Goal: Task Accomplishment & Management: Complete application form

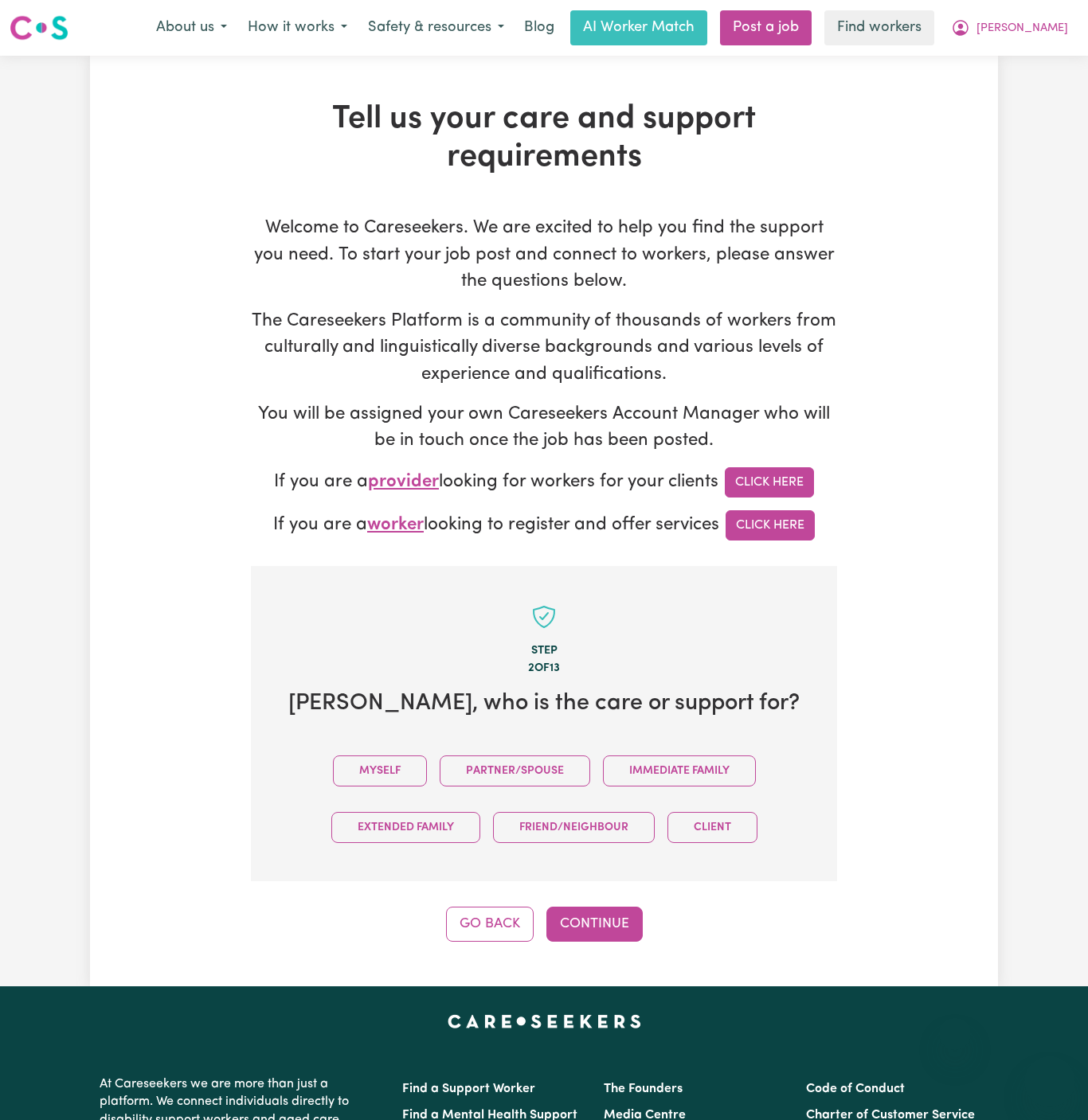
click at [394, 755] on button "Myself" at bounding box center [379, 771] width 94 height 31
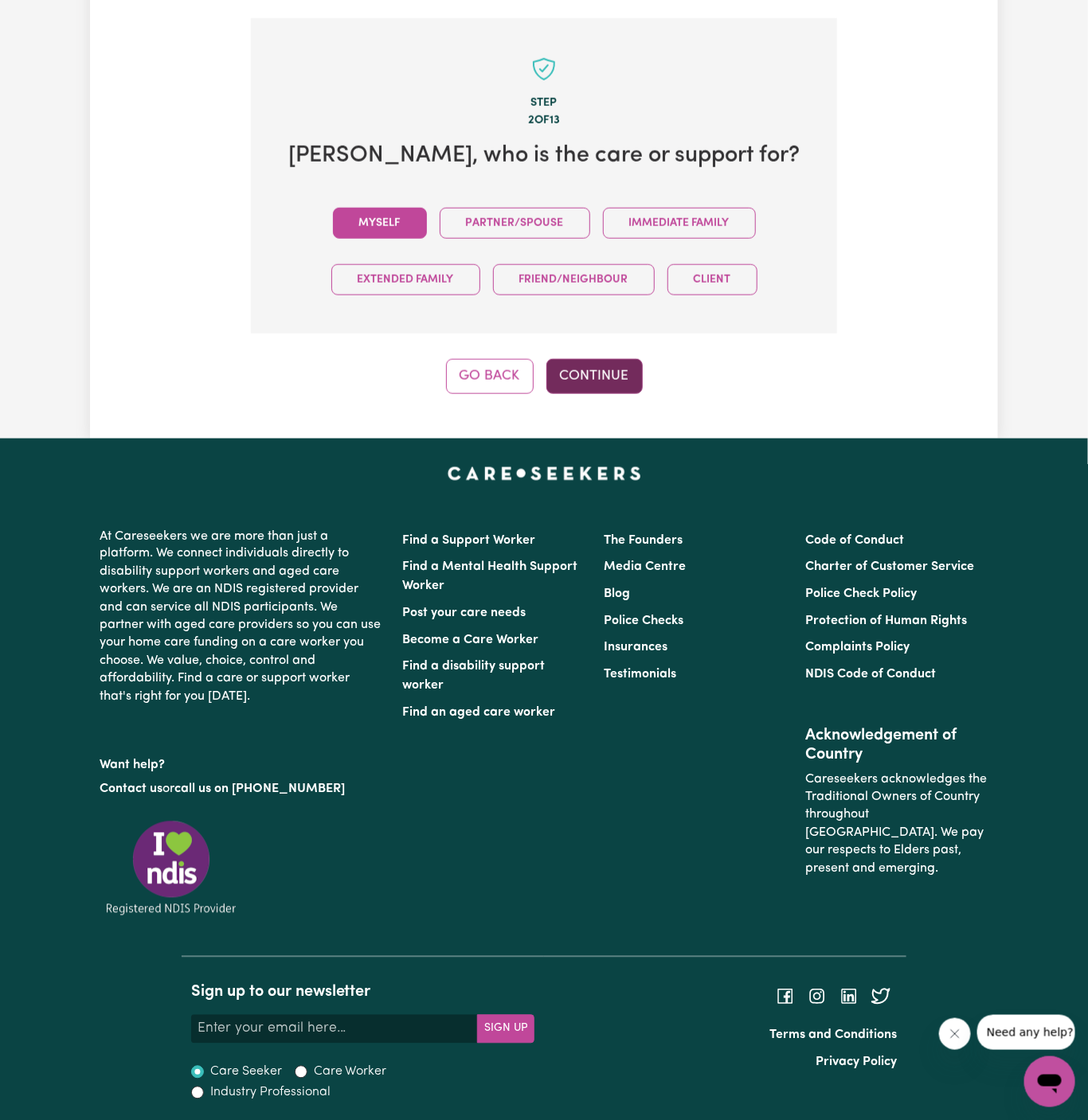
click at [621, 371] on button "Continue" at bounding box center [594, 376] width 97 height 35
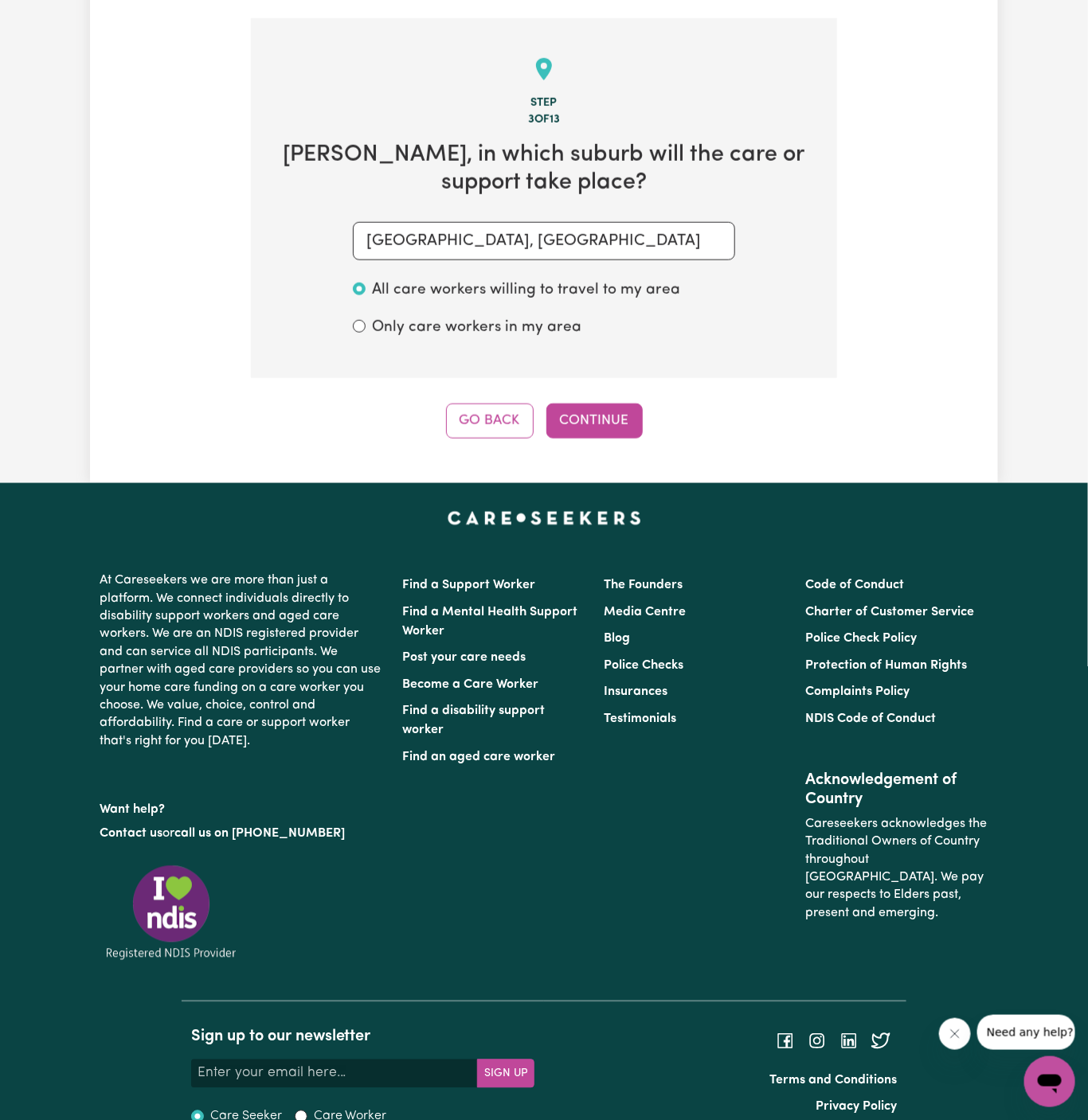
scroll to position [564, 0]
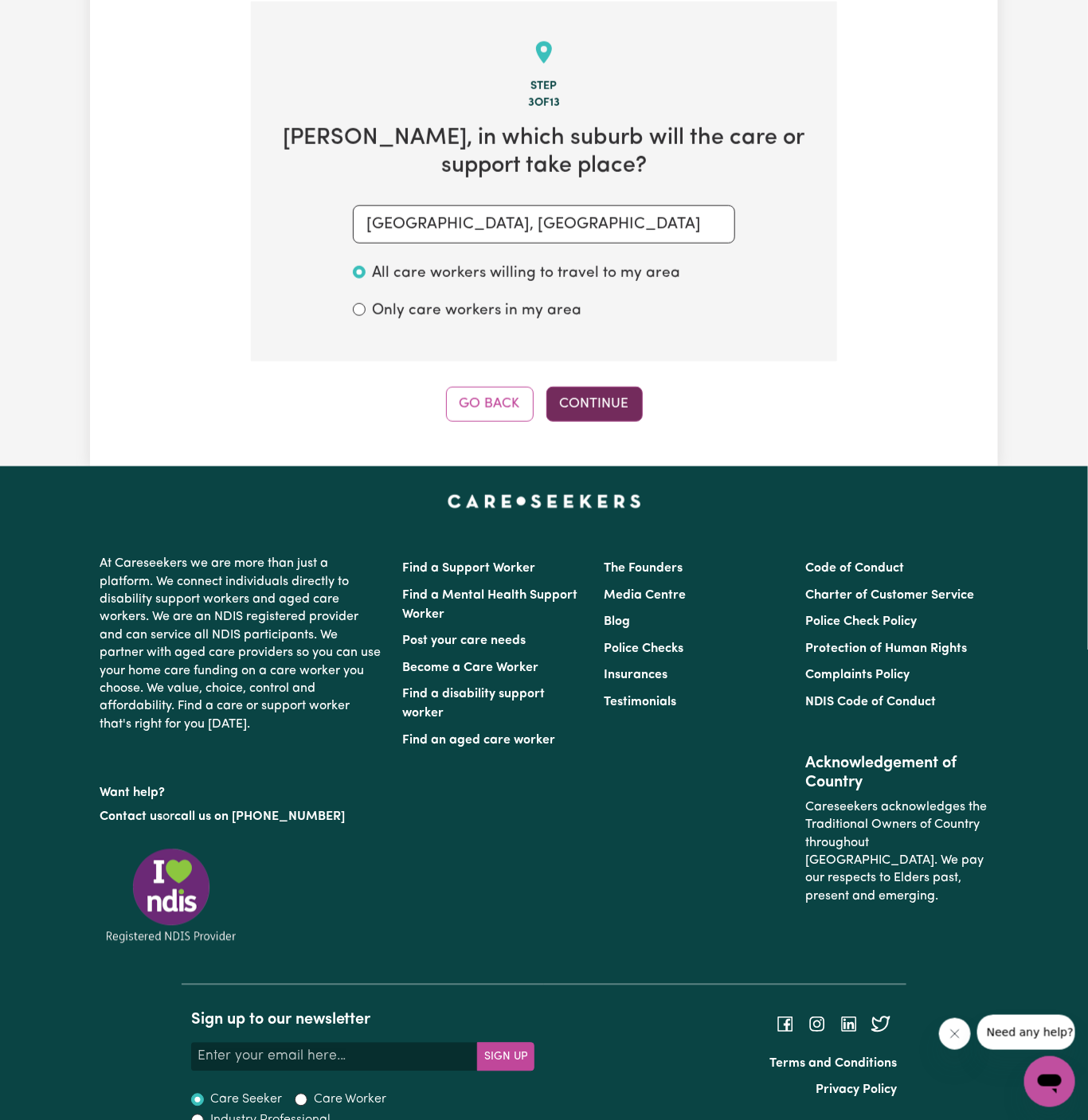
click at [605, 412] on button "Continue" at bounding box center [594, 405] width 97 height 35
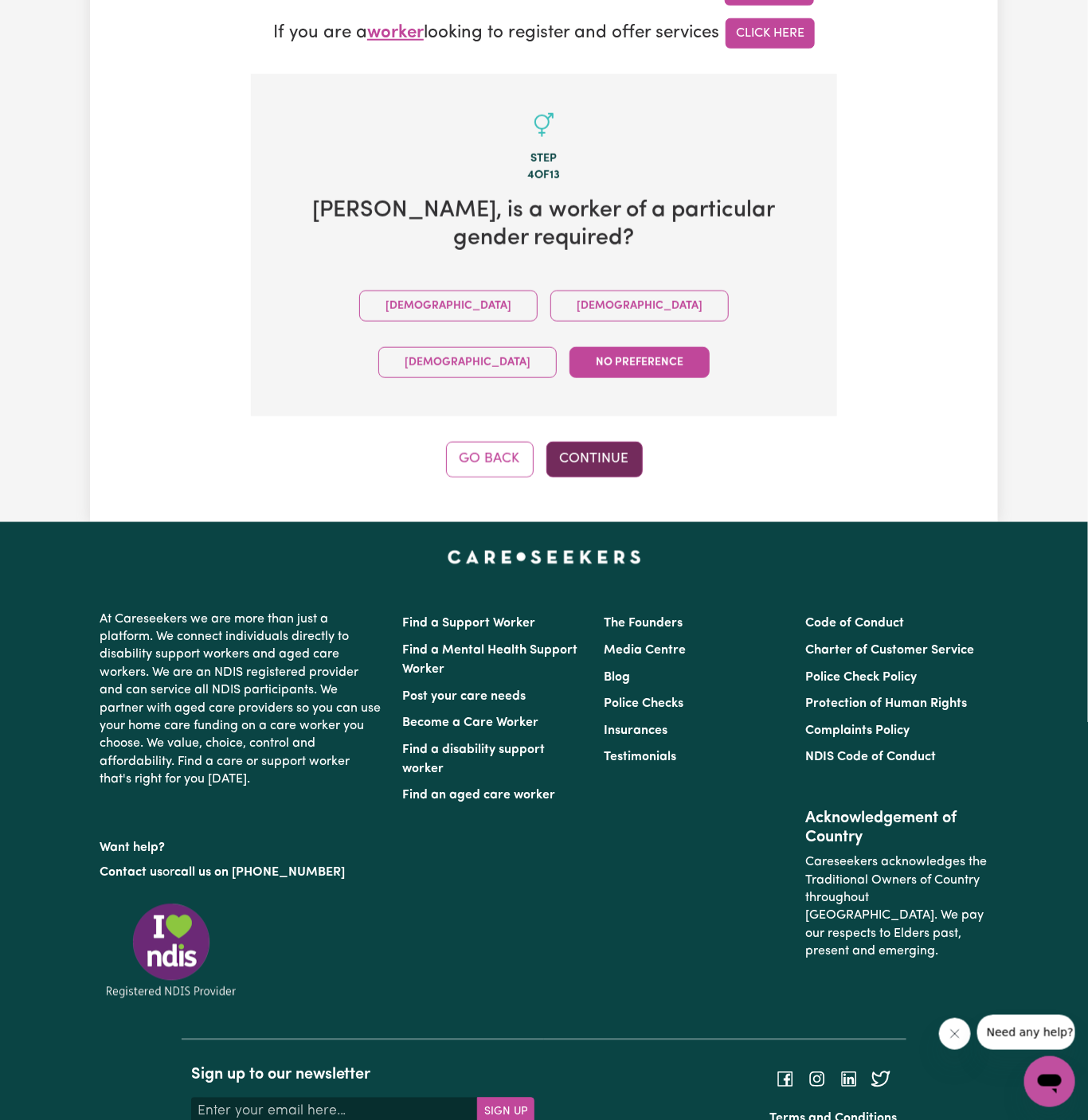
click at [610, 442] on button "Continue" at bounding box center [594, 459] width 97 height 35
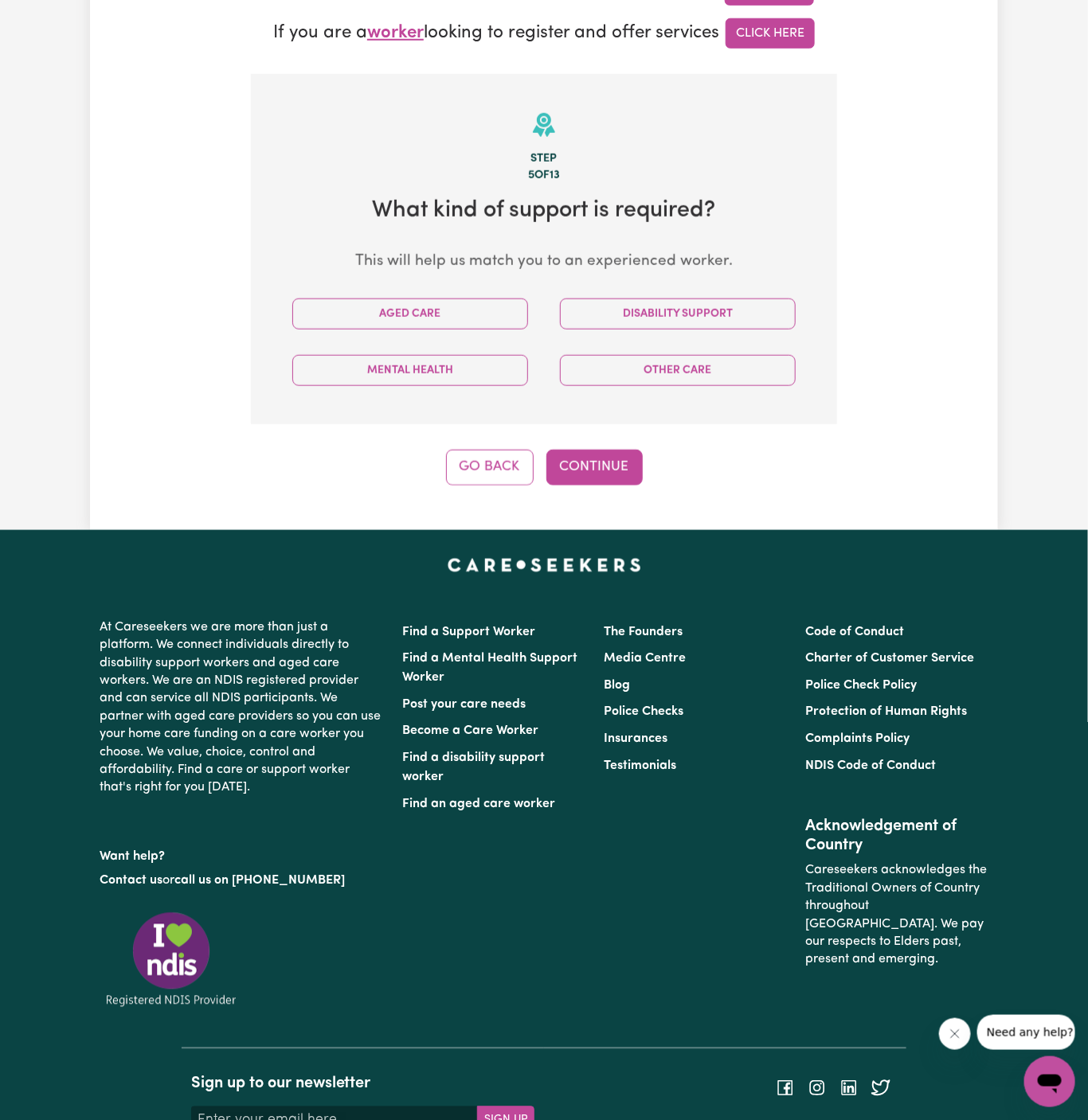
scroll to position [564, 0]
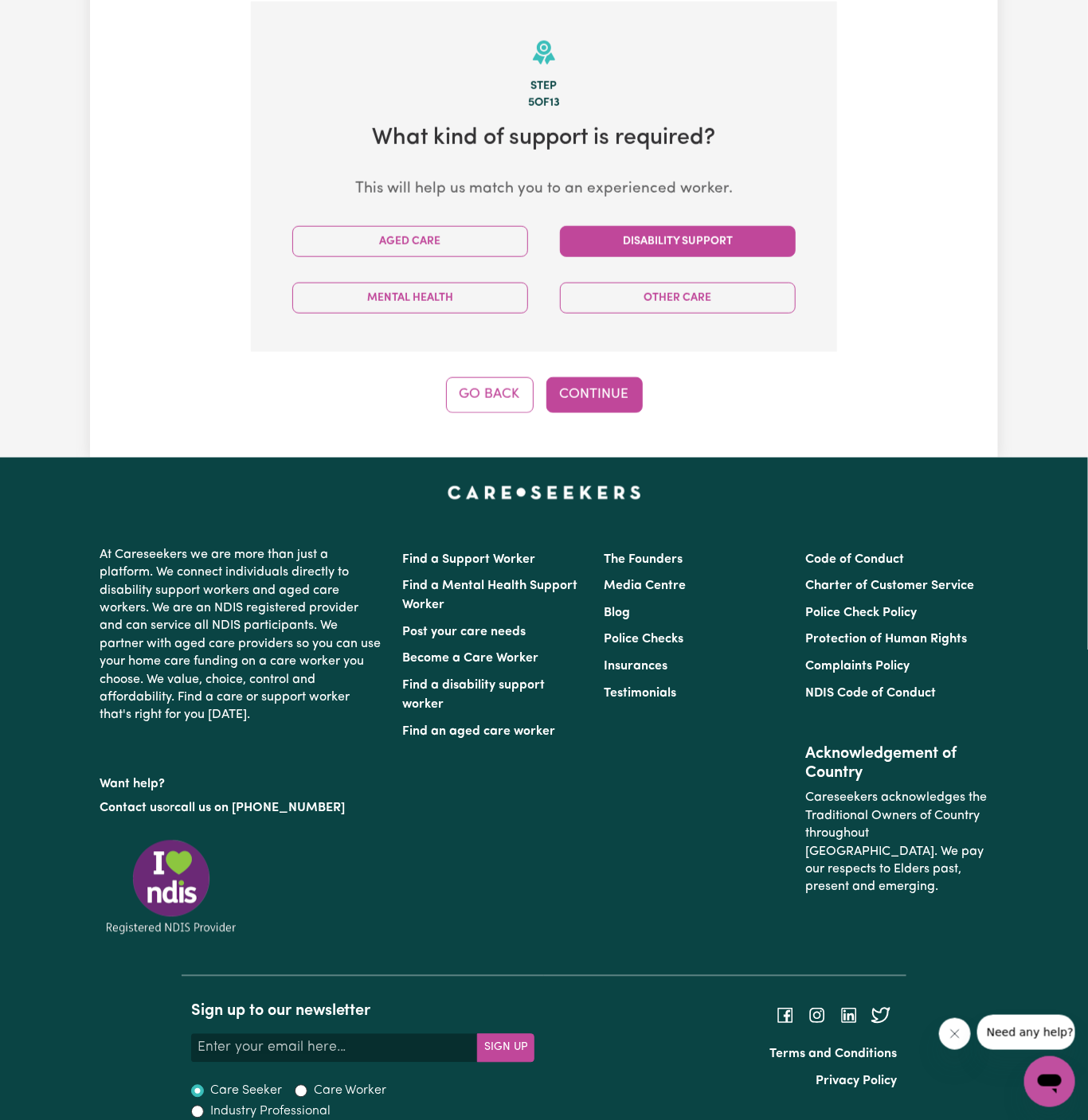
click at [697, 249] on button "Disability Support" at bounding box center [678, 242] width 236 height 31
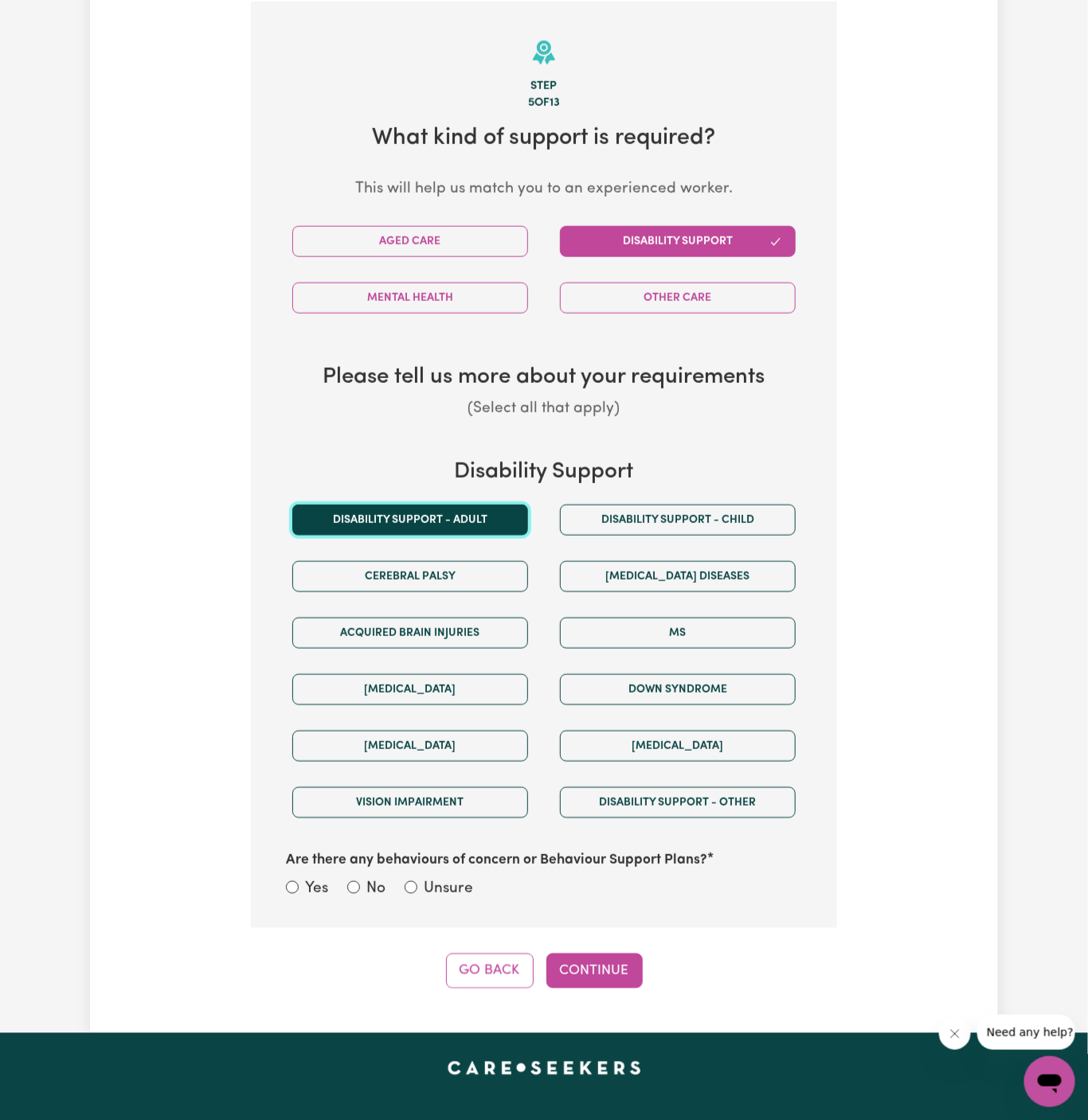
click at [466, 523] on button "Disability support - Adult" at bounding box center [410, 521] width 236 height 31
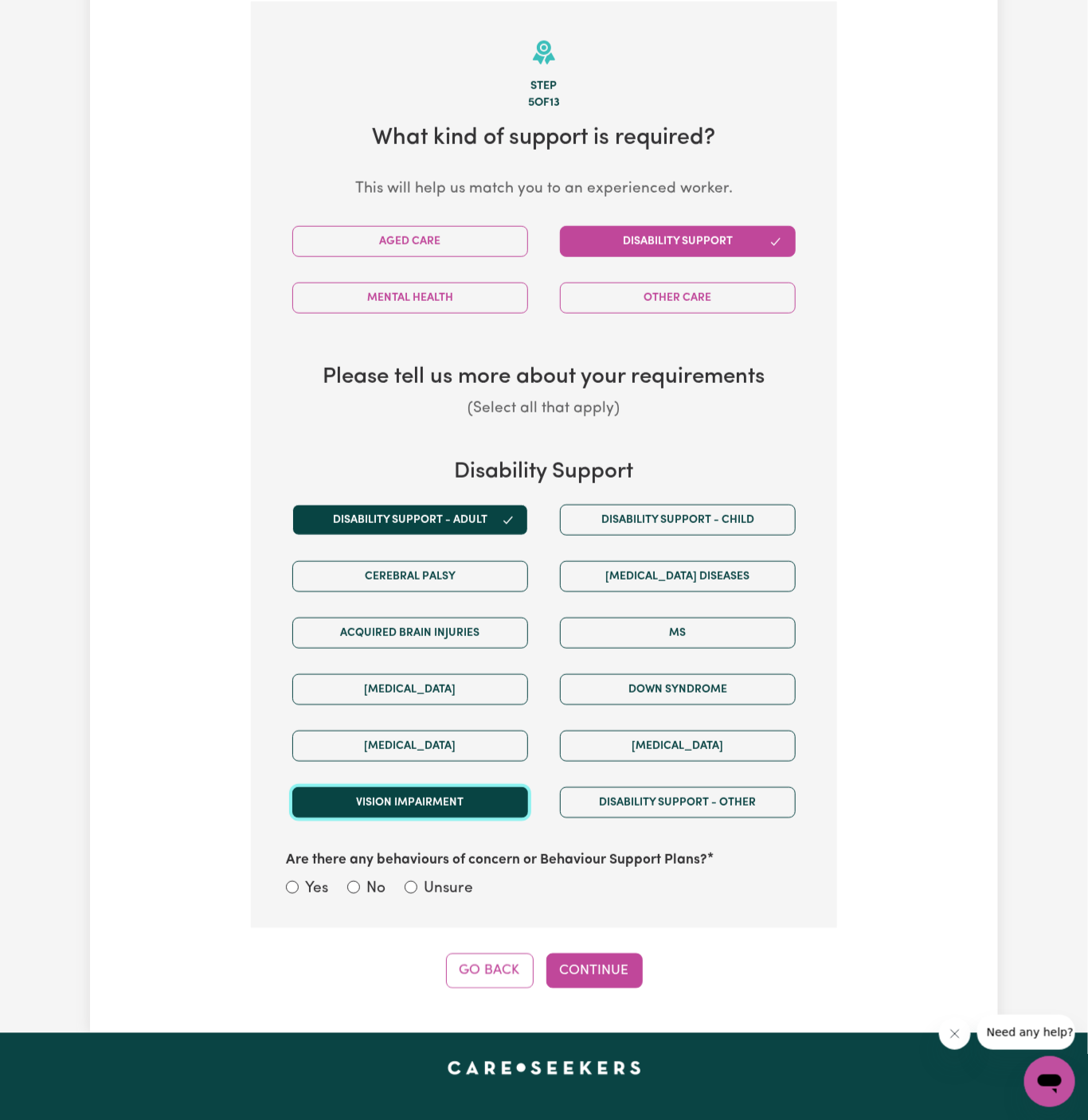
click at [412, 800] on button "Vision impairment" at bounding box center [410, 803] width 236 height 31
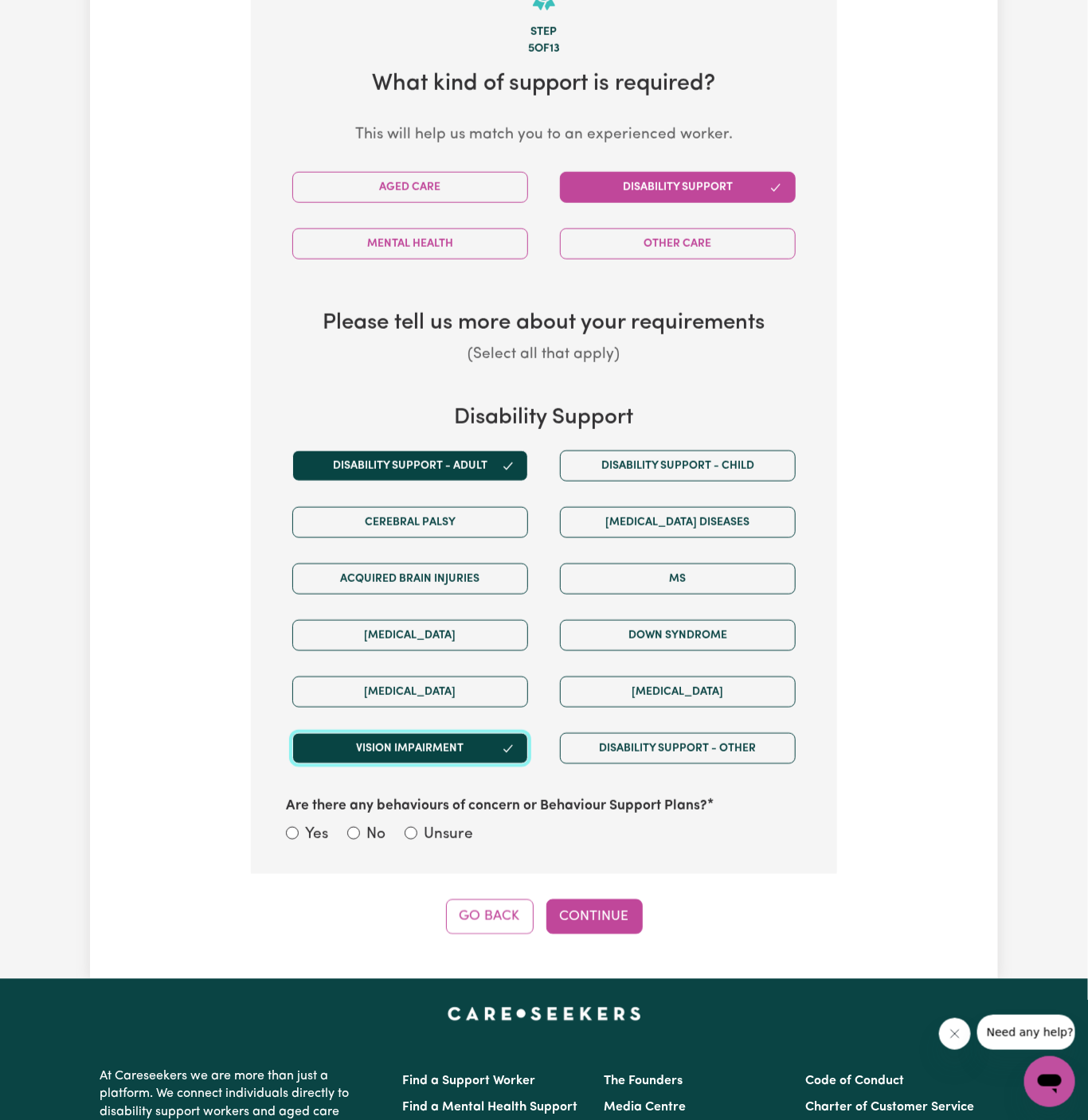
scroll to position [691, 0]
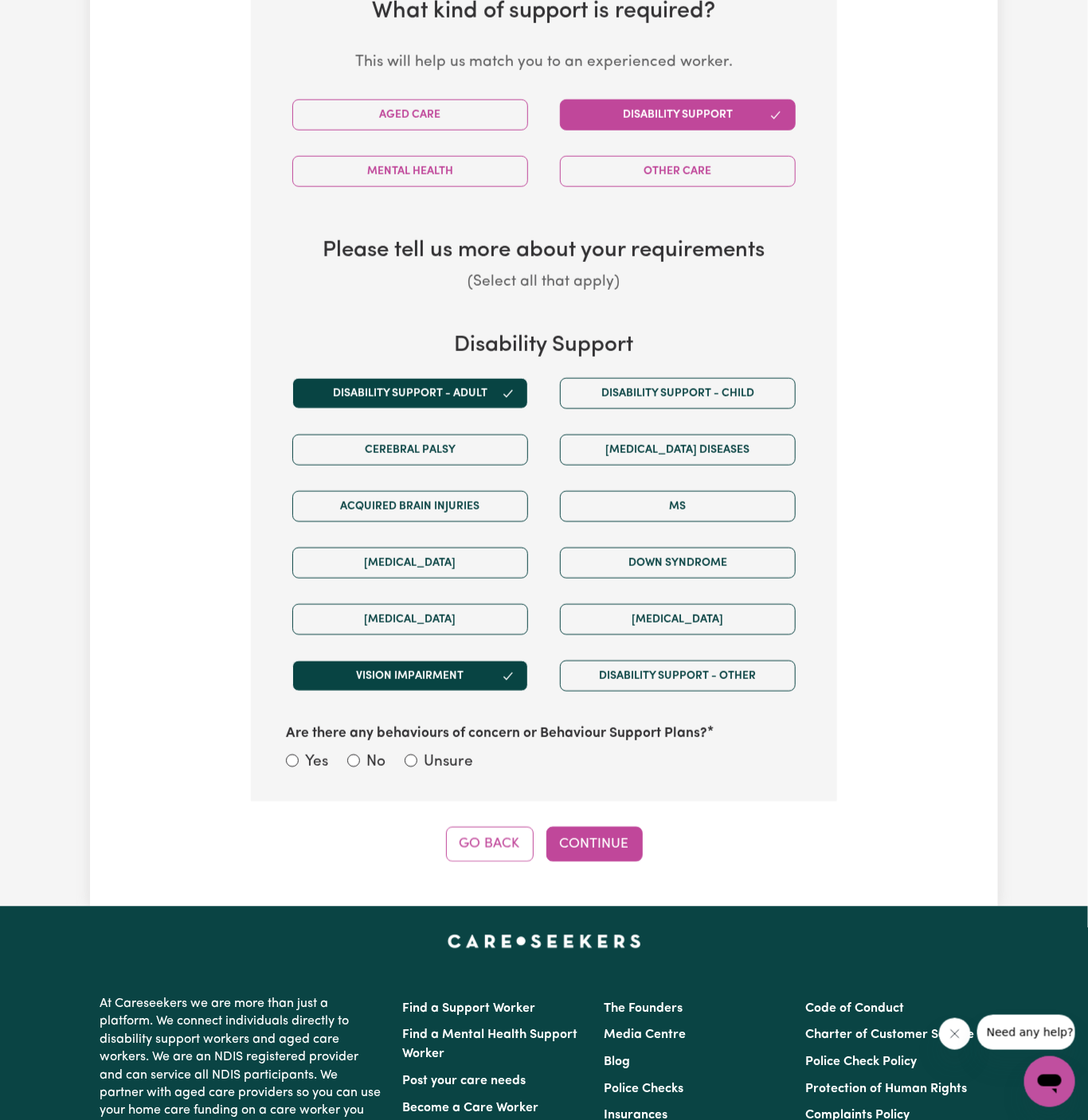
click at [441, 745] on div "Are there any behaviours of concern or Behaviour Support Plans? Yes No Unsure" at bounding box center [543, 740] width 535 height 71
click at [446, 756] on label "Unsure" at bounding box center [447, 763] width 50 height 23
click at [417, 756] on input "Unsure" at bounding box center [410, 760] width 13 height 13
radio input "true"
click at [623, 849] on button "Continue" at bounding box center [594, 845] width 97 height 35
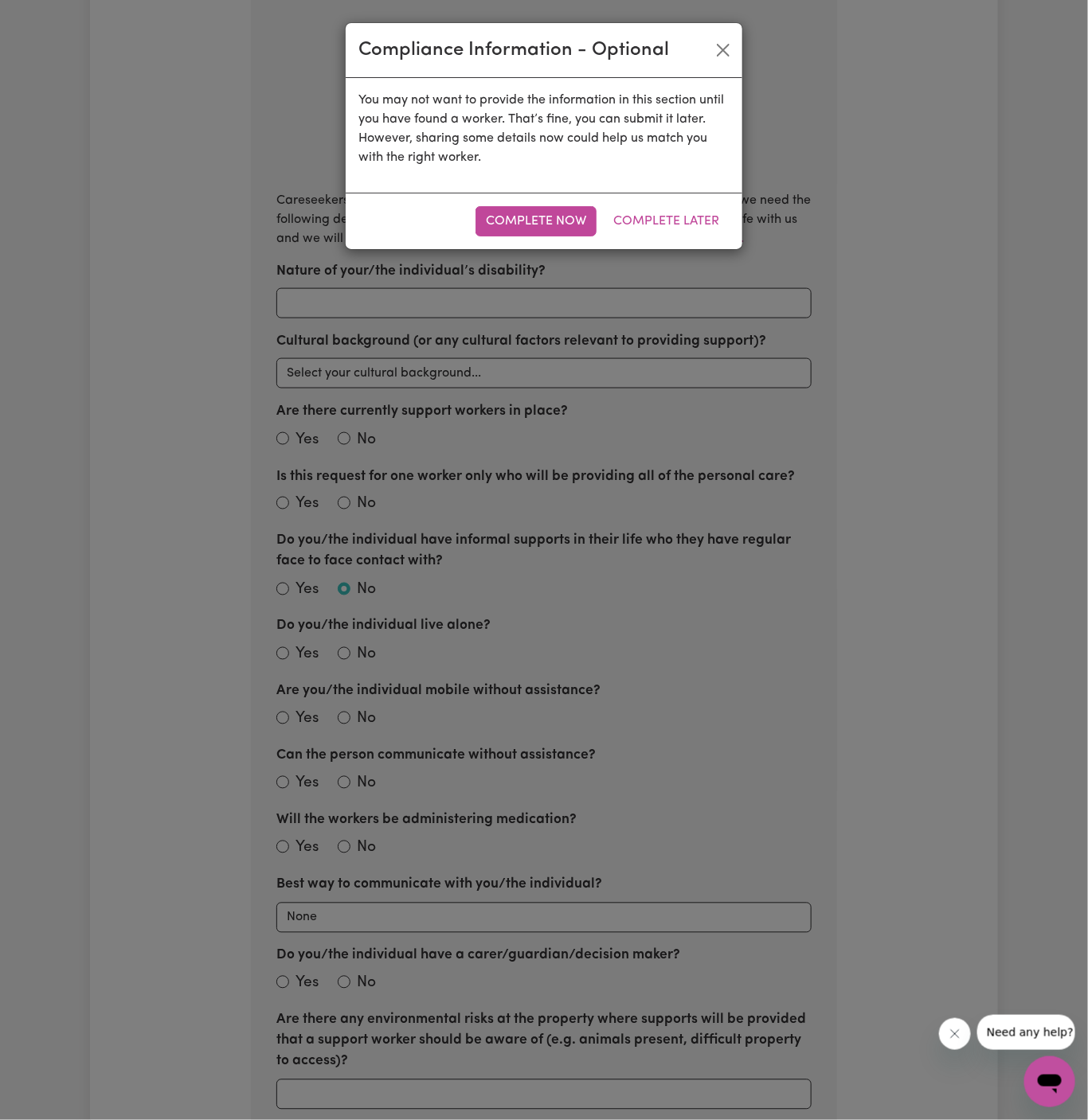
scroll to position [564, 0]
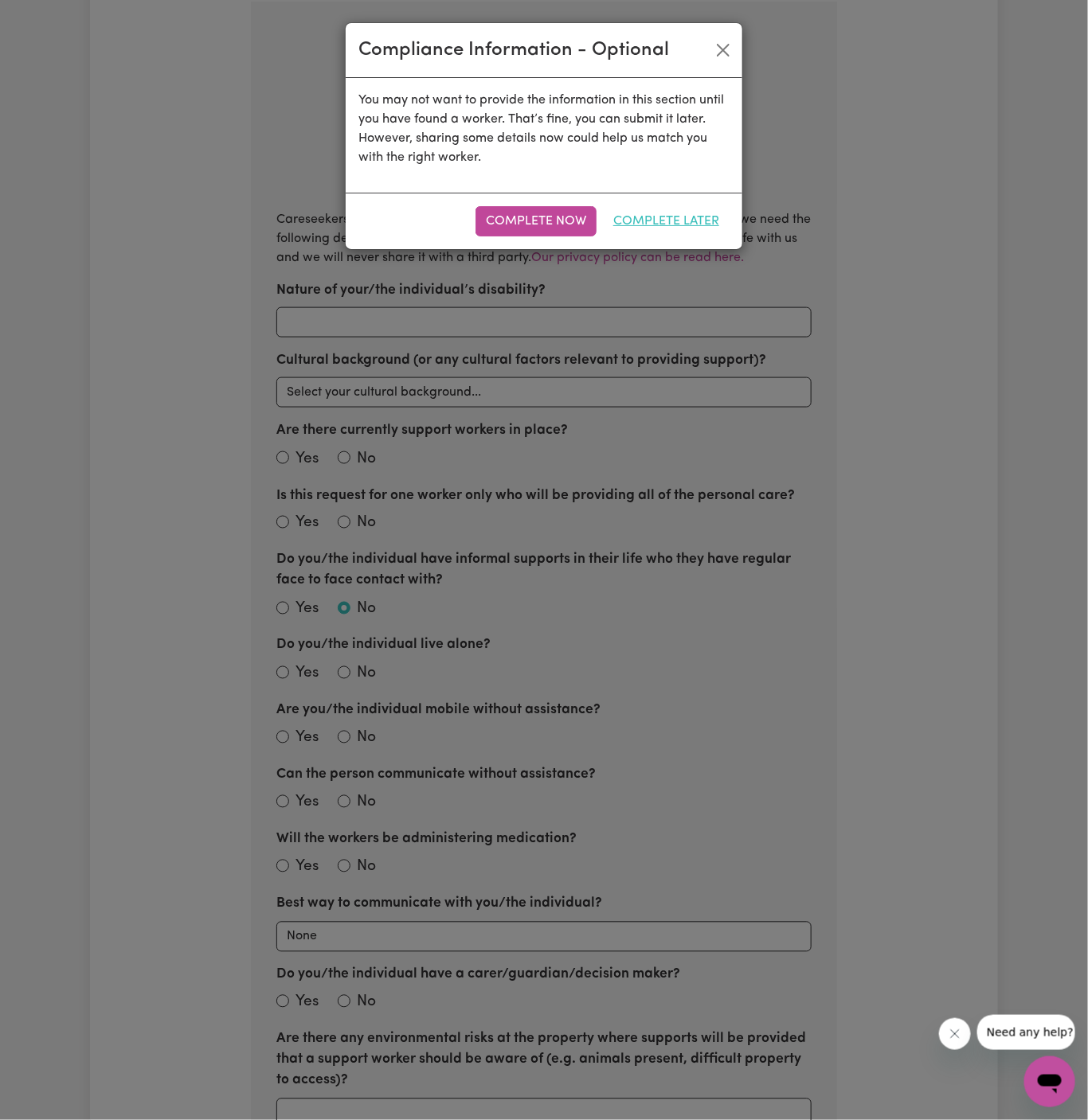
click at [658, 230] on button "Complete Later" at bounding box center [666, 221] width 127 height 30
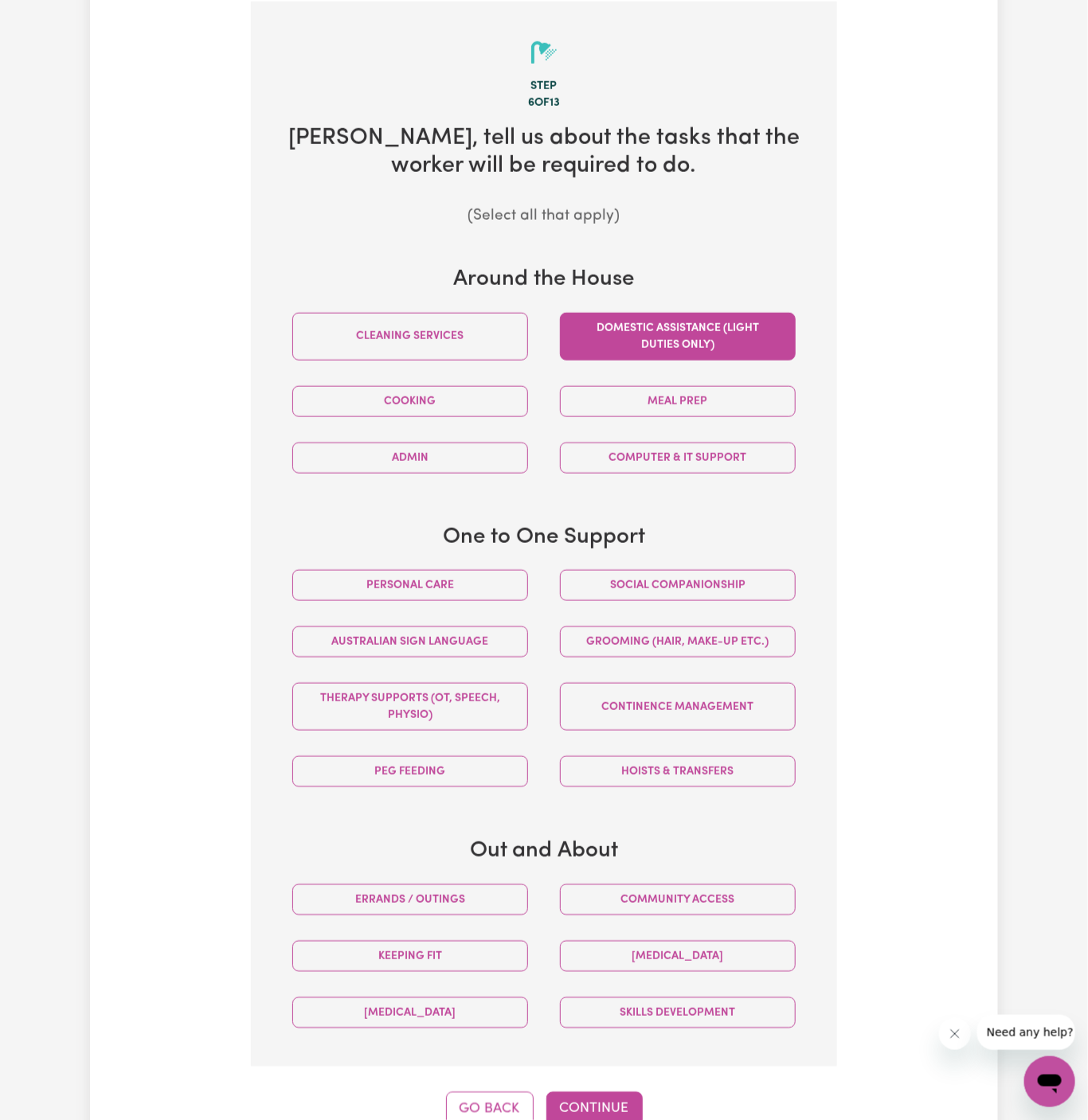
click at [696, 342] on button "Domestic assistance (light duties only)" at bounding box center [678, 336] width 236 height 48
click at [701, 553] on div "One to One Support Personal care Social companionship Australian Sign Language …" at bounding box center [543, 662] width 535 height 276
click at [701, 584] on button "Social companionship" at bounding box center [678, 586] width 236 height 31
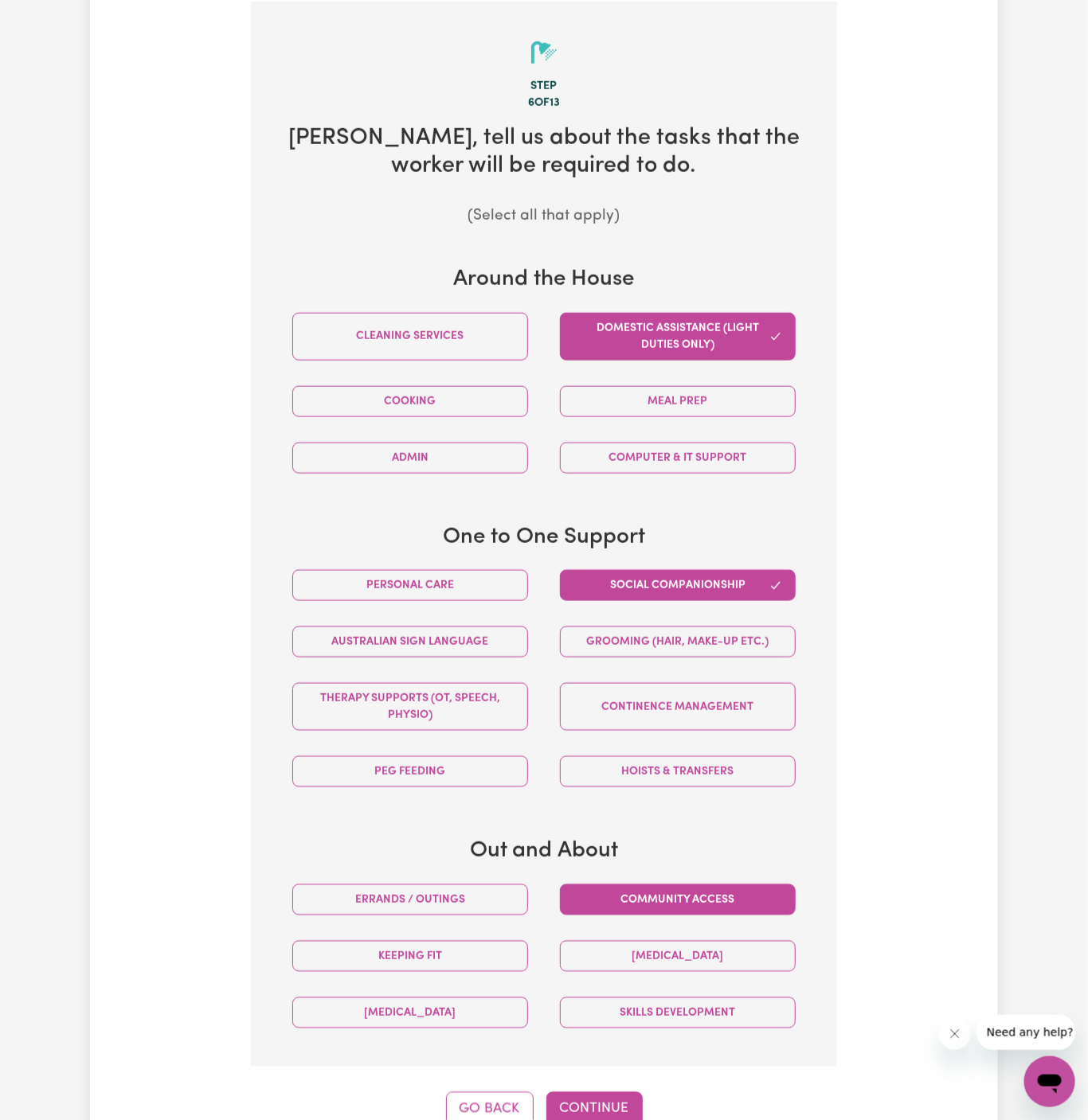
click at [688, 901] on button "Community access" at bounding box center [678, 900] width 236 height 31
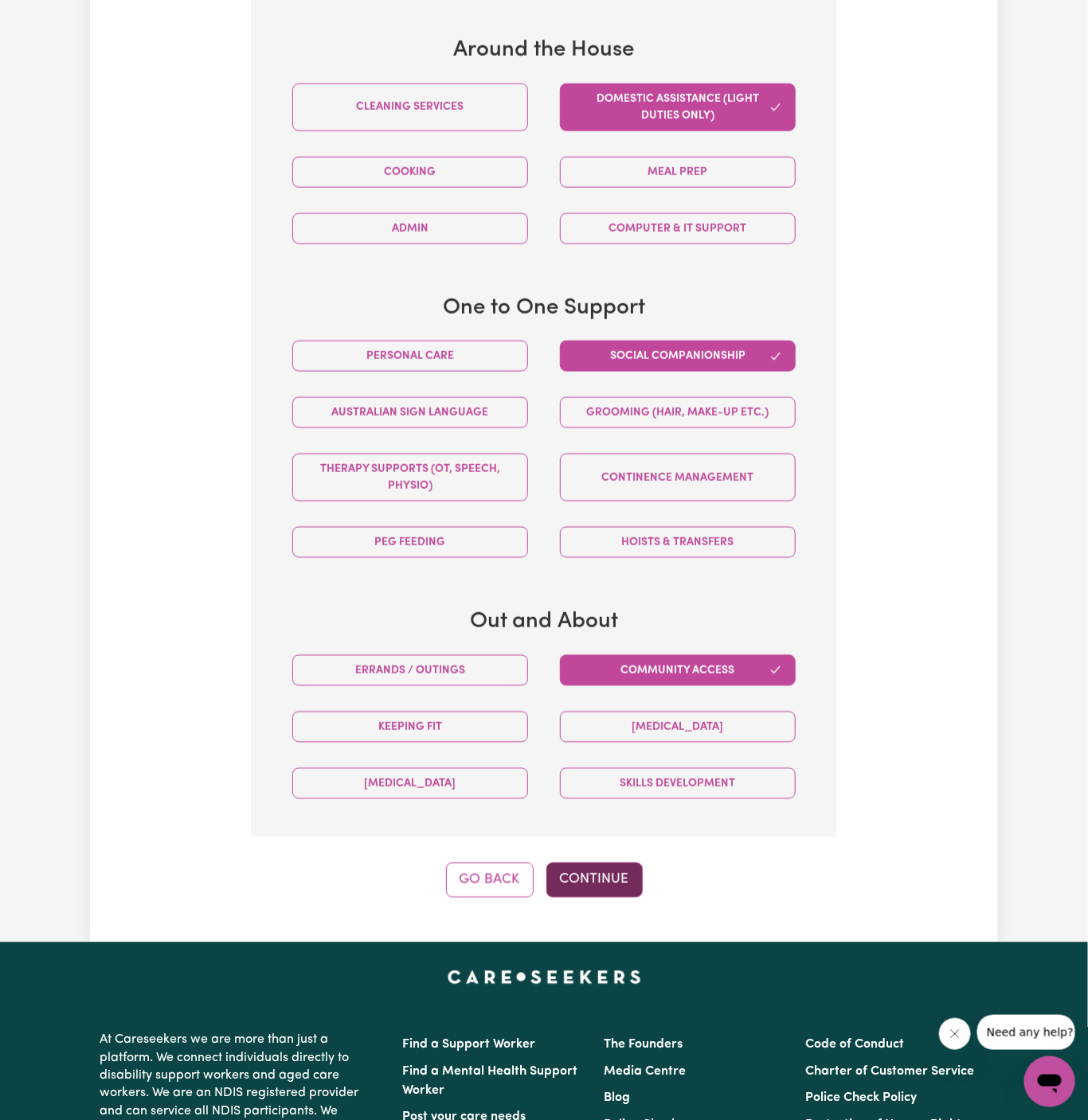
click at [593, 863] on button "Continue" at bounding box center [594, 880] width 97 height 35
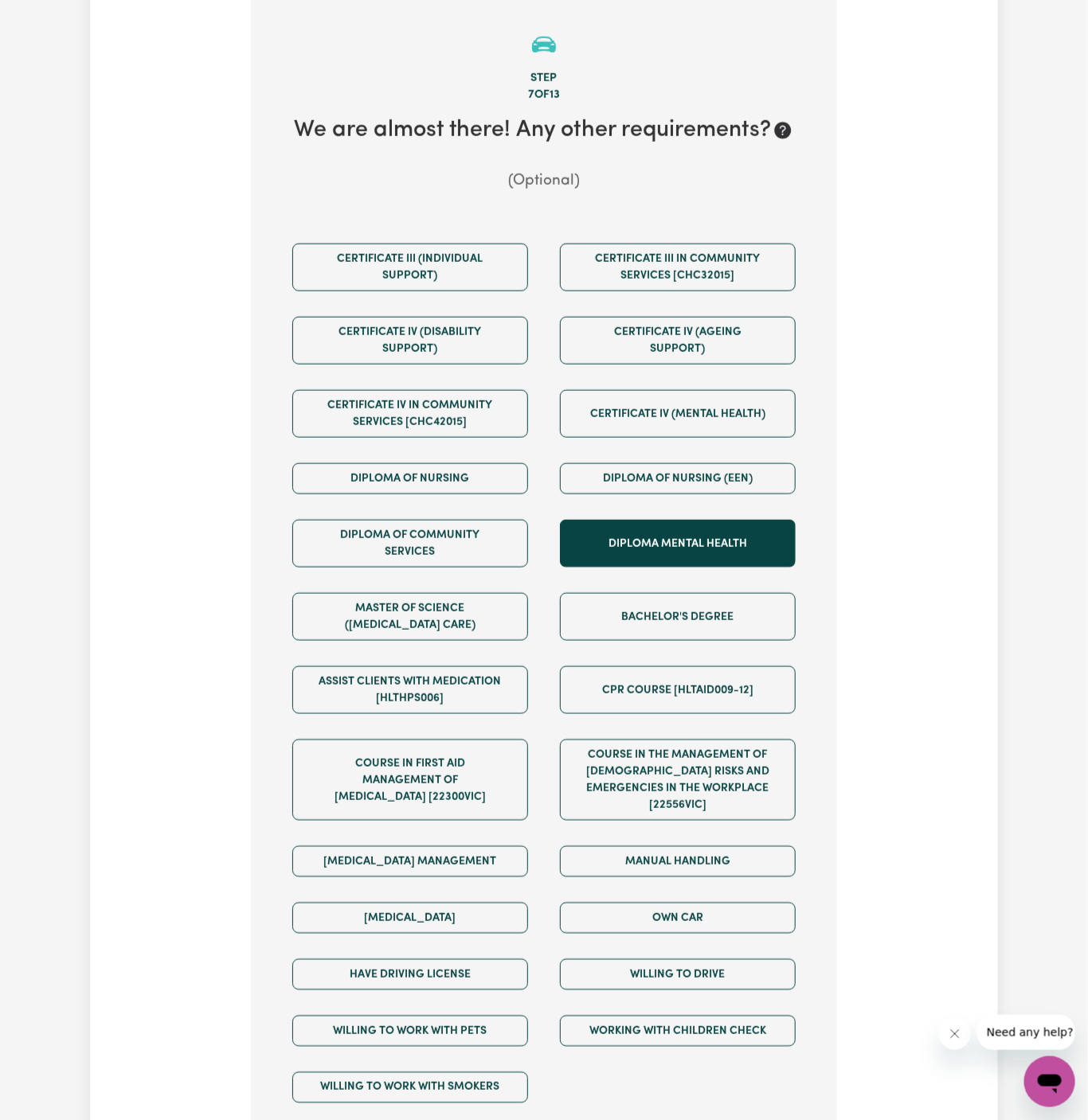
scroll to position [564, 0]
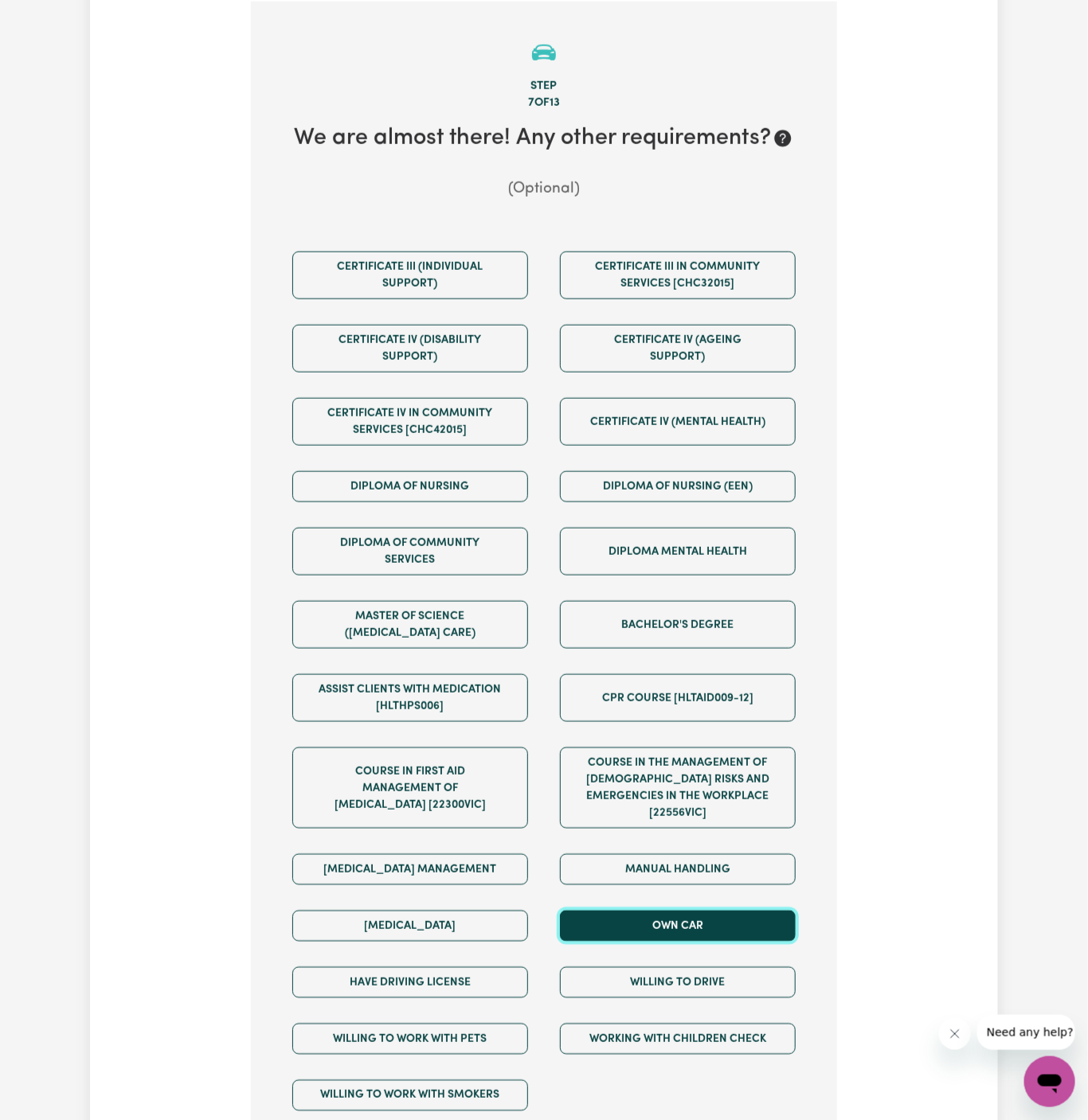
click at [714, 915] on button "Own Car" at bounding box center [678, 926] width 236 height 31
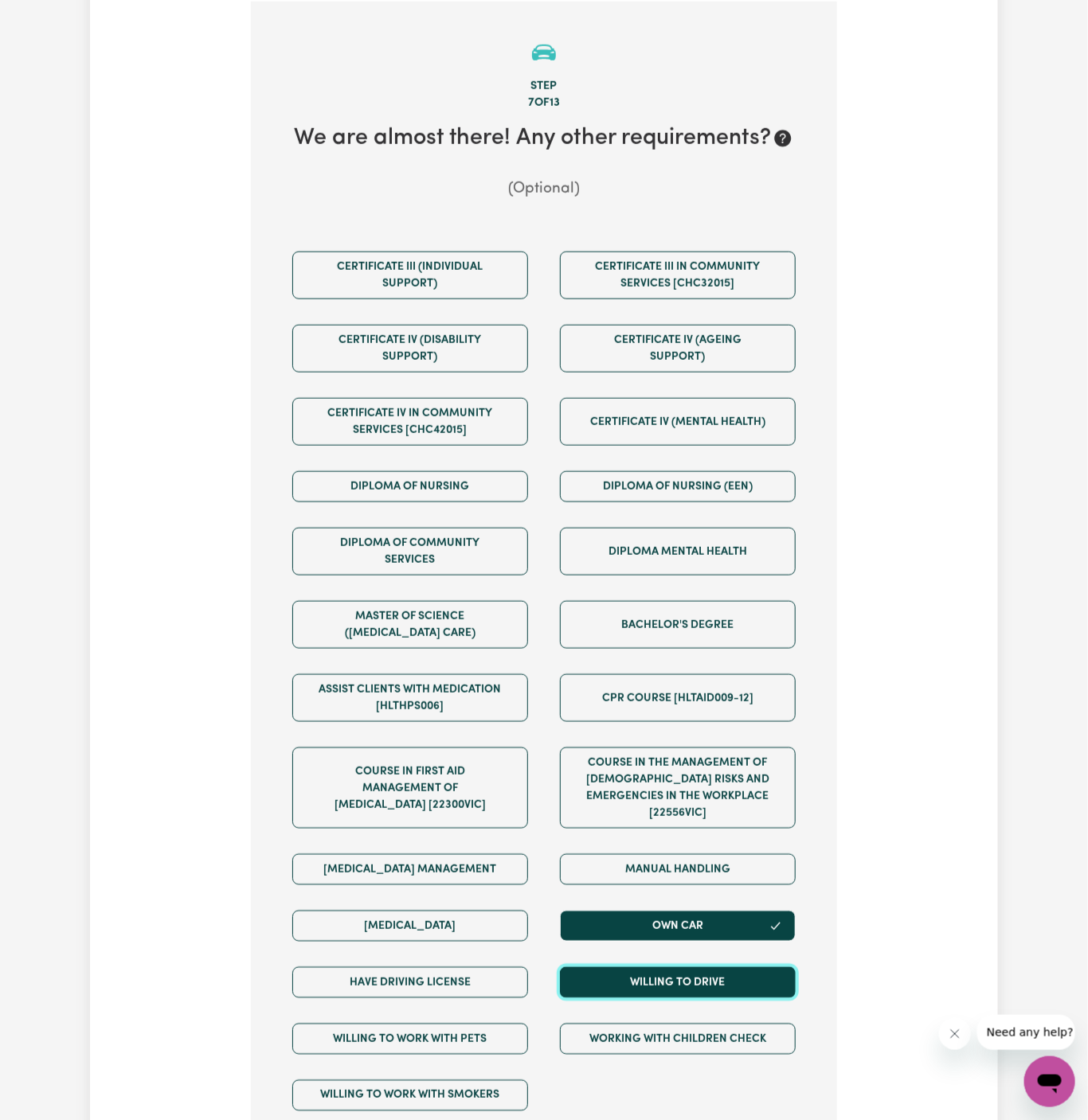
click at [714, 967] on button "Willing to drive" at bounding box center [678, 983] width 236 height 31
click at [486, 984] on div "Have driving license" at bounding box center [409, 983] width 267 height 57
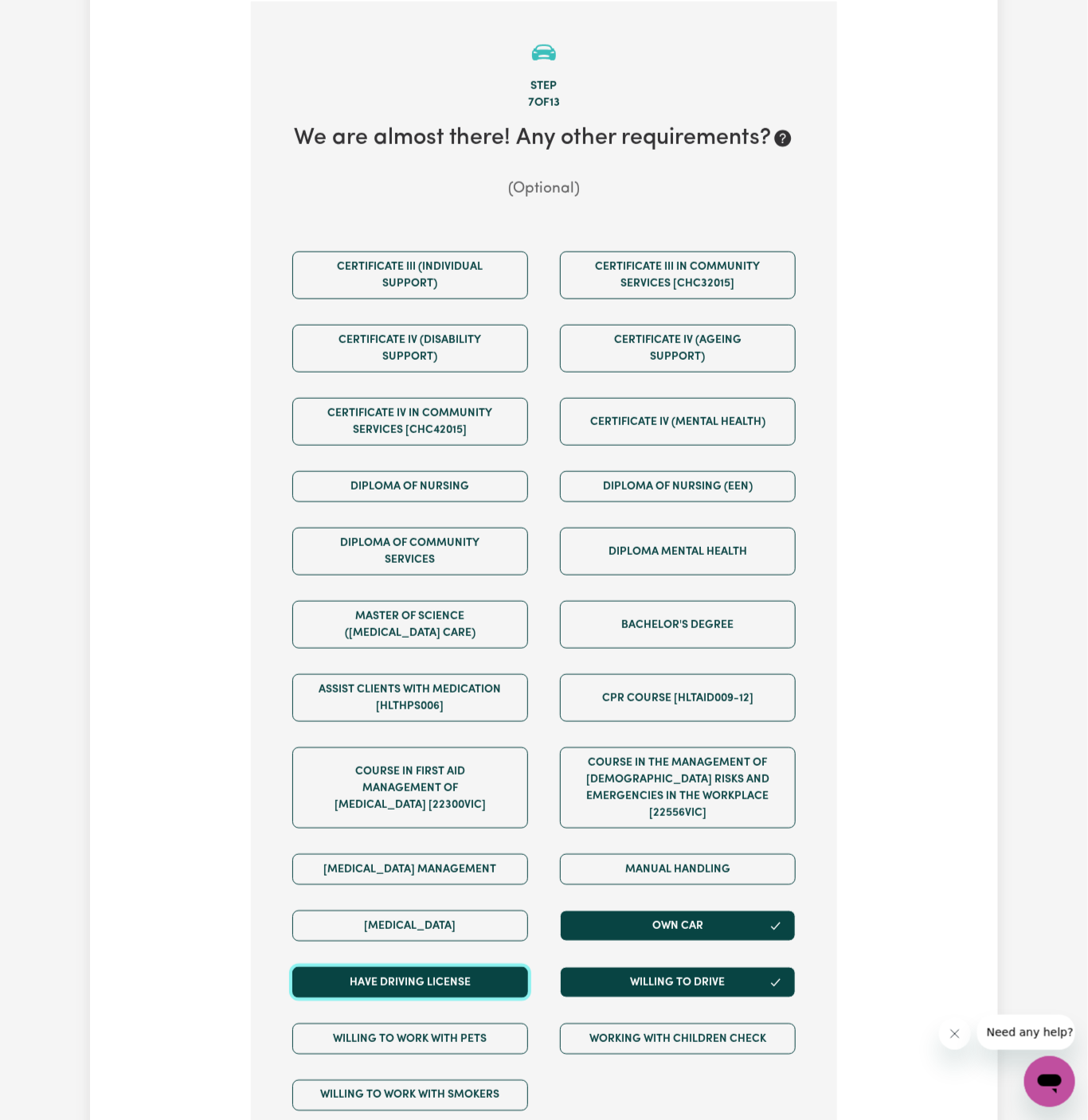
click at [488, 970] on button "Have driving license" at bounding box center [410, 983] width 236 height 31
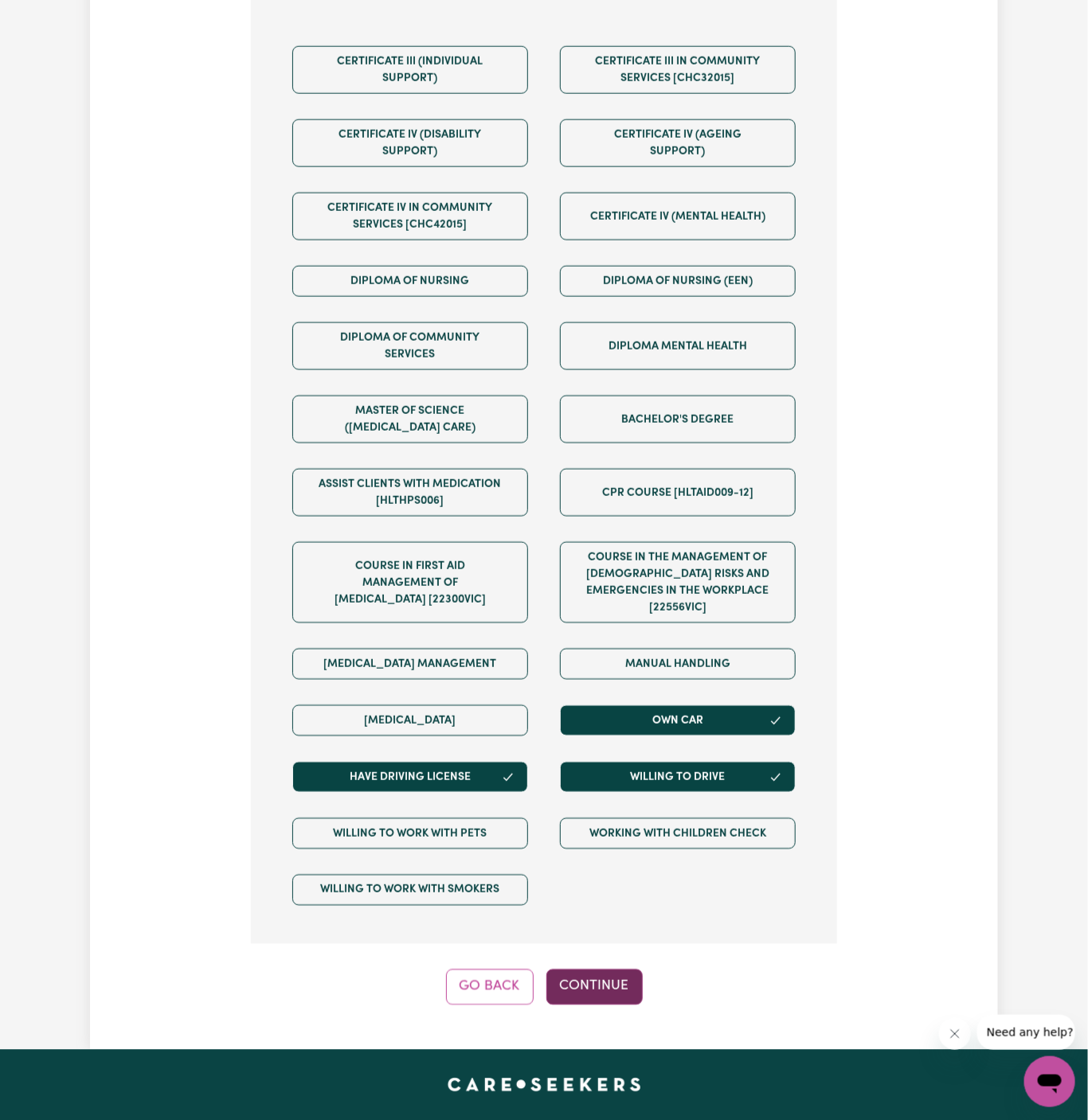
click at [609, 973] on button "Continue" at bounding box center [594, 987] width 97 height 35
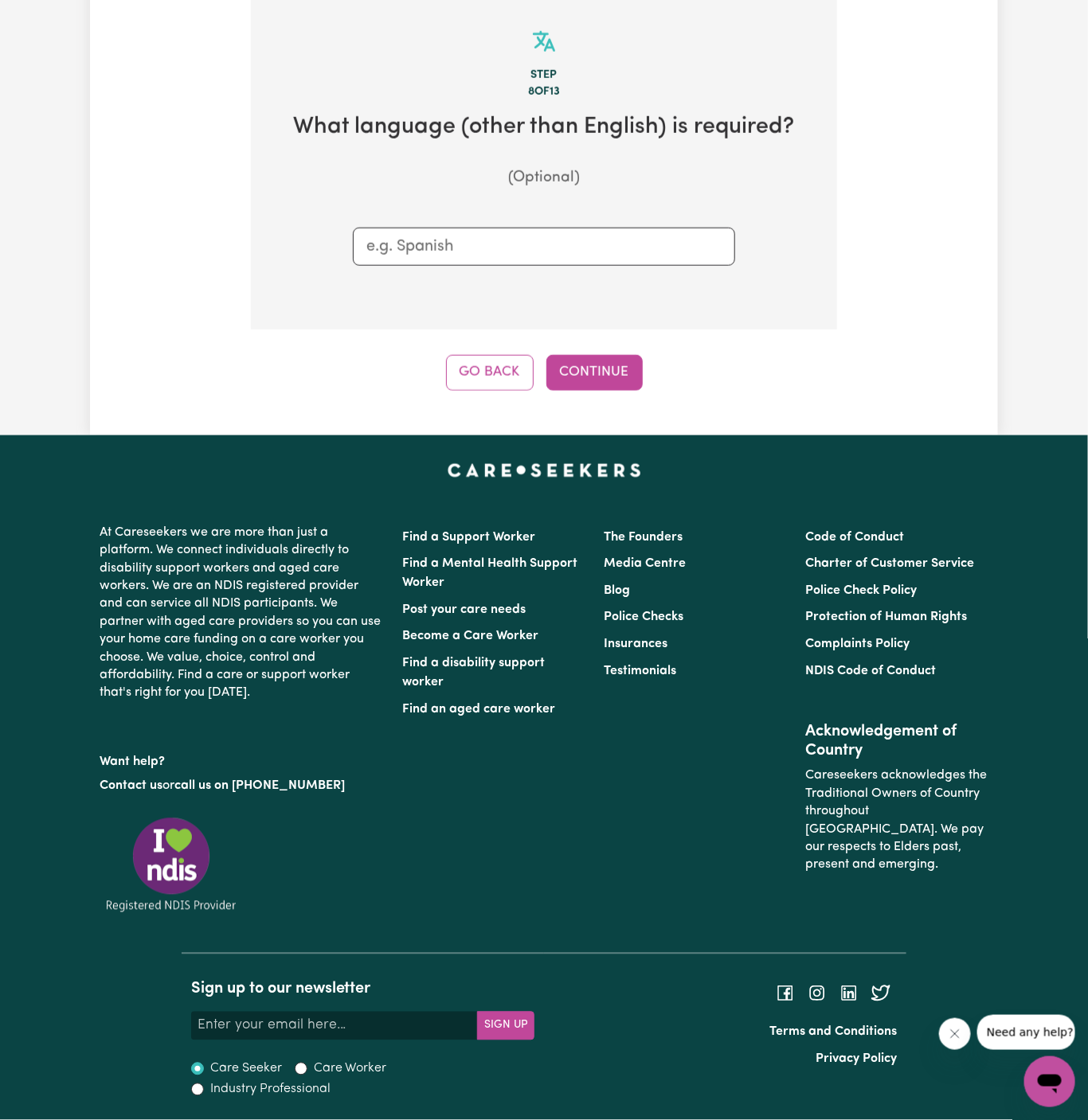
scroll to position [564, 0]
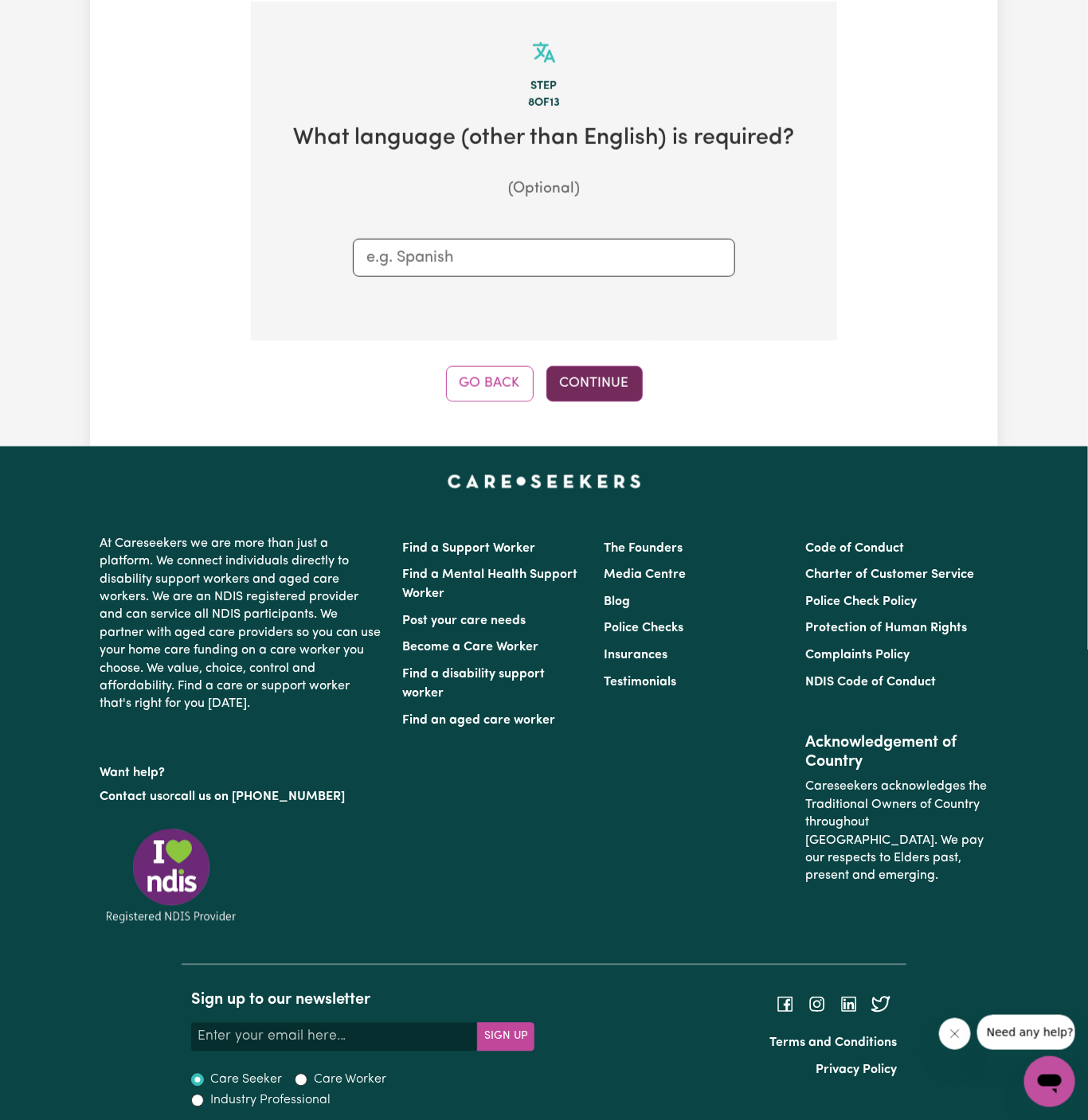
click at [624, 398] on button "Continue" at bounding box center [594, 384] width 97 height 35
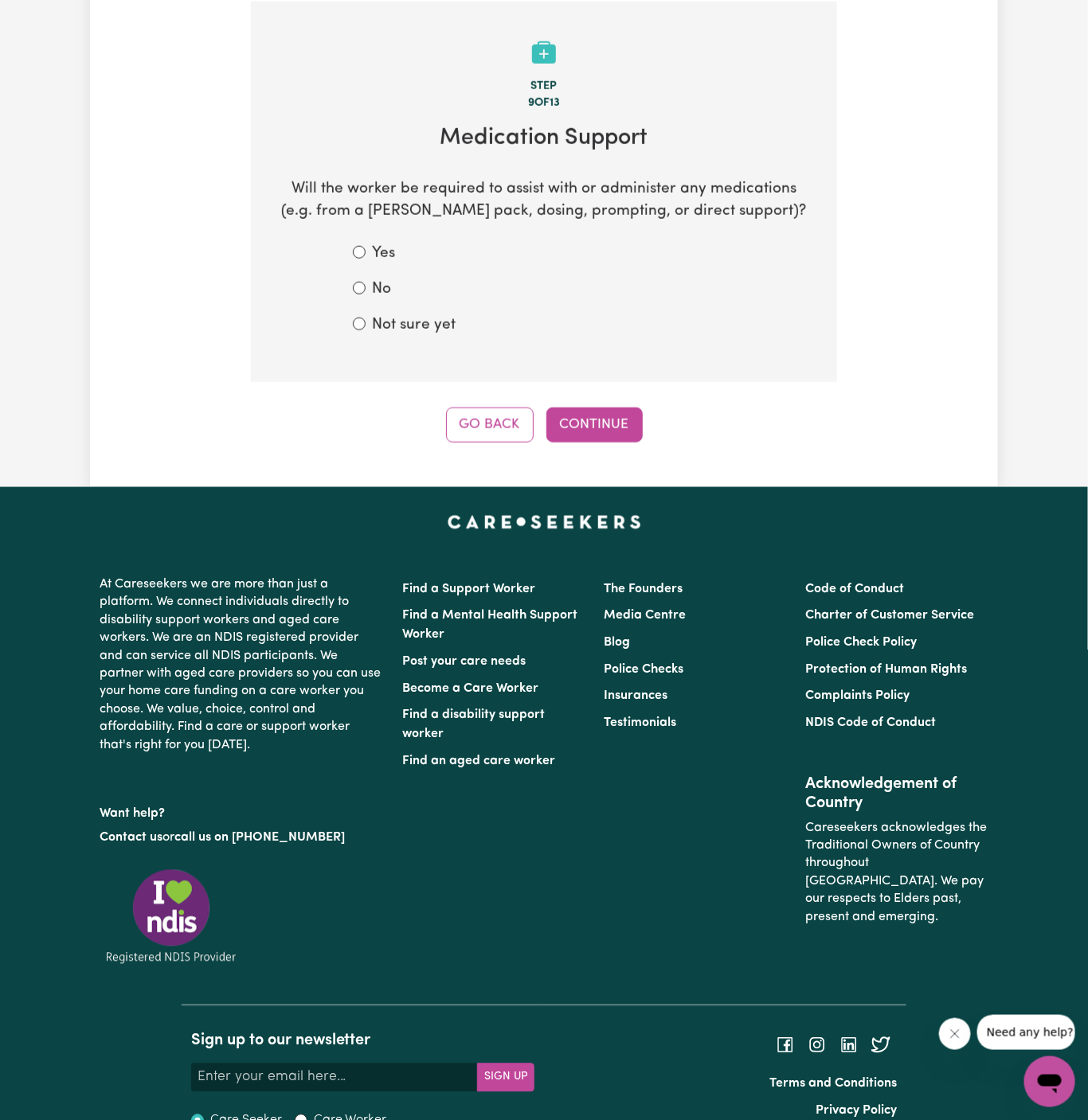
click at [458, 328] on div "Not sure yet" at bounding box center [544, 327] width 382 height 23
click at [385, 292] on label "No" at bounding box center [381, 290] width 19 height 23
click at [366, 292] on input "No" at bounding box center [359, 288] width 13 height 13
radio input "true"
click at [620, 433] on button "Continue" at bounding box center [594, 425] width 97 height 35
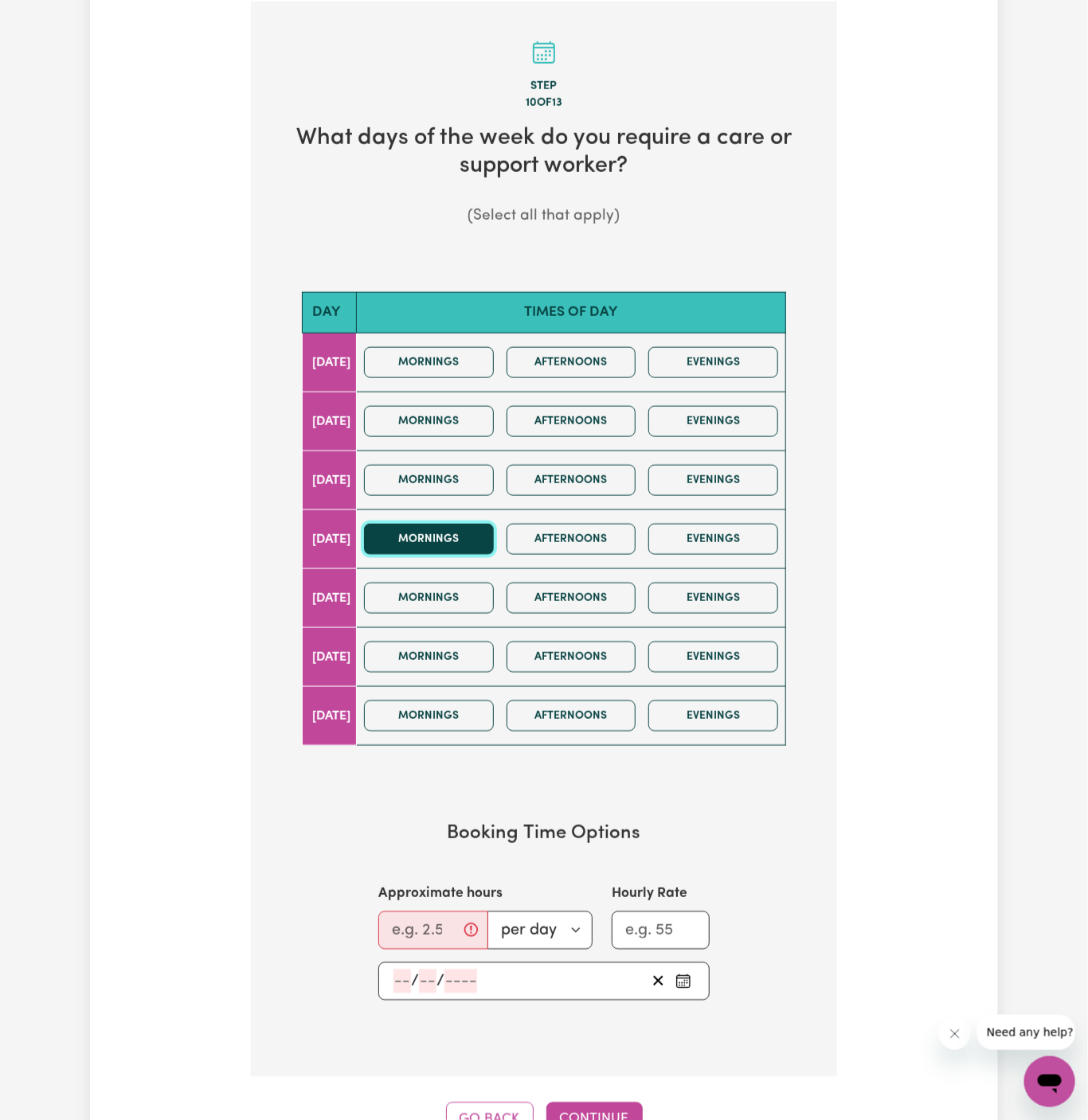
click at [454, 541] on button "Mornings" at bounding box center [428, 539] width 130 height 31
click at [480, 349] on button "Mornings" at bounding box center [428, 363] width 130 height 31
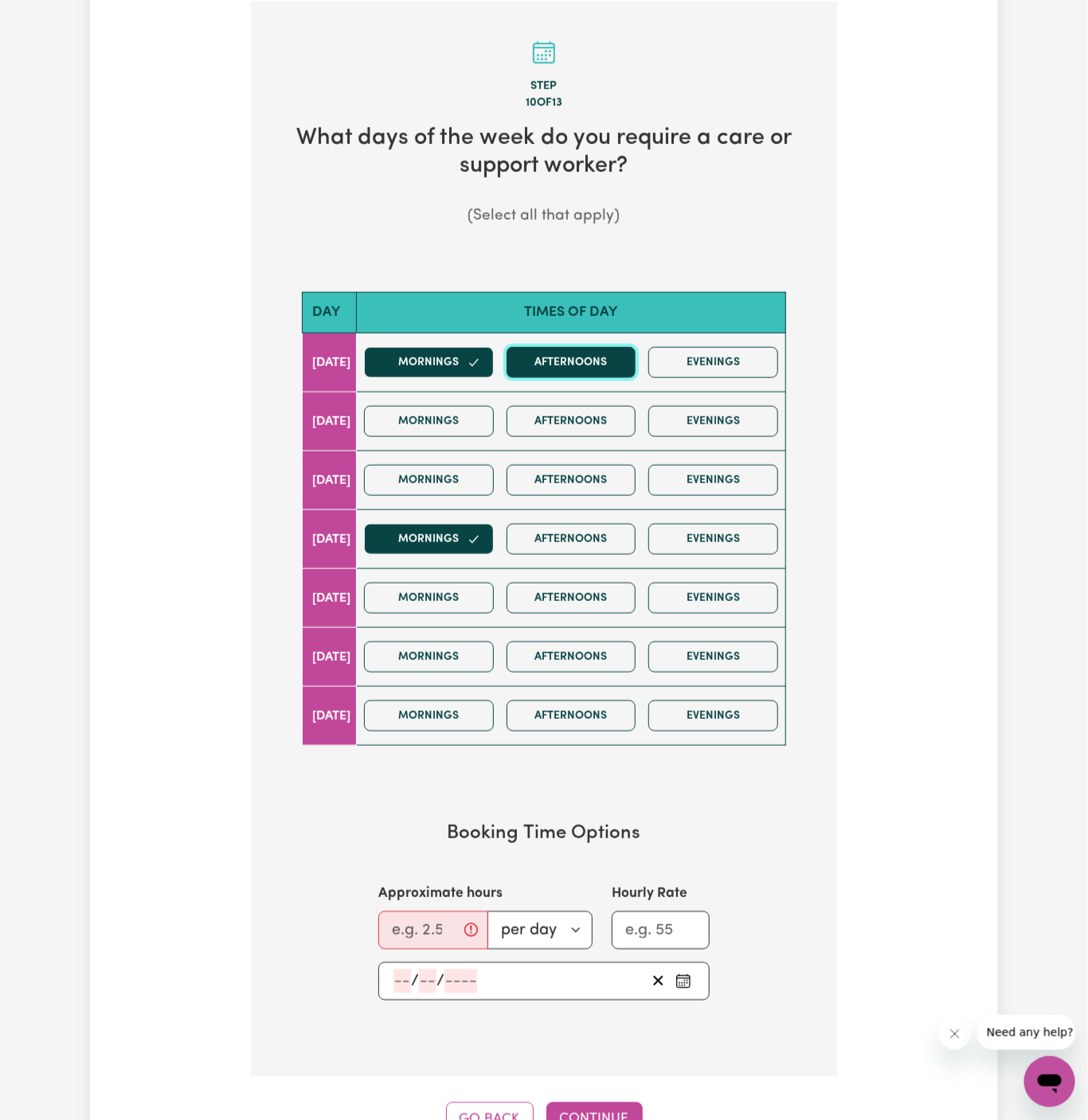
click at [545, 350] on button "Afternoons" at bounding box center [570, 363] width 130 height 31
click at [421, 929] on input "Approximate hours" at bounding box center [433, 930] width 110 height 38
type input "2"
click at [402, 981] on input "number" at bounding box center [402, 982] width 18 height 24
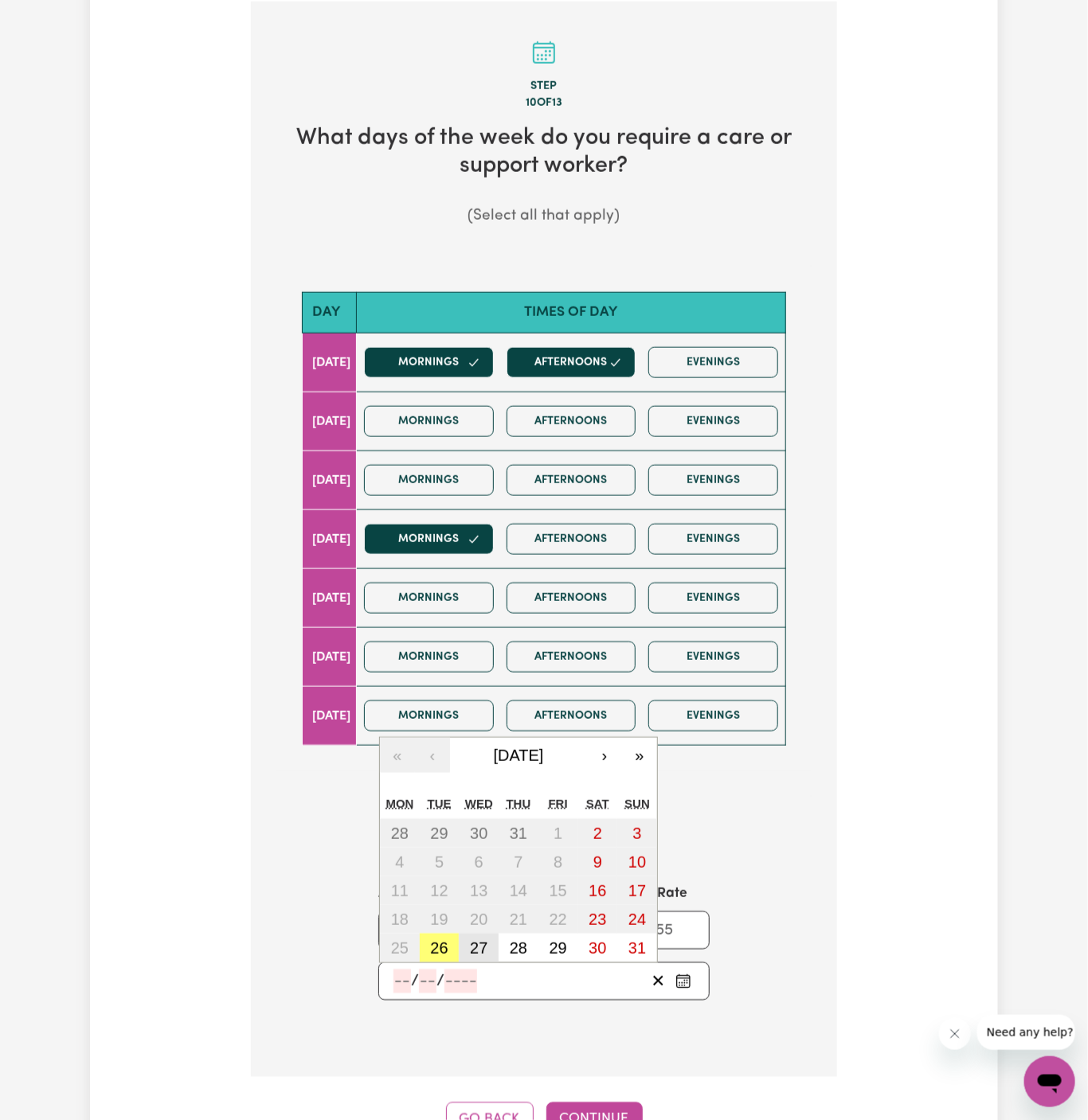
click at [477, 940] on abbr "27" at bounding box center [479, 948] width 18 height 18
type input "[DATE]"
type input "27"
type input "8"
type input "2025"
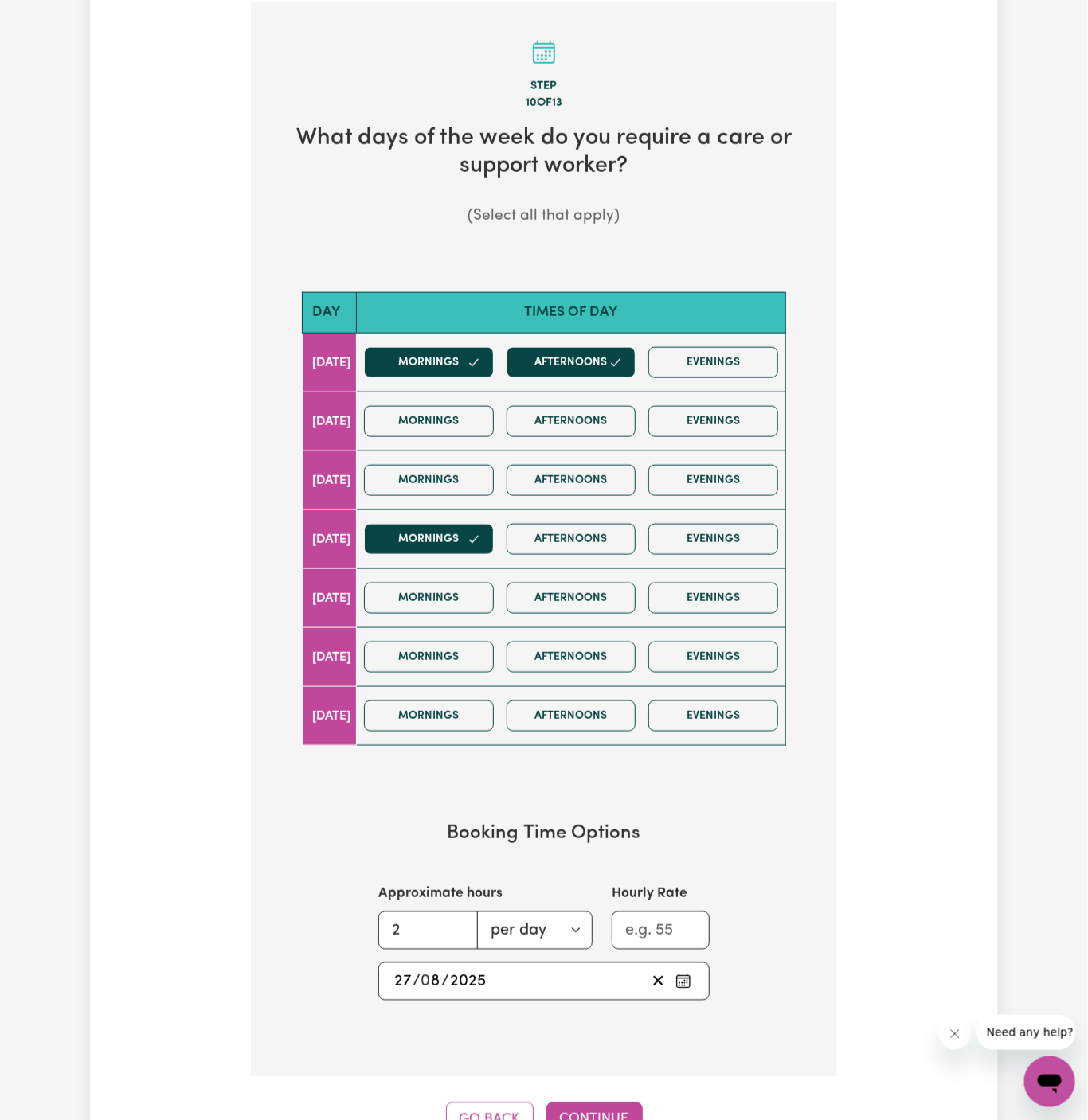
click at [405, 962] on div "[DATE] 27 / 0 8 / 2025 « ‹ [DATE] › » Mon Tue Wed Thu Fri Sat Sun 28 29 30 31 1…" at bounding box center [544, 981] width 331 height 38
click at [396, 978] on input "27" at bounding box center [403, 982] width 19 height 24
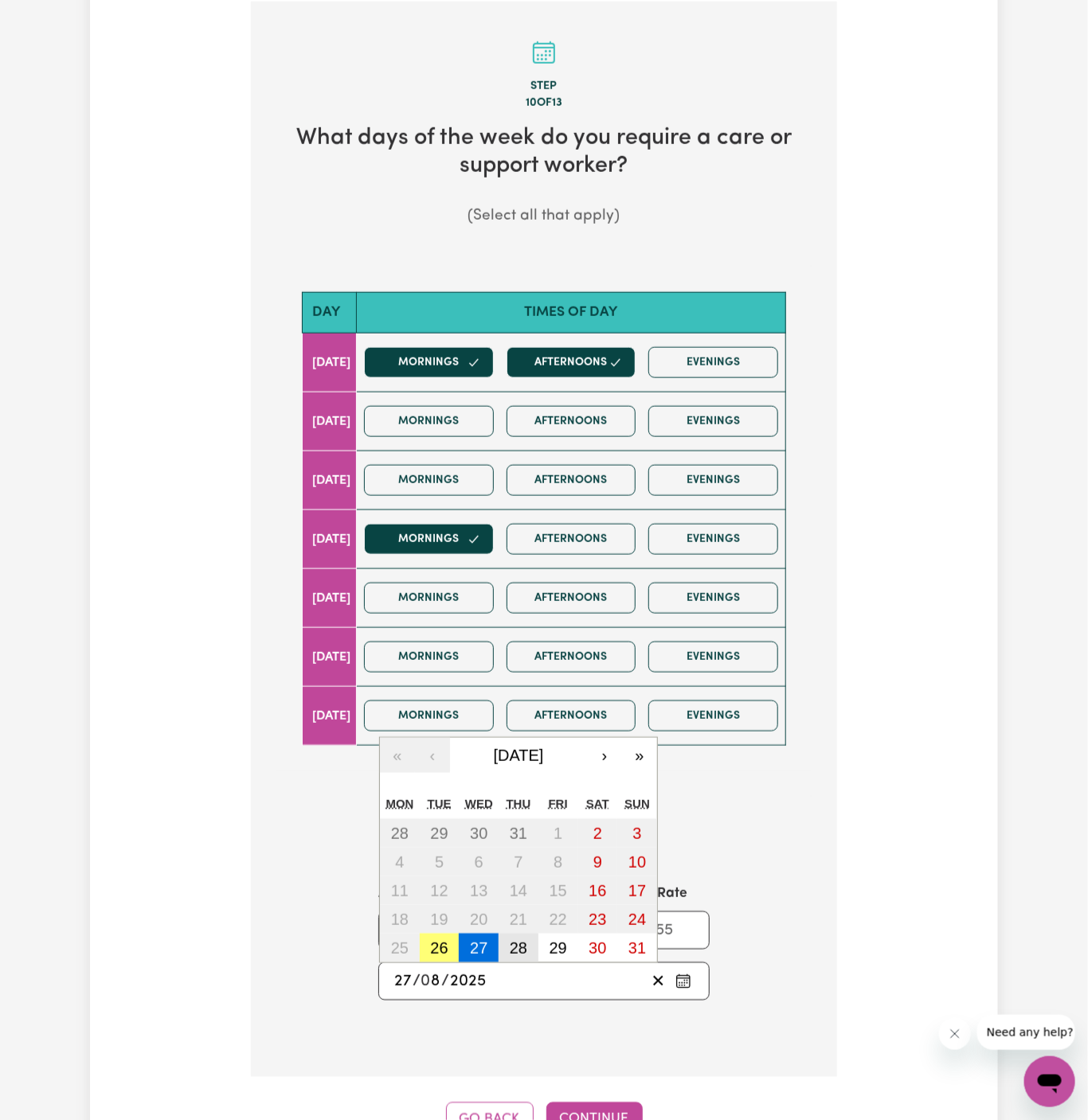
click at [523, 941] on abbr "28" at bounding box center [519, 948] width 18 height 18
type input "[DATE]"
type input "28"
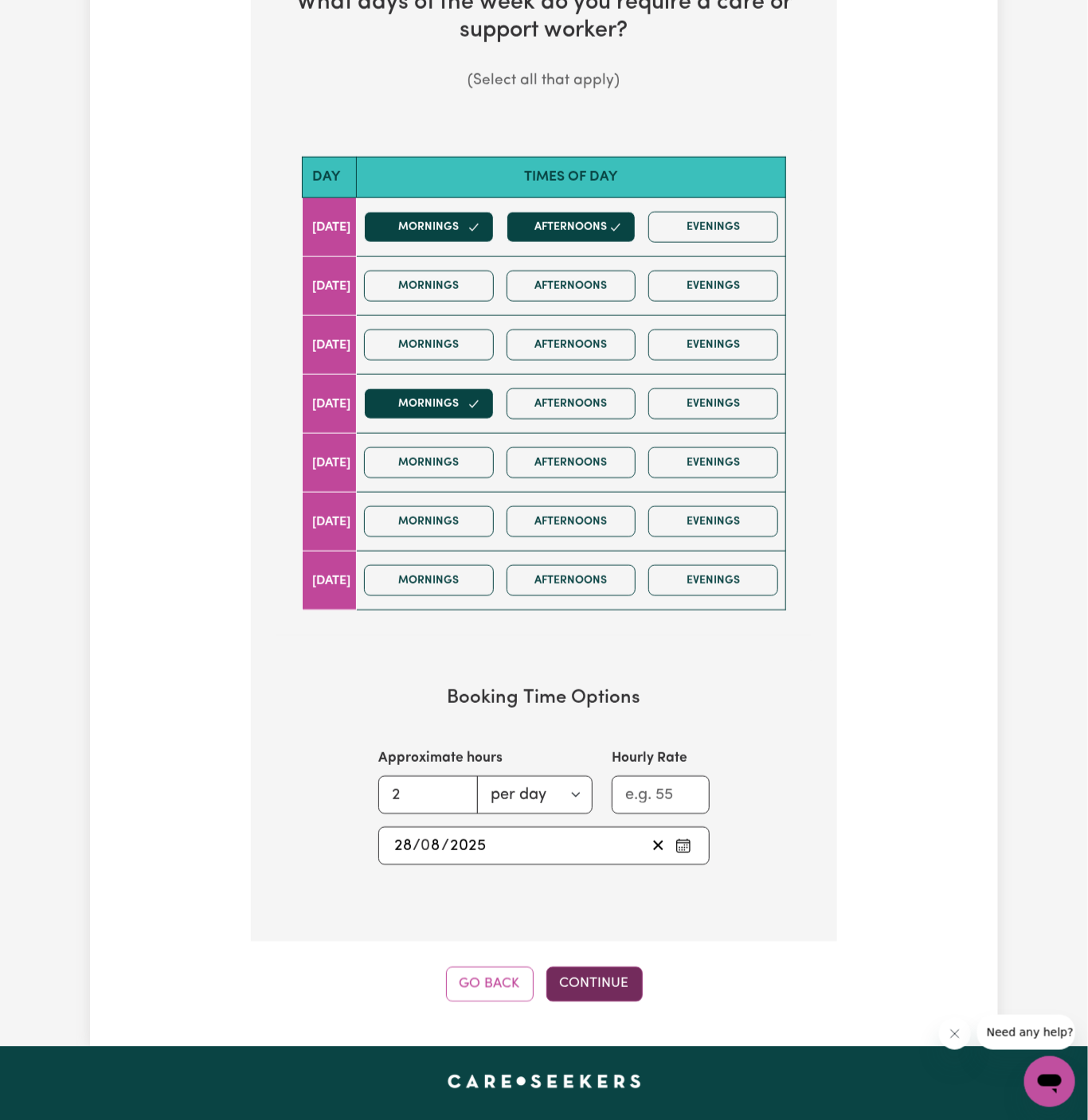
click at [603, 983] on button "Continue" at bounding box center [594, 985] width 97 height 35
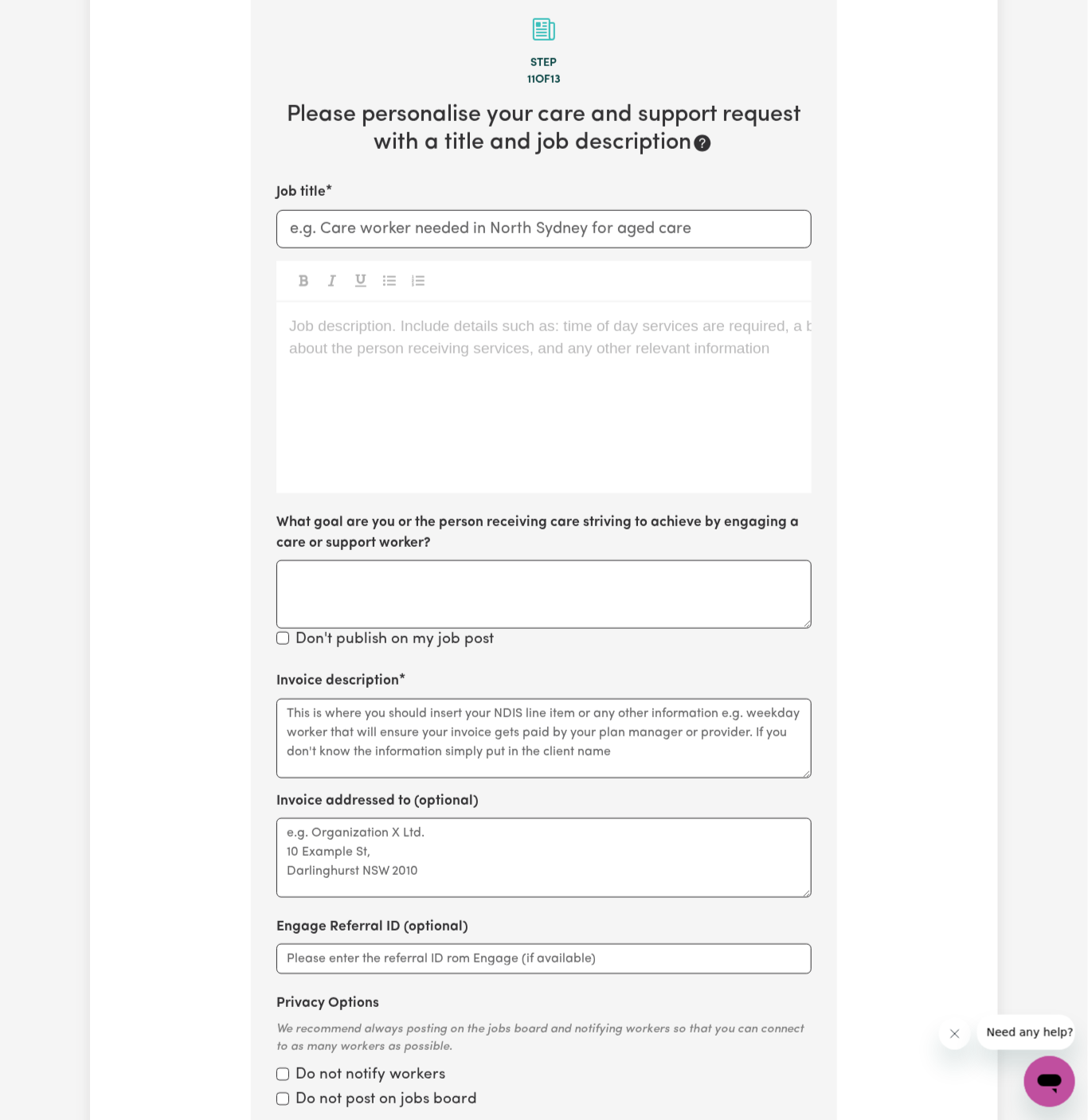
scroll to position [564, 0]
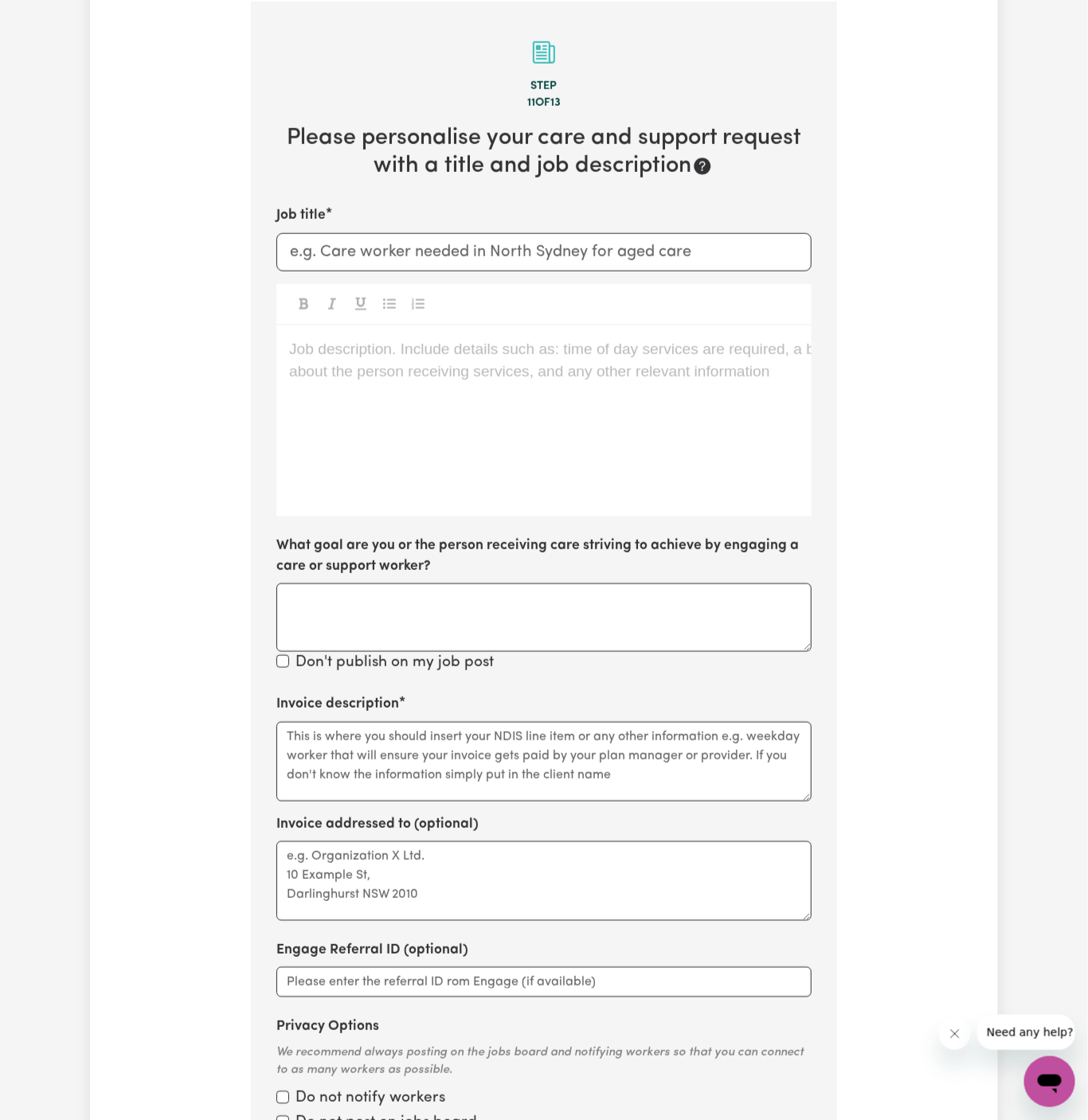
click at [514, 370] on div "Job description. Include details such as: time of day services are required, a …" at bounding box center [543, 421] width 535 height 191
click at [448, 398] on div "Job description. Include details such as: time of day services are required, a …" at bounding box center [543, 421] width 535 height 191
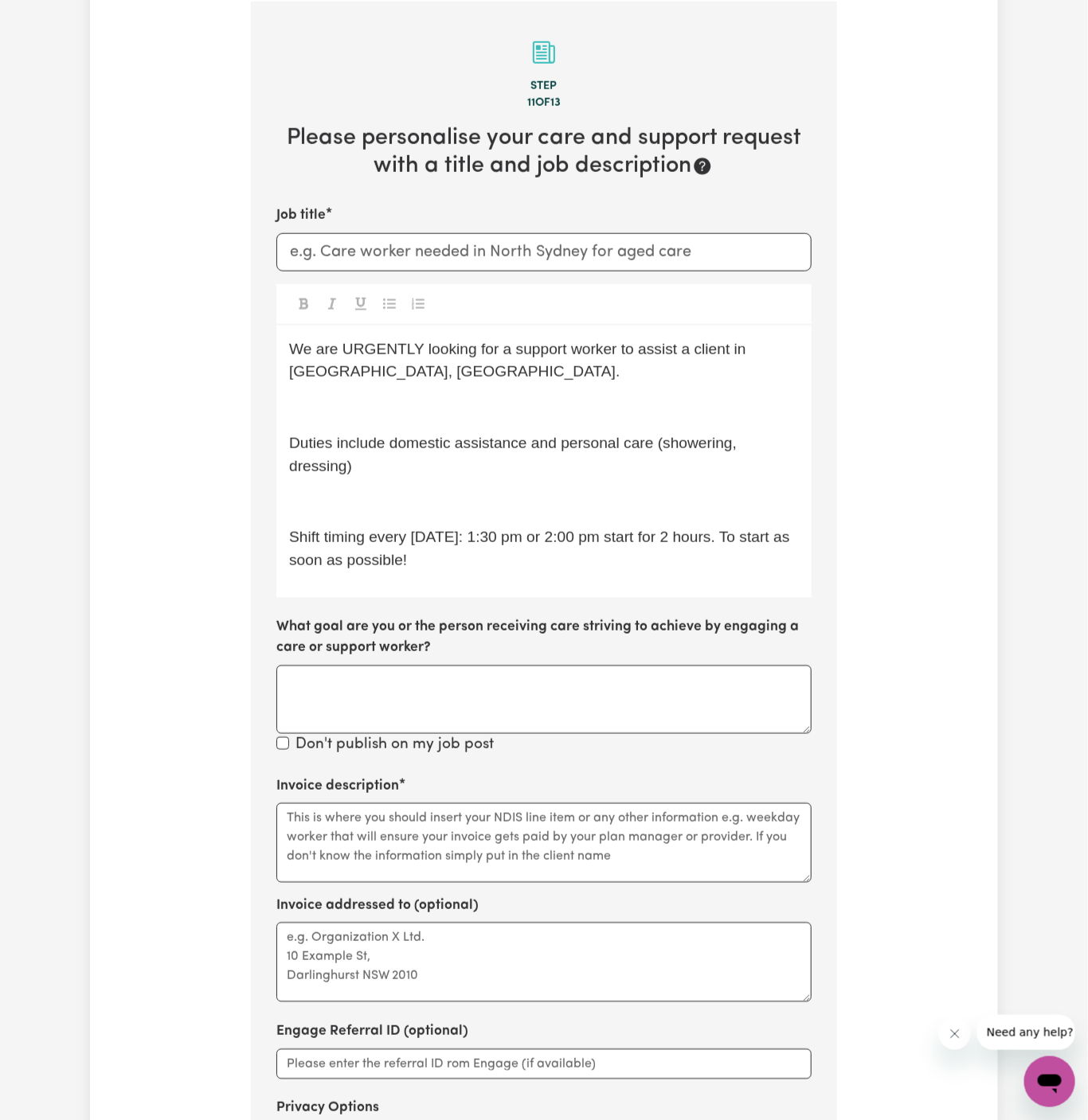
click at [448, 398] on p "﻿" at bounding box center [543, 408] width 510 height 23
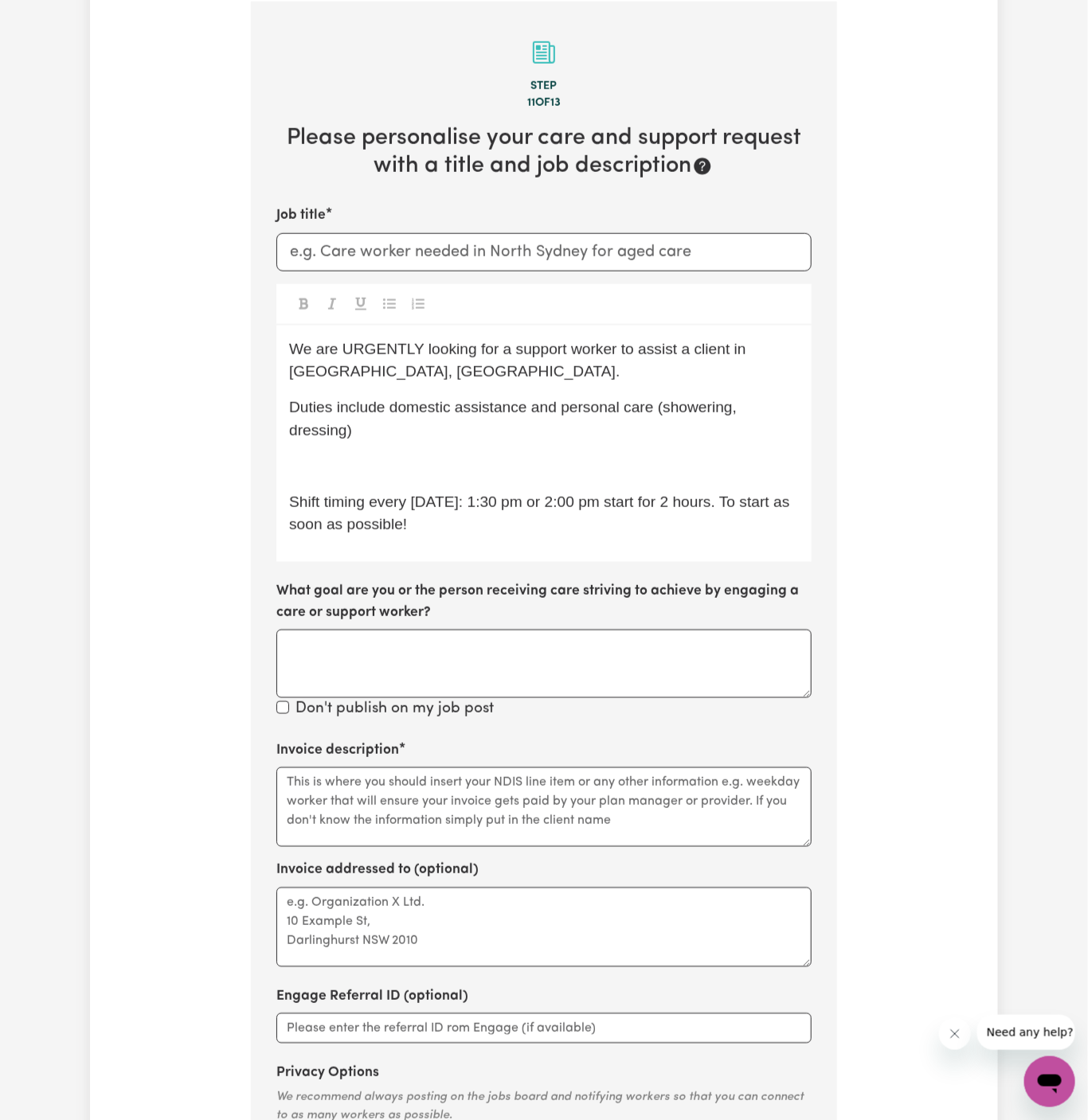
click at [399, 478] on div "We are URGENTLY looking for a support worker to assist a client in [GEOGRAPHIC_…" at bounding box center [543, 444] width 535 height 237
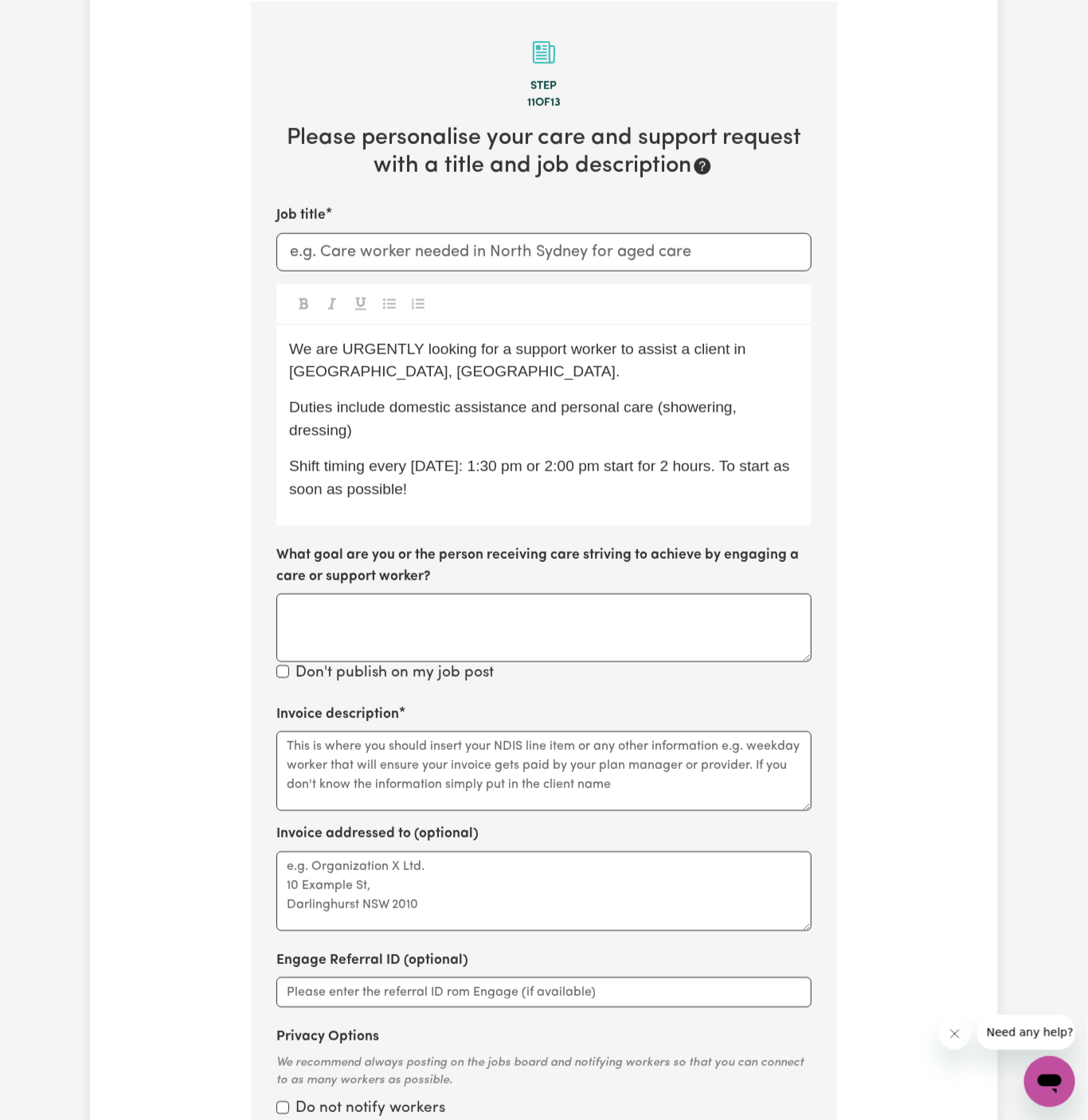
click at [427, 488] on span "Shift timing every [DATE]: 1:30 pm or 2:00 pm start for 2 hours. To start as so…" at bounding box center [541, 478] width 505 height 40
click at [492, 488] on p "Shift timing every [DATE]: 1:30 pm or 2:00 pm start for 2 hours. To start as so…" at bounding box center [543, 478] width 510 height 46
drag, startPoint x: 368, startPoint y: 468, endPoint x: 667, endPoint y: 471, distance: 299.0
click at [667, 471] on span "Shift timing every [DATE]: 1:30 pm or 2:00 pm start for 2 hours. To start as so…" at bounding box center [541, 478] width 505 height 40
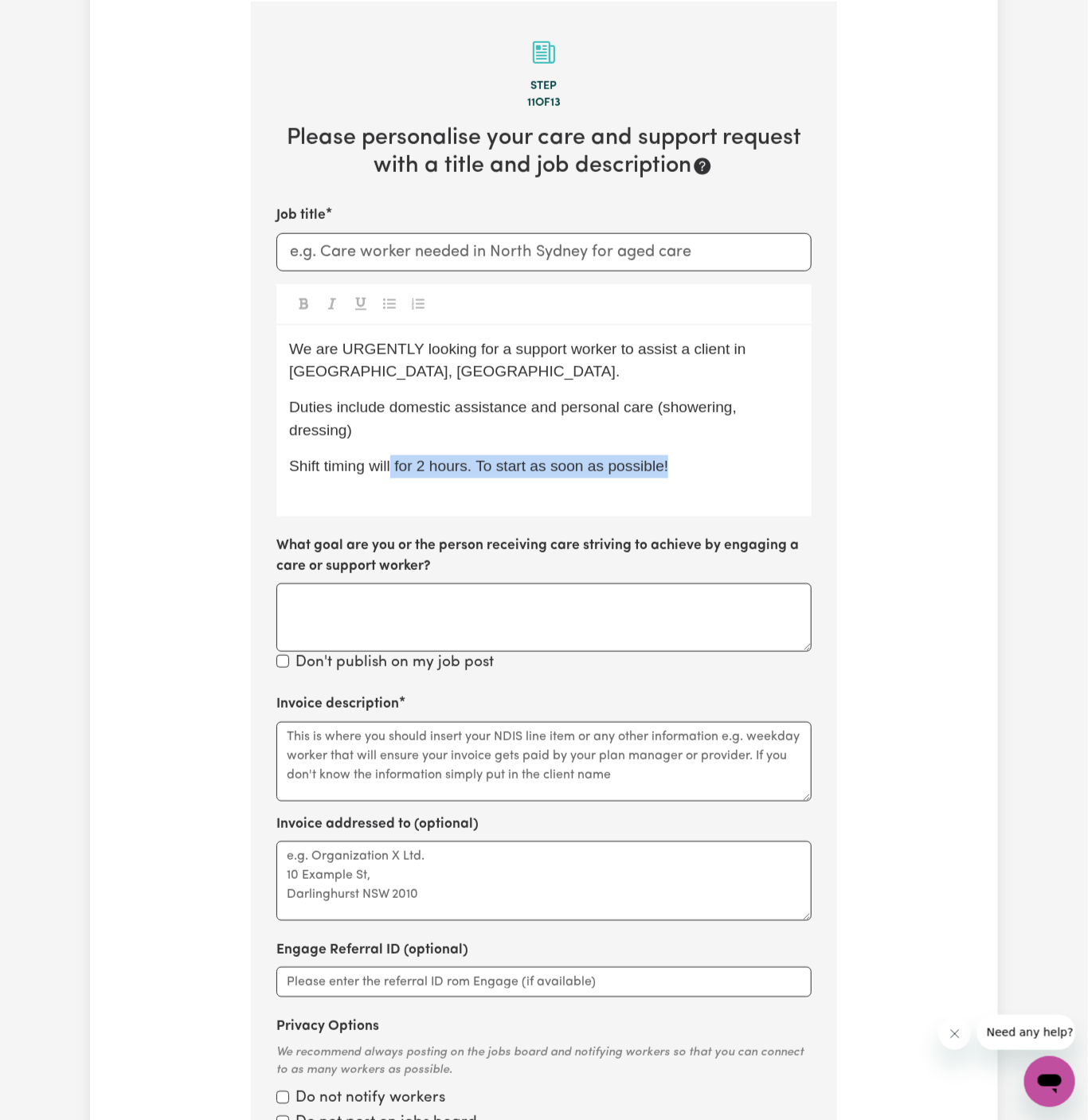
drag, startPoint x: 736, startPoint y: 466, endPoint x: 392, endPoint y: 465, distance: 344.0
click at [392, 465] on p "Shift timing will for 2 hours. To start as soon as possible!" at bounding box center [543, 467] width 510 height 23
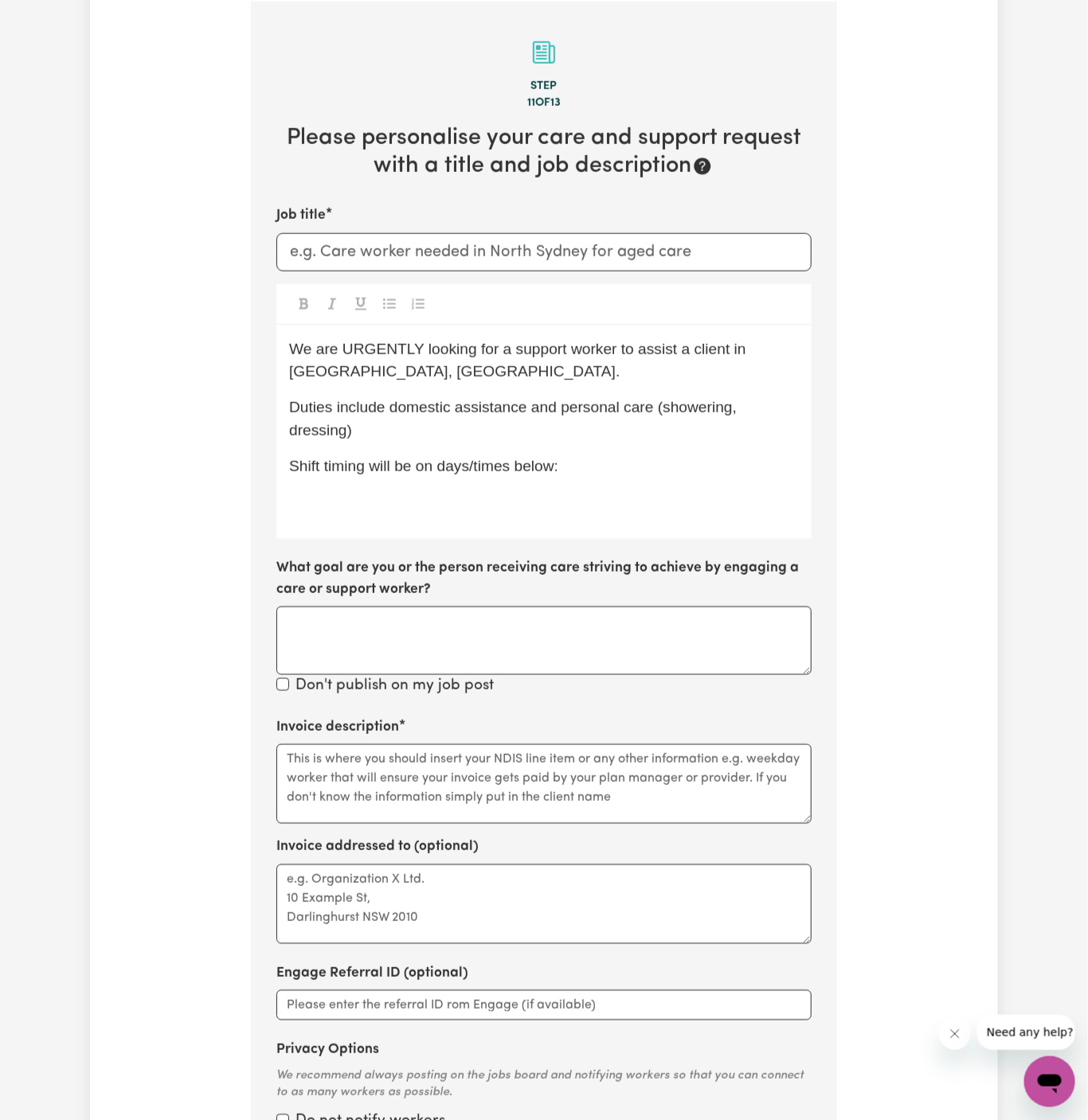
click at [446, 463] on span "Shift timing will be on days/times below:" at bounding box center [423, 466] width 269 height 17
click at [614, 491] on p "﻿" at bounding box center [543, 503] width 510 height 23
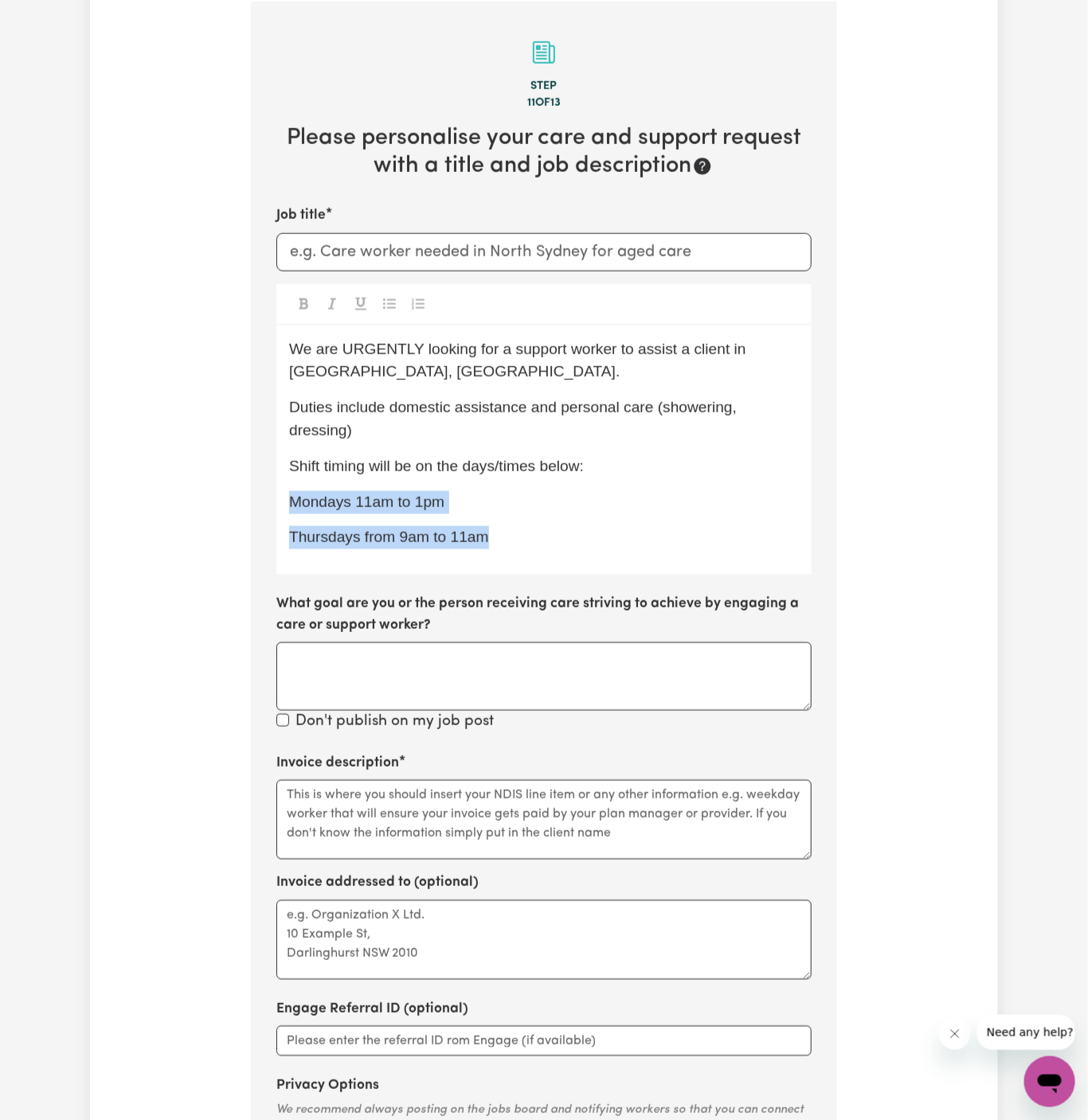
drag, startPoint x: 535, startPoint y: 537, endPoint x: 206, endPoint y: 502, distance: 330.9
click at [206, 502] on div "Tell us your care and support requirements Welcome to Careseekers. We are excit…" at bounding box center [543, 414] width 908 height 1757
click at [389, 298] on icon "Toggle undefined" at bounding box center [389, 303] width 13 height 11
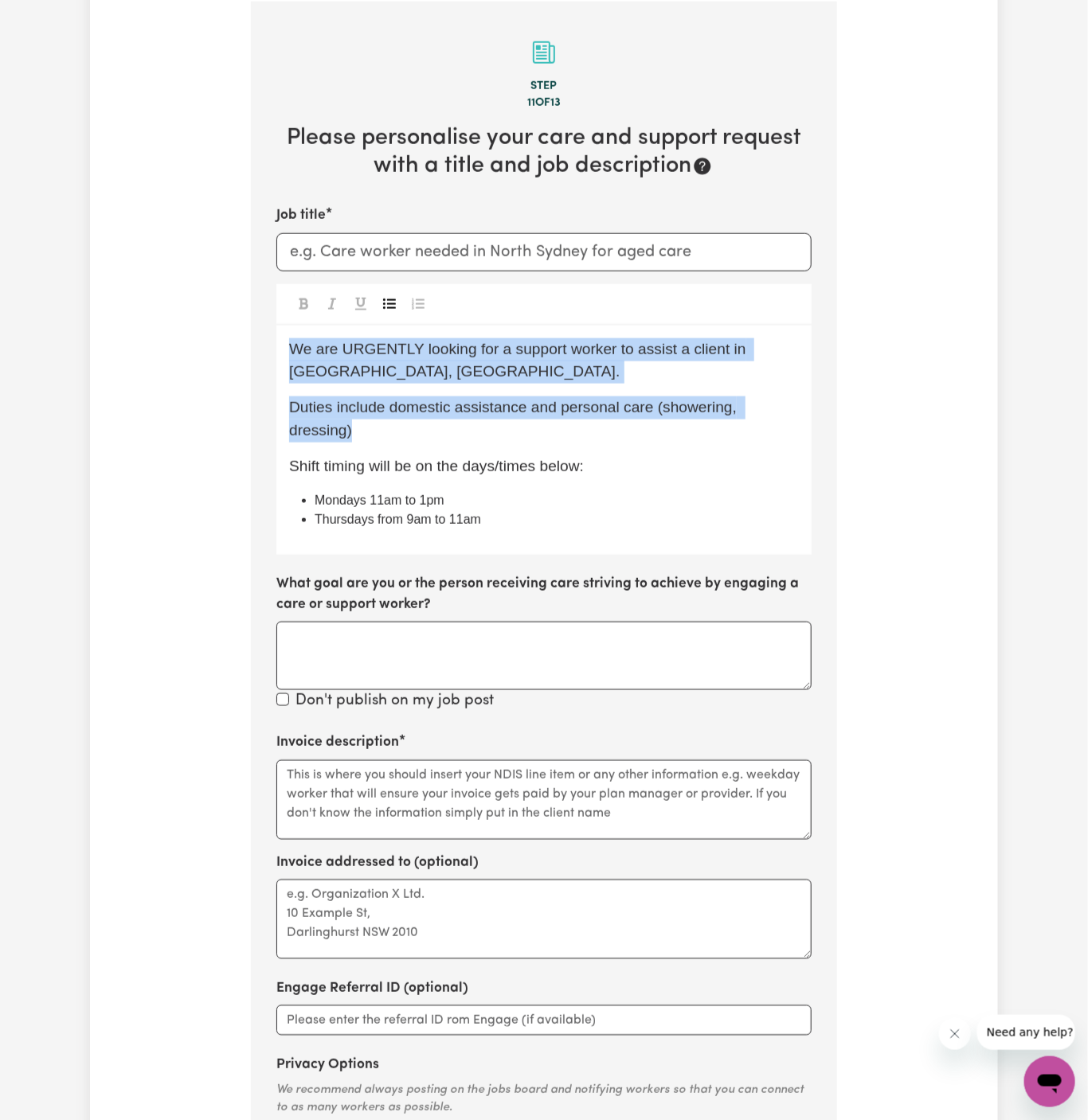
click at [553, 524] on li "Thursdays from 9am to 11am" at bounding box center [557, 520] width 485 height 19
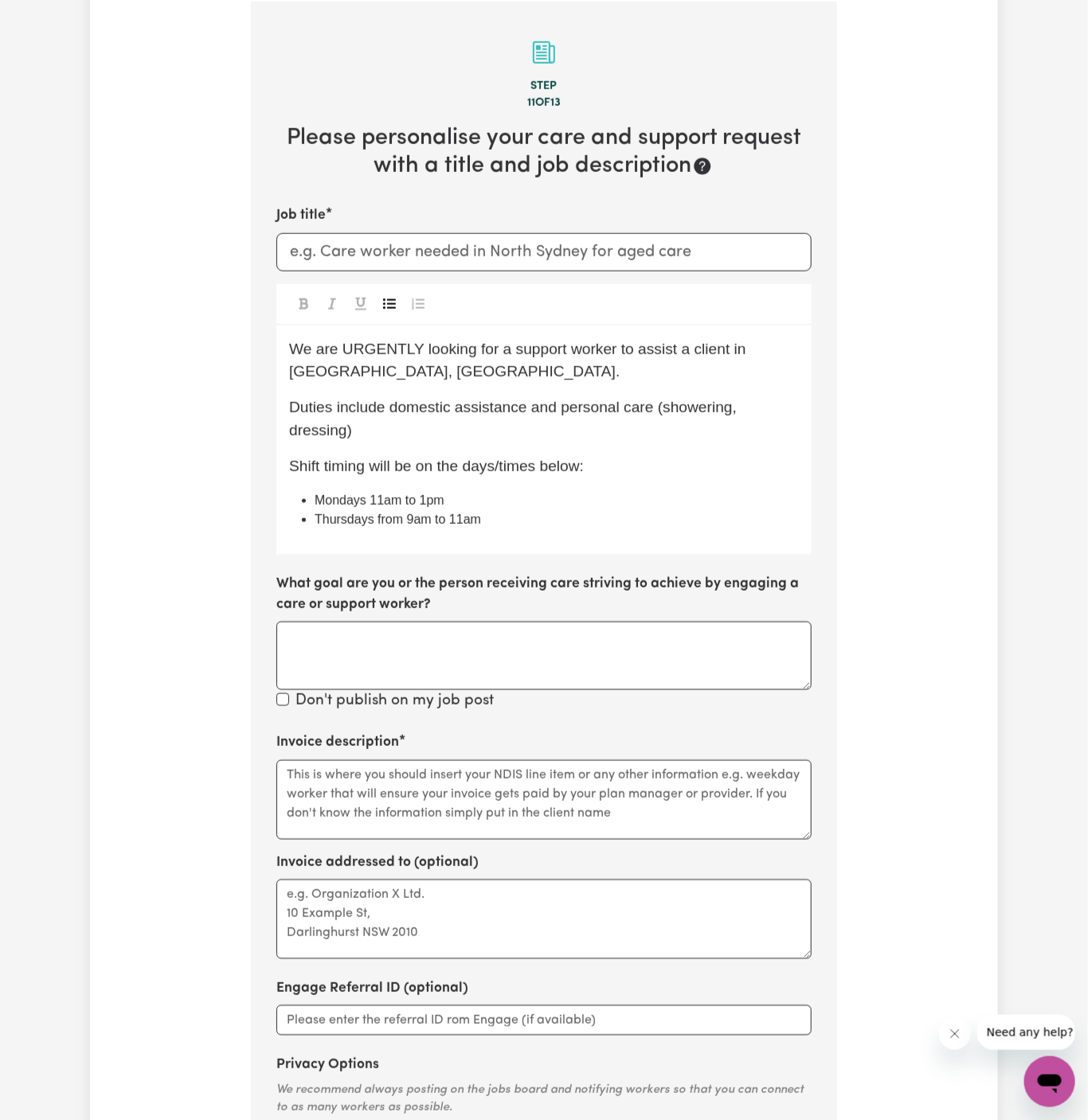
click at [371, 497] on span "Mondays 11am to 1pm" at bounding box center [379, 500] width 130 height 14
click at [551, 504] on li "Mondays from 11am to 1pm" at bounding box center [557, 501] width 485 height 19
click at [466, 502] on span "Mondays from 11am to 1pm" at bounding box center [396, 500] width 163 height 14
click at [422, 494] on span "Mondays from 11am to 1pm" at bounding box center [398, 500] width 166 height 14
click at [419, 499] on span "Mondays from 11am to 1pm" at bounding box center [398, 500] width 166 height 14
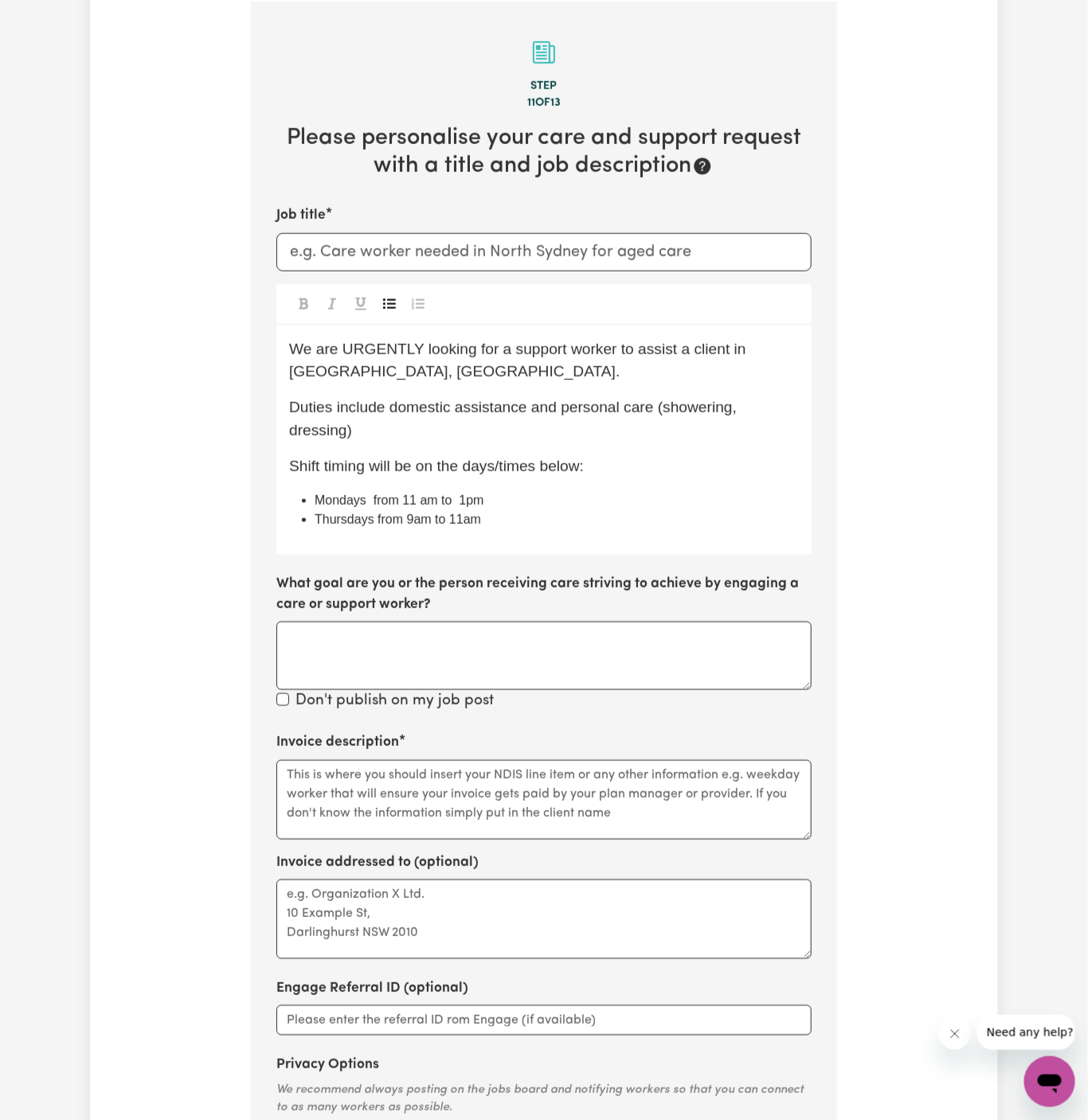
click at [418, 519] on span "Thursdays from 9am to 11am" at bounding box center [398, 520] width 167 height 14
click at [469, 519] on span "Thursdays from 9 am to 11am" at bounding box center [400, 520] width 170 height 14
click at [520, 517] on li "Thursdays from 9 am to 11 am" at bounding box center [557, 520] width 485 height 19
click at [551, 496] on li "Mondays from 11 am to 1pm" at bounding box center [557, 501] width 485 height 19
drag, startPoint x: 566, startPoint y: 406, endPoint x: 756, endPoint y: 413, distance: 190.1
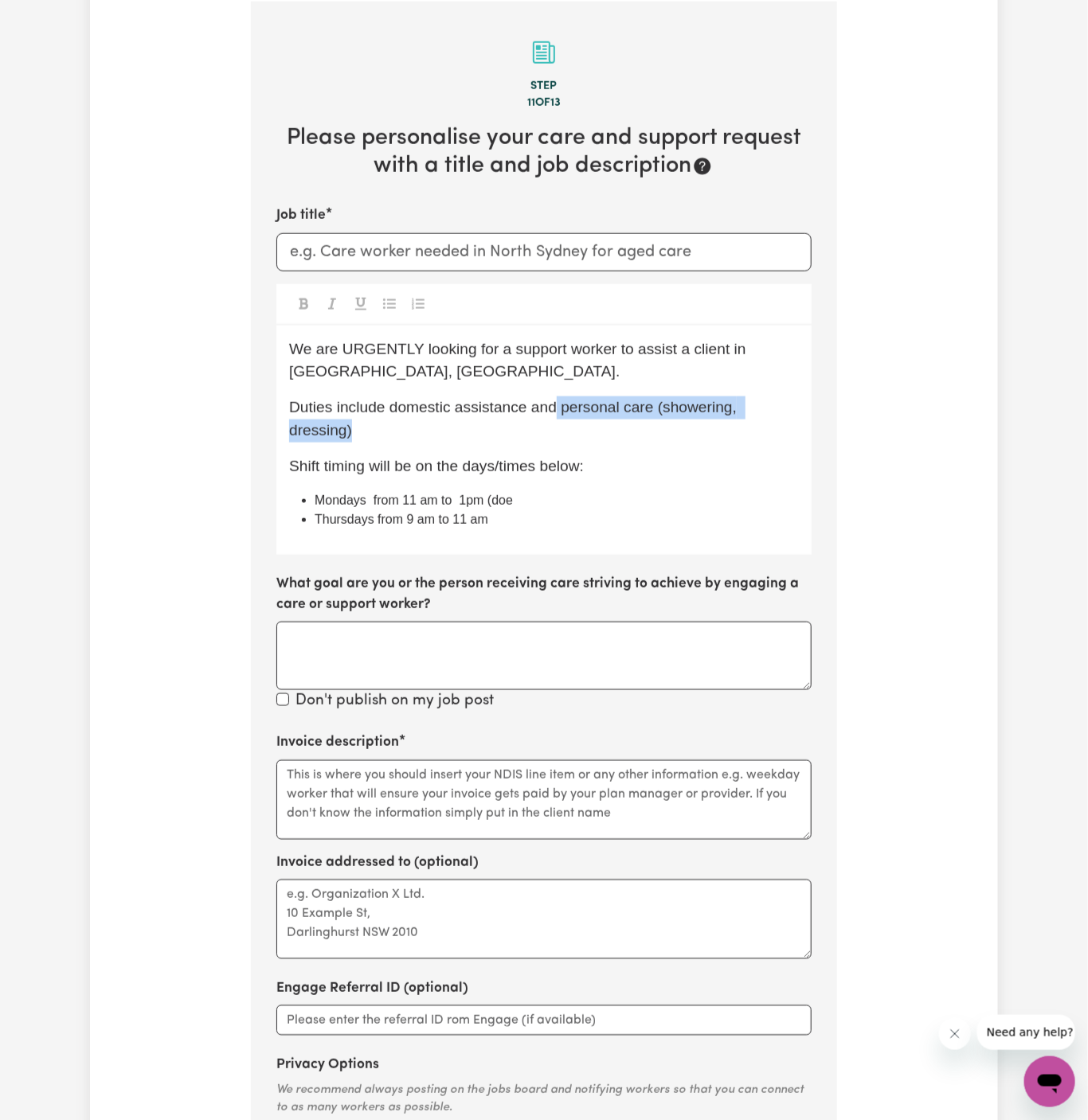
click at [756, 413] on p "Duties include domestic assistance and personal care (showering, dressing)" at bounding box center [543, 419] width 510 height 46
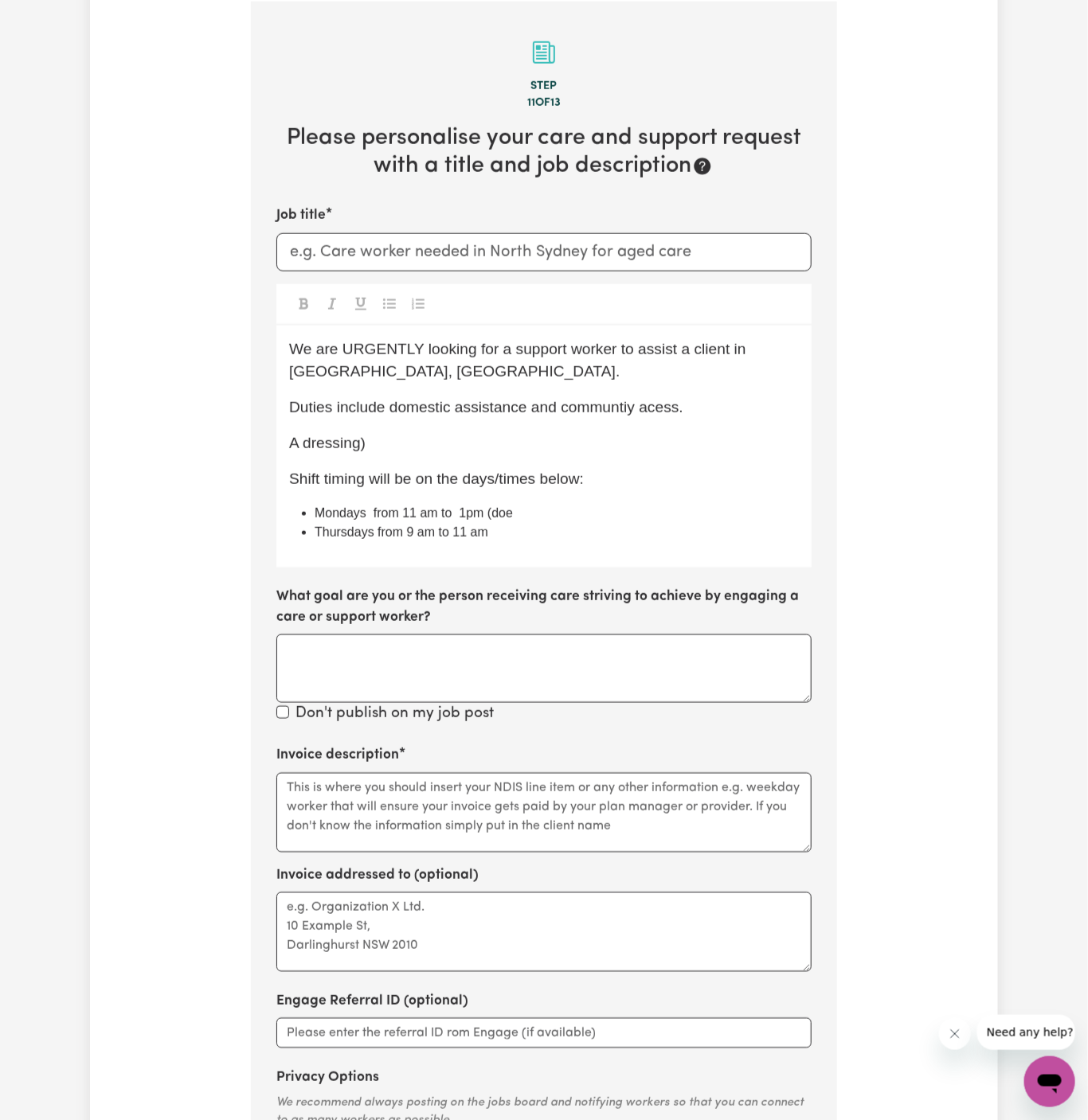
click at [590, 411] on span "Duties include domestic assistance and communtiy acess." at bounding box center [486, 406] width 394 height 17
click at [404, 454] on div "We are URGENTLY looking for a support worker to assist a client in [GEOGRAPHIC_…" at bounding box center [543, 446] width 535 height 242
click at [402, 441] on p "A dressing)" at bounding box center [543, 444] width 510 height 23
click at [554, 525] on li "Thursdays from 9 am to 11 am" at bounding box center [557, 533] width 485 height 19
click at [581, 506] on li "Mondays from 11 am to1 1pm (doe" at bounding box center [557, 514] width 485 height 19
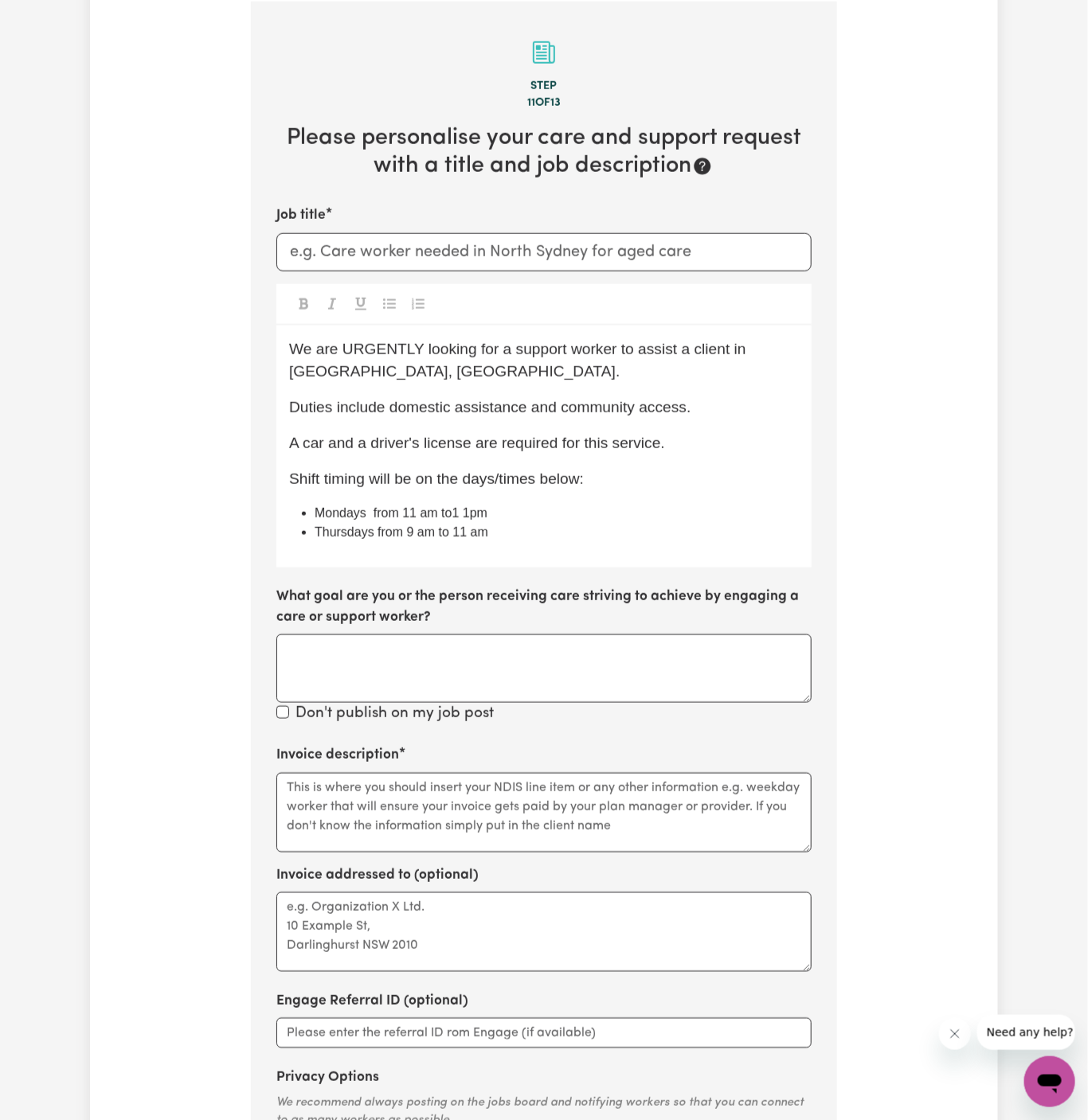
click at [536, 380] on p "We are URGENTLY looking for a support worker to assist a client in [GEOGRAPHIC_…" at bounding box center [543, 361] width 510 height 46
click at [719, 350] on span "We are URGENTLY looking for a support worker to assist a client in [GEOGRAPHIC_…" at bounding box center [519, 361] width 461 height 40
click at [605, 334] on div "We are URGENTLY looking for a support worker to assist a client who is legally …" at bounding box center [543, 446] width 535 height 242
click at [766, 346] on span "We are URGENTLY looking for a support worker to assist a client who is legally …" at bounding box center [537, 361] width 497 height 40
click at [485, 397] on p "Duties include domestic assistance and community access." at bounding box center [543, 408] width 510 height 23
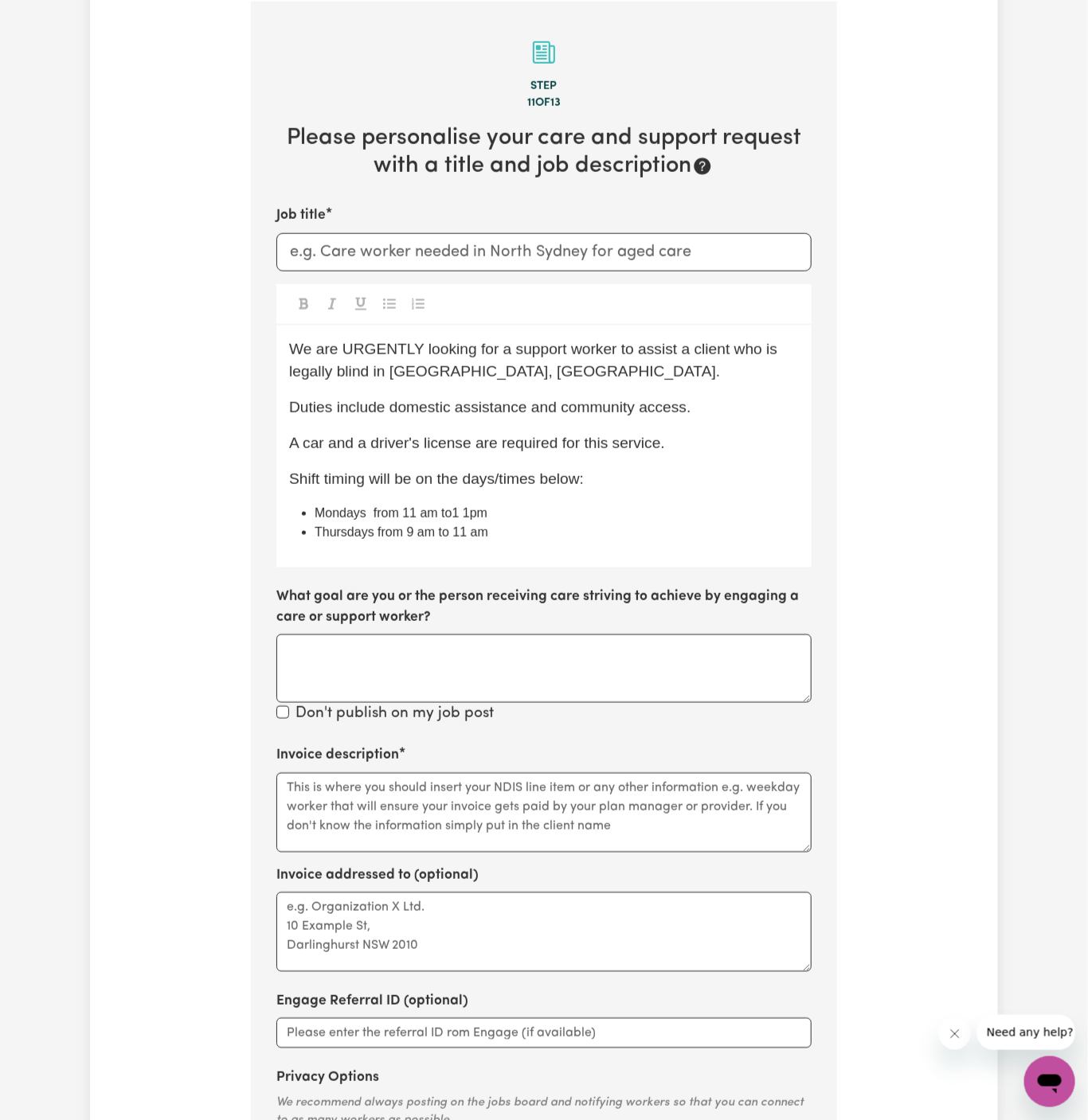
click at [548, 379] on p "We are URGENTLY looking for a support worker to assist a client who is legally …" at bounding box center [543, 361] width 510 height 46
click at [554, 379] on p "We are URGENTLY looking for a support worker to assist a client who is legally …" at bounding box center [543, 361] width 510 height 46
click at [453, 508] on span "Mondays from 11 am to1 1pm" at bounding box center [401, 513] width 173 height 14
click at [454, 515] on span "Mondays from 11 am to1 1pm" at bounding box center [401, 513] width 173 height 14
click at [536, 511] on li "Mondays from 11 am to 1 1pm" at bounding box center [557, 514] width 485 height 19
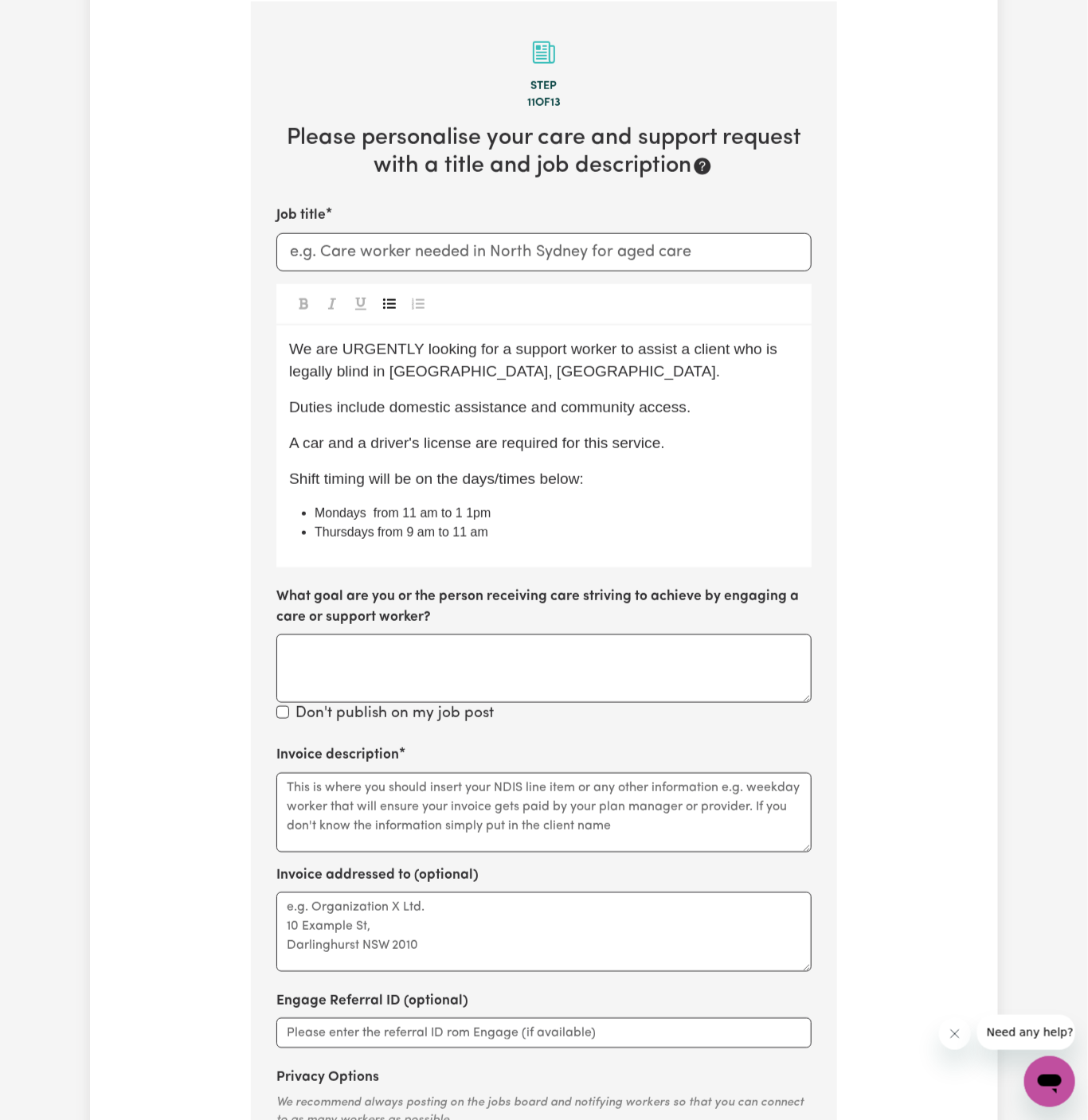
click at [474, 506] on span "Mondays from 11 am to 1 1pm" at bounding box center [403, 513] width 175 height 14
click at [525, 527] on li "Thursdays from 9 am to 11 am" at bounding box center [557, 533] width 485 height 19
click at [564, 531] on li "Thursdays from 9 am to 11 am" at bounding box center [557, 533] width 485 height 19
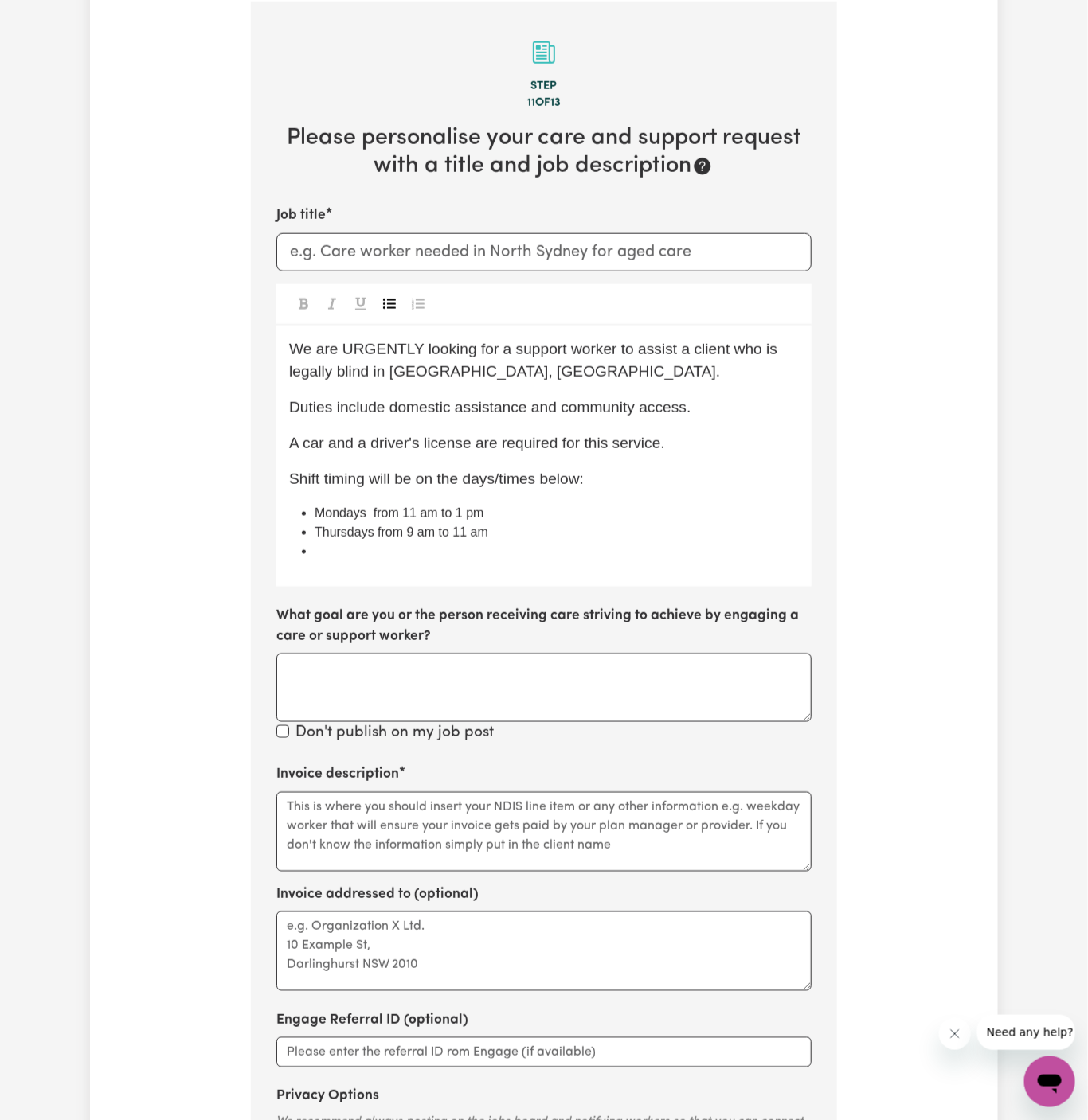
click at [400, 303] on button "Toggle undefined" at bounding box center [389, 303] width 22 height 20
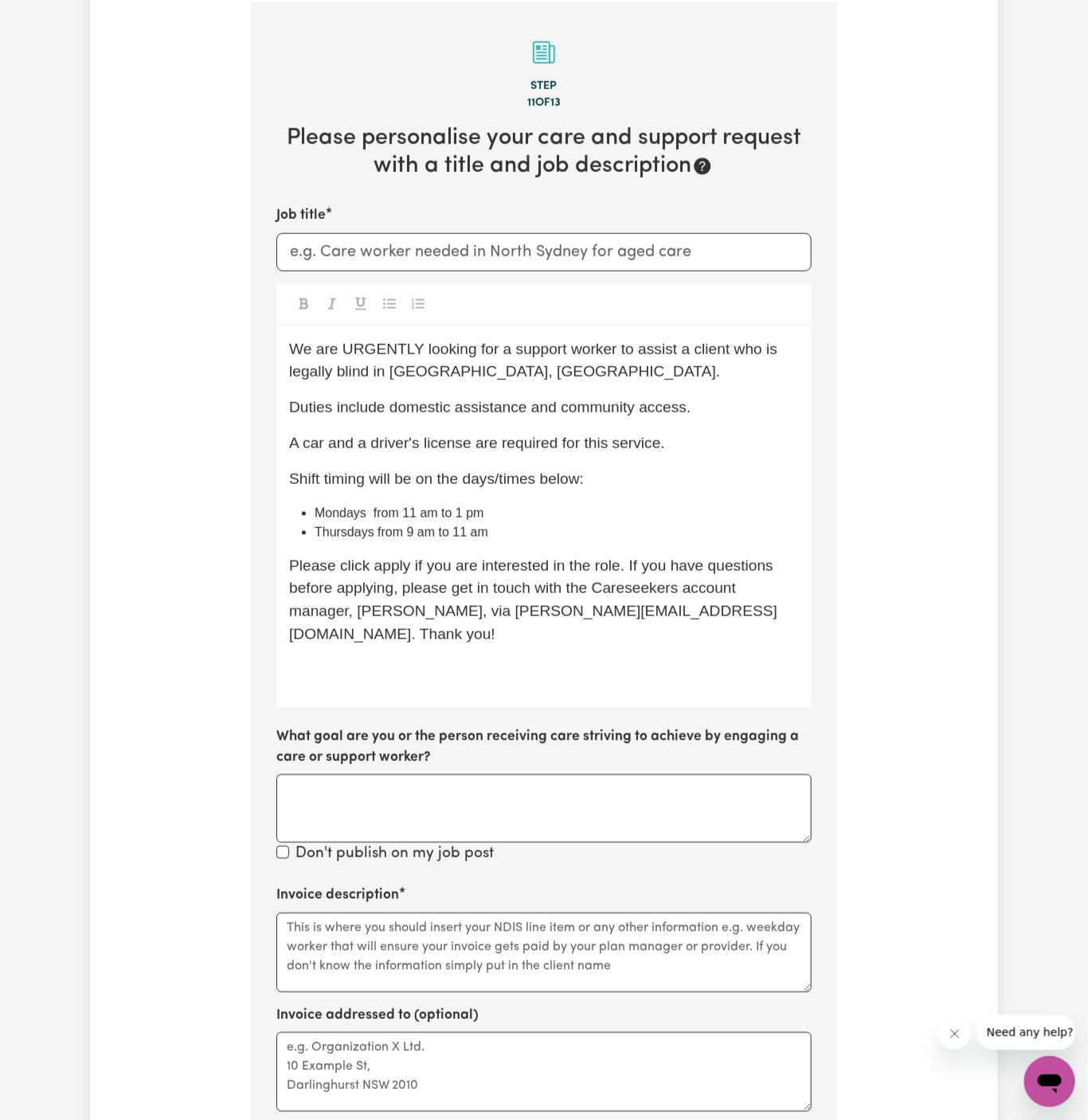
click at [399, 568] on span "Please click apply if you are interested in the role. If you have questions bef…" at bounding box center [532, 599] width 488 height 85
click at [547, 659] on p "﻿" at bounding box center [543, 671] width 510 height 23
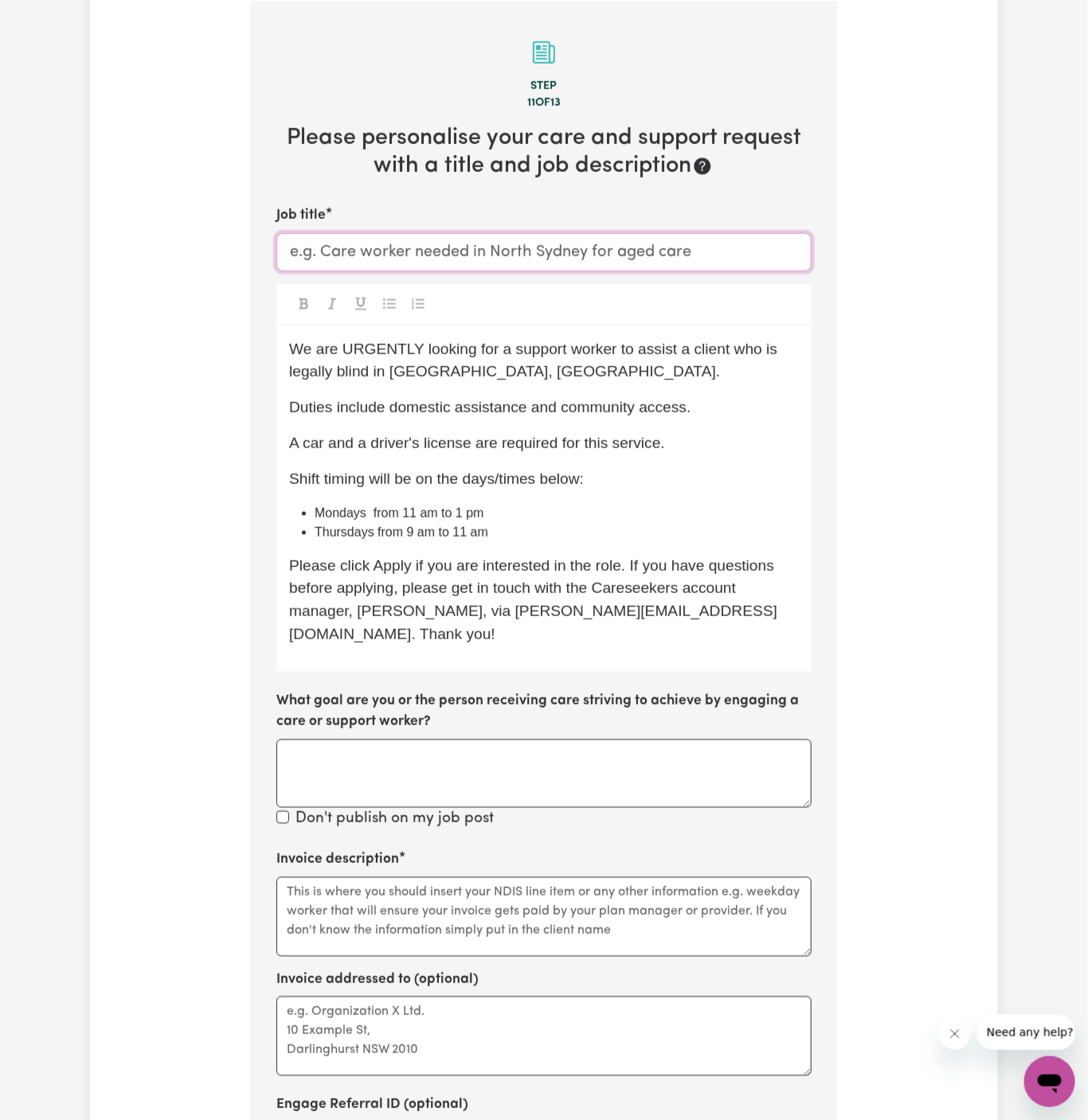
click at [547, 261] on input "Job title" at bounding box center [543, 251] width 535 height 38
drag, startPoint x: 393, startPoint y: 373, endPoint x: 504, endPoint y: 370, distance: 111.0
click at [504, 370] on span "We are URGENTLY looking for a support worker to assist a client who is legally …" at bounding box center [535, 361] width 493 height 40
click at [597, 226] on div "Job title Support Worker Needed In" at bounding box center [543, 238] width 535 height 65
click at [597, 238] on input "Support Worker Needed In" at bounding box center [543, 251] width 535 height 38
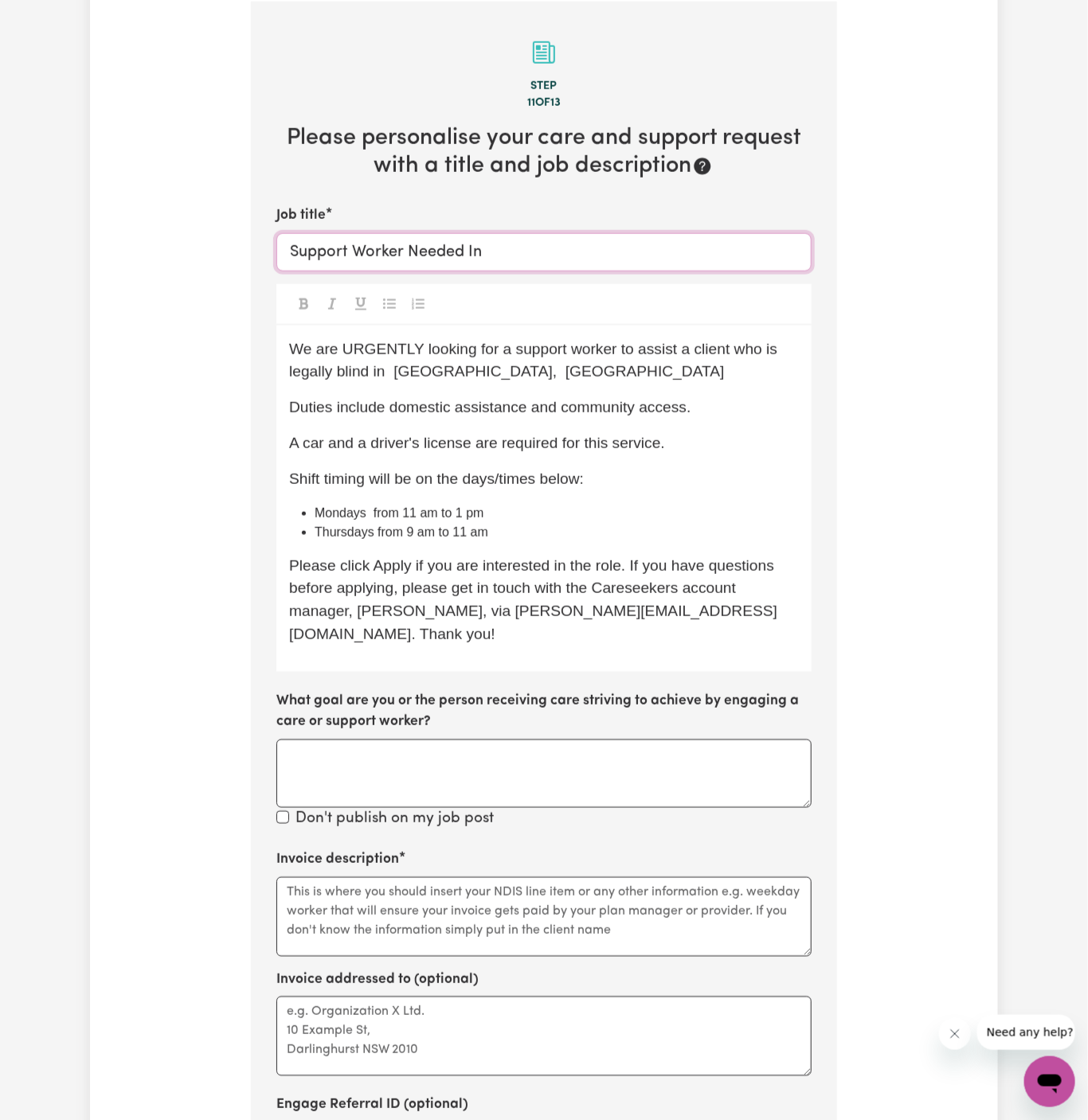
click at [594, 250] on input "Support Worker Needed In" at bounding box center [543, 251] width 535 height 38
paste input "[GEOGRAPHIC_DATA], [GEOGRAPHIC_DATA]"
click at [488, 259] on input "Support Worker Needed In [GEOGRAPHIC_DATA], [GEOGRAPHIC_DATA]" at bounding box center [543, 251] width 535 height 38
type input "Support Worker Needed In [GEOGRAPHIC_DATA], [GEOGRAPHIC_DATA]"
click at [525, 297] on div at bounding box center [543, 305] width 535 height 41
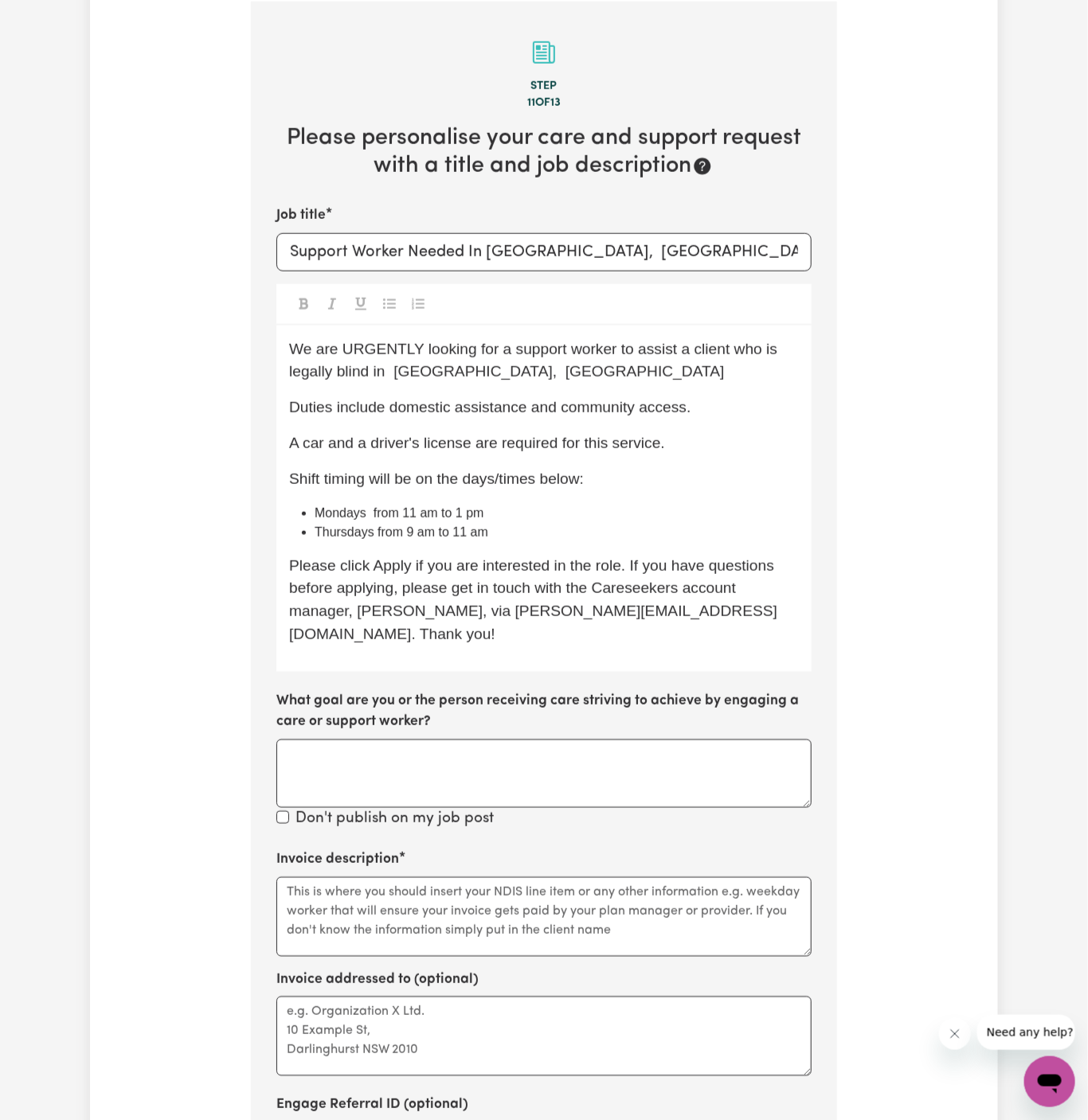
click at [483, 380] on p "We are URGENTLY looking for a support worker to assist a client who is legally …" at bounding box center [543, 361] width 510 height 46
click at [496, 391] on div "We are URGENTLY looking for a support worker to assist a client who is legally …" at bounding box center [543, 498] width 535 height 346
click at [394, 368] on span "We are URGENTLY looking for a support worker to assist a client who is legally …" at bounding box center [535, 361] width 493 height 40
click at [551, 335] on div "We are URGENTLY looking for a support worker to assist a client who is legally …" at bounding box center [543, 498] width 535 height 346
click at [551, 360] on p "We are URGENTLY looking for a support worker to assist a client who is legally …" at bounding box center [543, 361] width 510 height 46
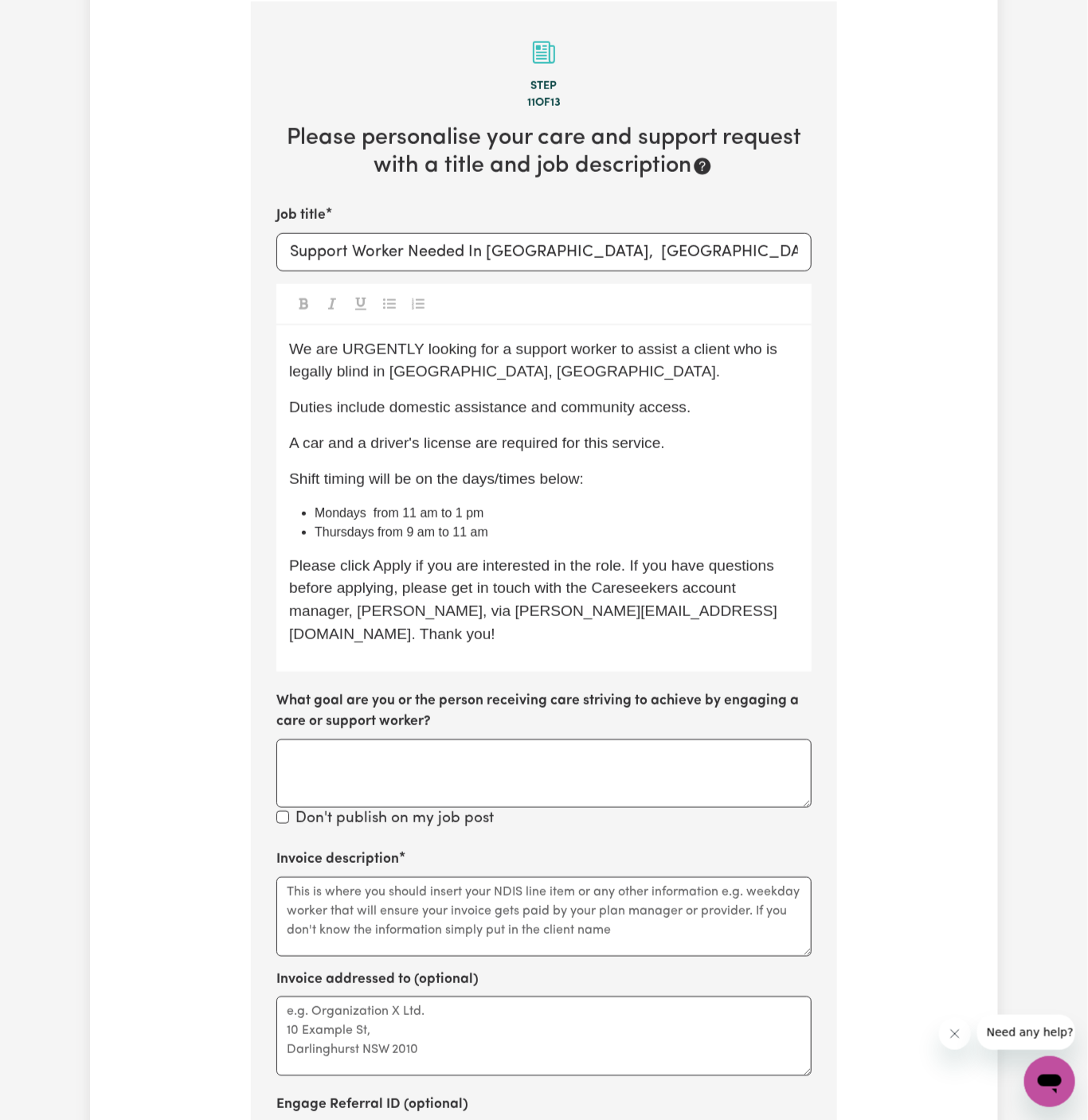
click at [371, 350] on span "We are URGENTLY looking for a support worker to assist a client who is legally …" at bounding box center [535, 361] width 493 height 40
click at [627, 489] on div "We are looking for a support worker to assist a client who is legally blind in …" at bounding box center [543, 498] width 535 height 346
click at [662, 513] on li "Mondays from 11 am to 1 pm" at bounding box center [557, 514] width 485 height 19
click at [598, 420] on div "We are looking for a support worker to assist a client who is legally blind in …" at bounding box center [543, 498] width 535 height 346
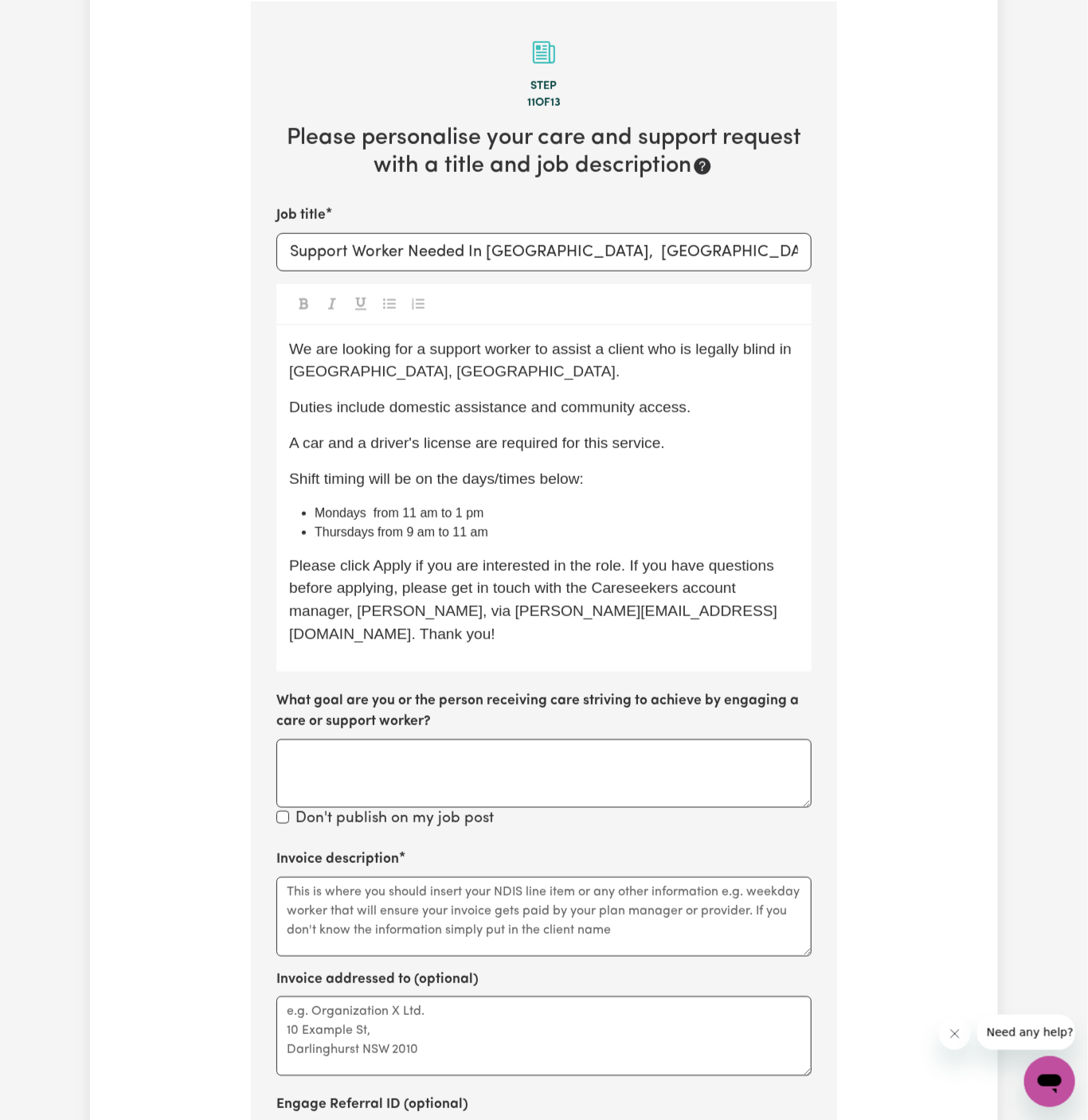
click at [601, 435] on span "A car and a driver's license are required for this service." at bounding box center [476, 443] width 375 height 17
click at [598, 488] on div "We are looking for a support worker to assist a client who is legally blind in …" at bounding box center [543, 498] width 535 height 346
click at [615, 481] on p "Shift timing will be on the days/times below:" at bounding box center [543, 480] width 510 height 23
click at [655, 450] on p "A car and a driver's license are required for this service." at bounding box center [543, 444] width 510 height 23
click at [593, 483] on span "Shift timing will be on the days/times below, to start as soon as possible!" at bounding box center [532, 479] width 487 height 17
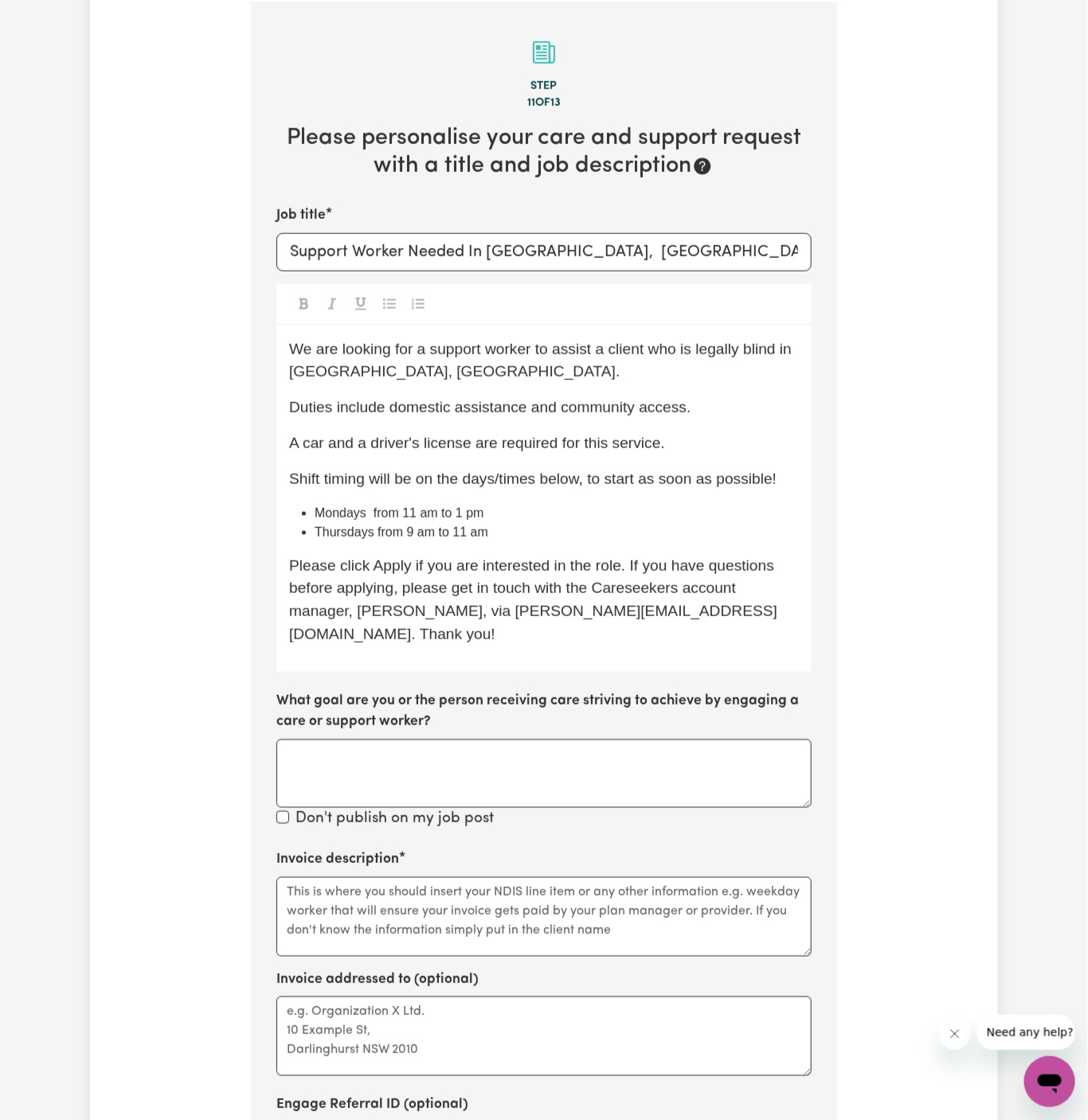
click at [589, 476] on span "Shift timing will be on the days/times below, to start as soon as possible!" at bounding box center [532, 479] width 487 height 17
click at [626, 483] on span "Shift timing will be on the days/times below, to start as soon as possible!" at bounding box center [532, 479] width 487 height 17
click at [598, 449] on span "A car and a driver's license are required for this service." at bounding box center [476, 443] width 375 height 17
click at [598, 484] on span "Shift timing will be on the days/times below, to start as soon as possible!" at bounding box center [532, 479] width 487 height 17
click at [583, 477] on span "Shift timing will be on the days/times below, to start as soon as possible!" at bounding box center [532, 479] width 487 height 17
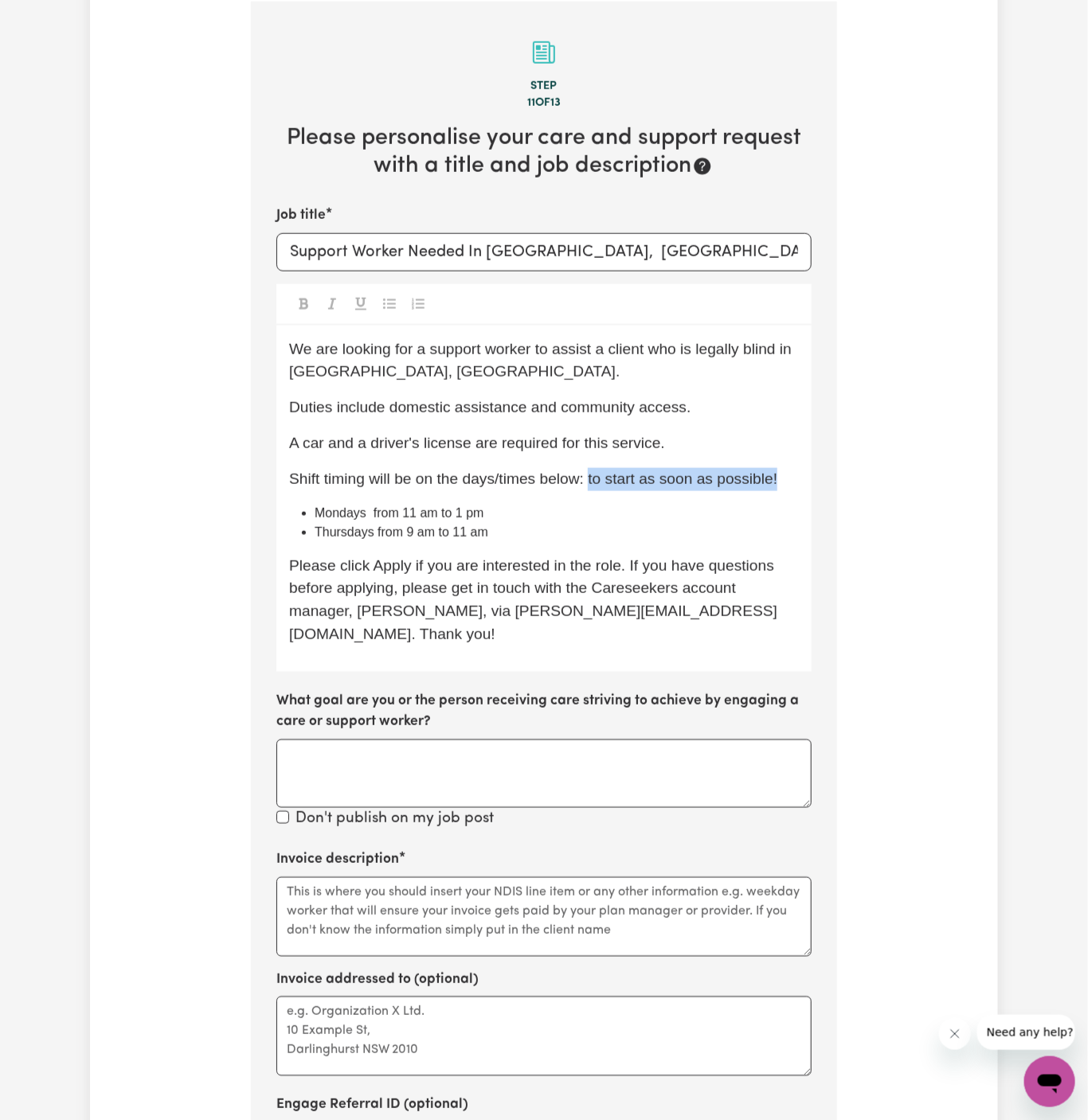
drag, startPoint x: 589, startPoint y: 479, endPoint x: 802, endPoint y: 480, distance: 213.0
click at [802, 480] on div "We are looking for a support worker to assist a client who is legally blind in …" at bounding box center [543, 498] width 535 height 346
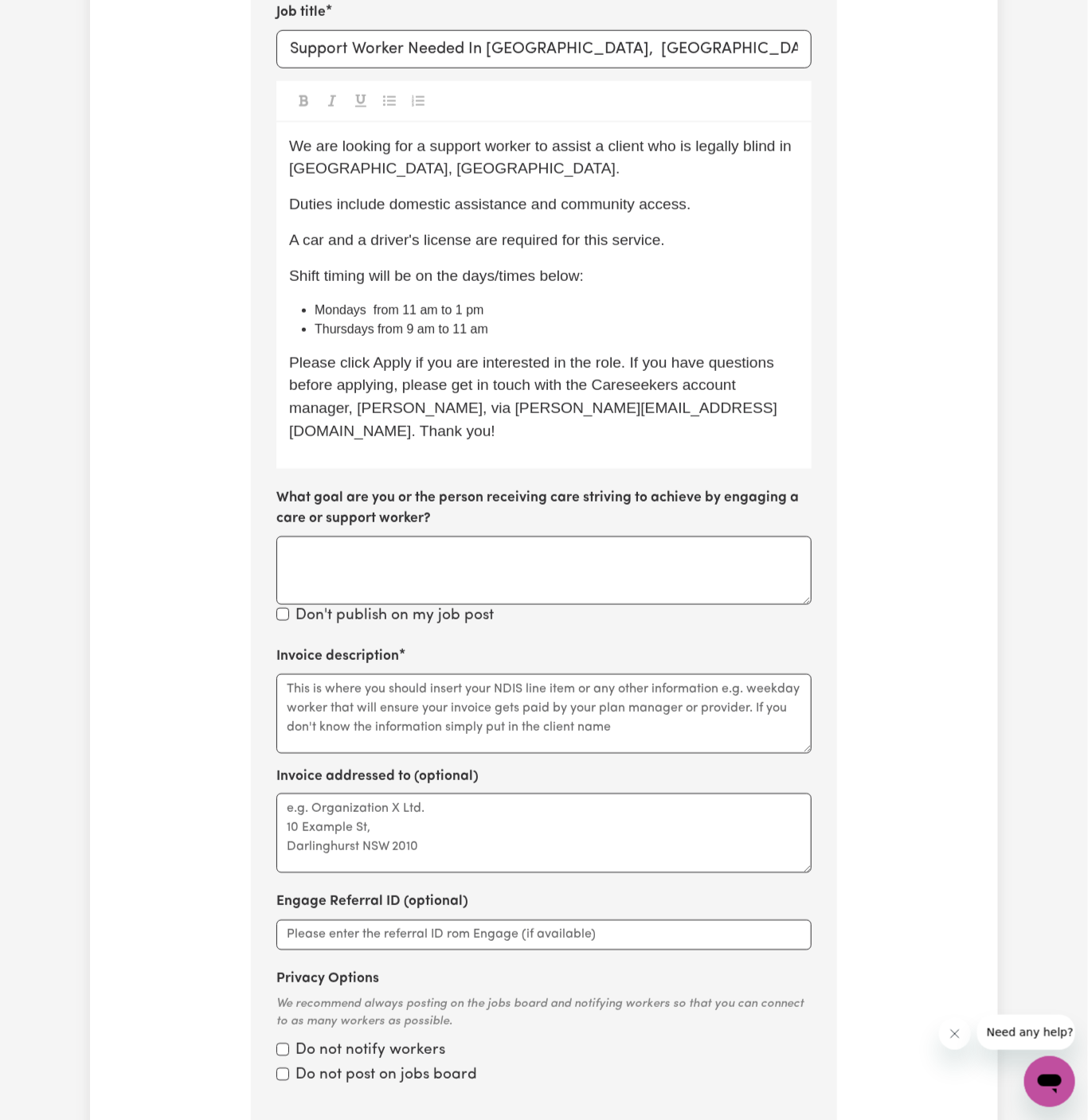
scroll to position [780, 0]
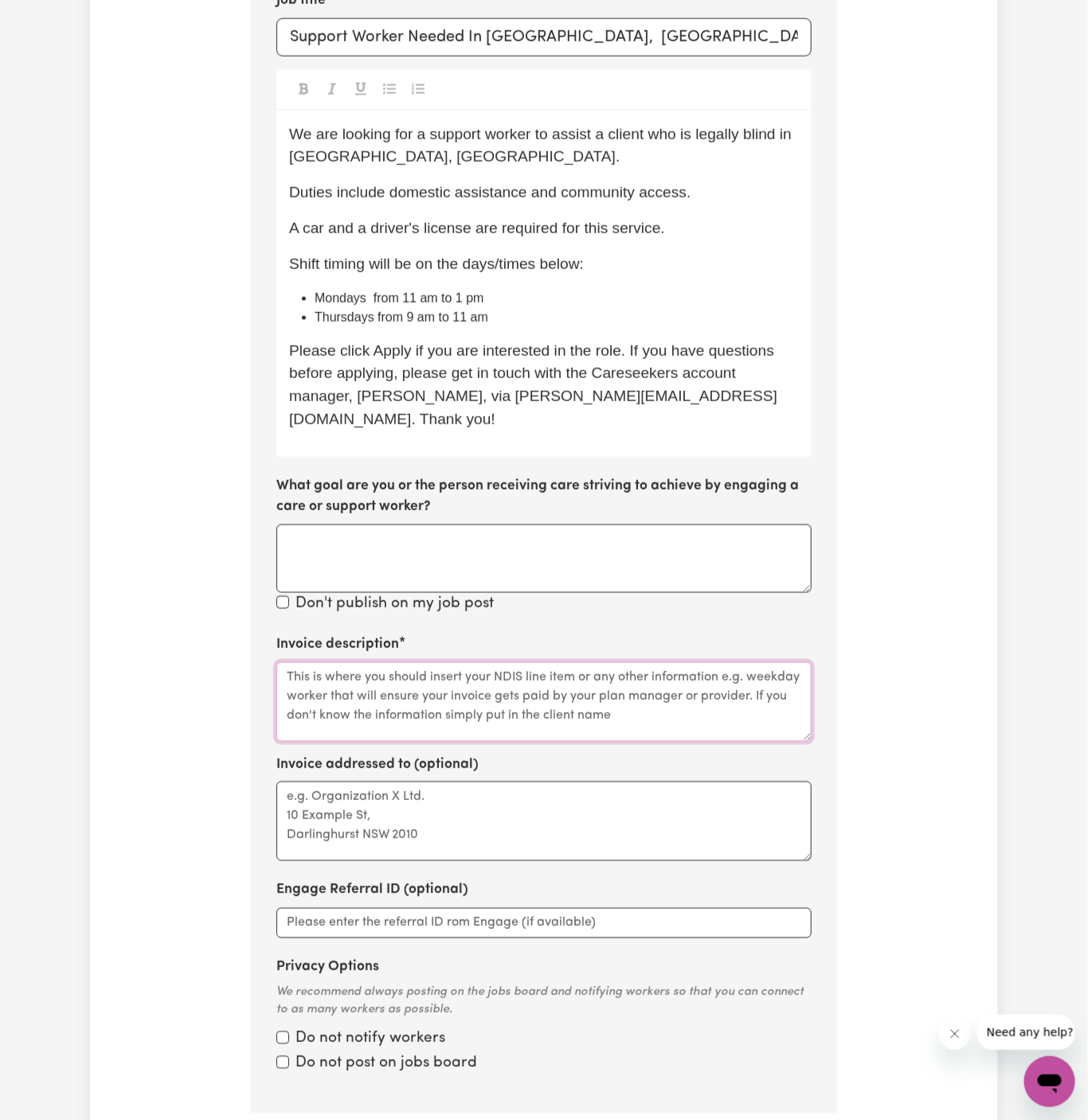
click at [462, 688] on textarea "Invoice description" at bounding box center [543, 702] width 535 height 80
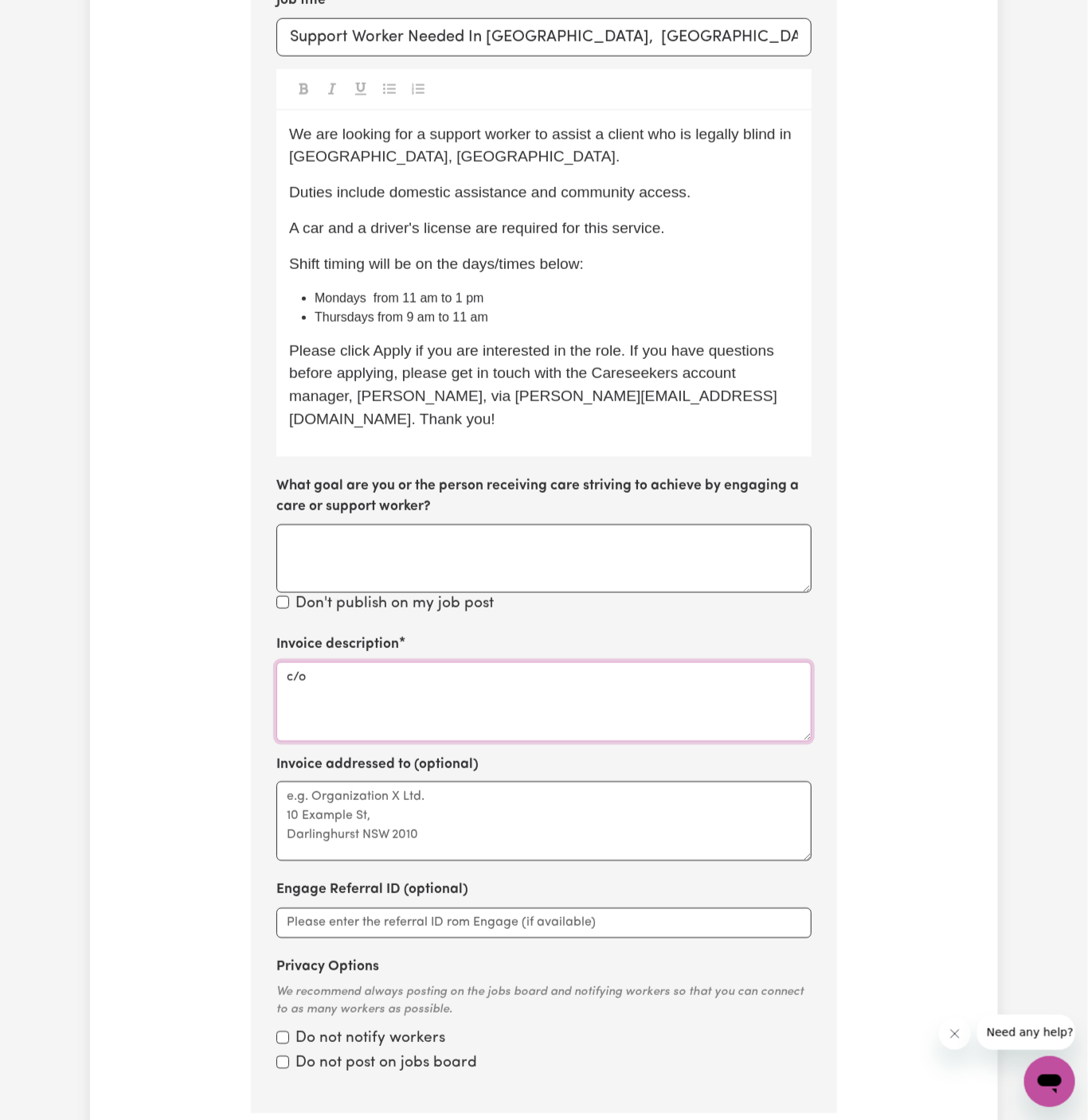
paste textarea "Together We Can"
click at [345, 662] on textarea "c/o Together We Can" at bounding box center [543, 702] width 535 height 80
type textarea "c/o Together We Can"
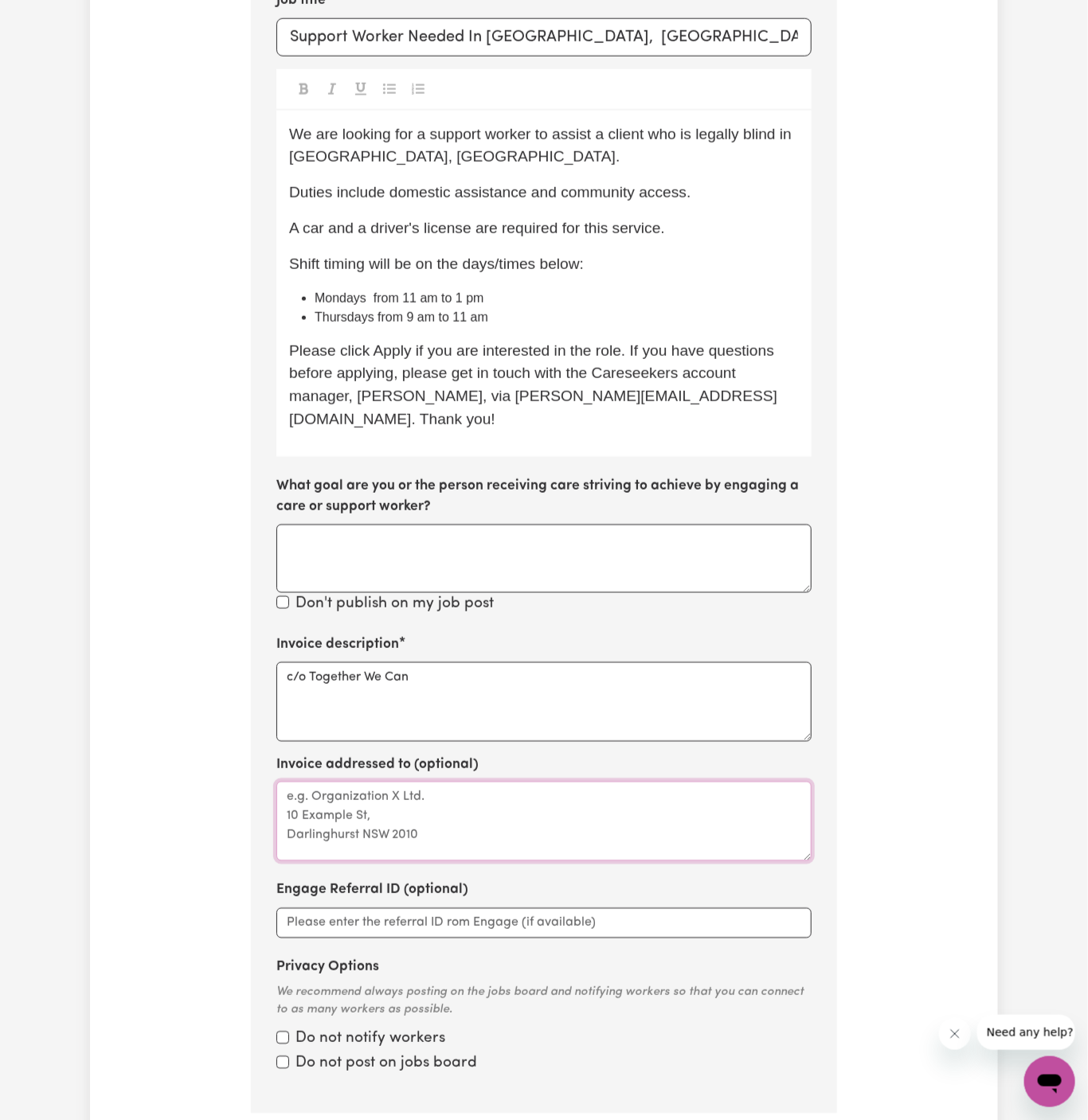
click at [415, 782] on textarea "Invoice addressed to (optional)" at bounding box center [543, 822] width 535 height 80
paste textarea "c/o Together We Can"
type textarea "c/o Together We Can"
click at [593, 831] on textarea "c/o Together We Can" at bounding box center [543, 822] width 535 height 80
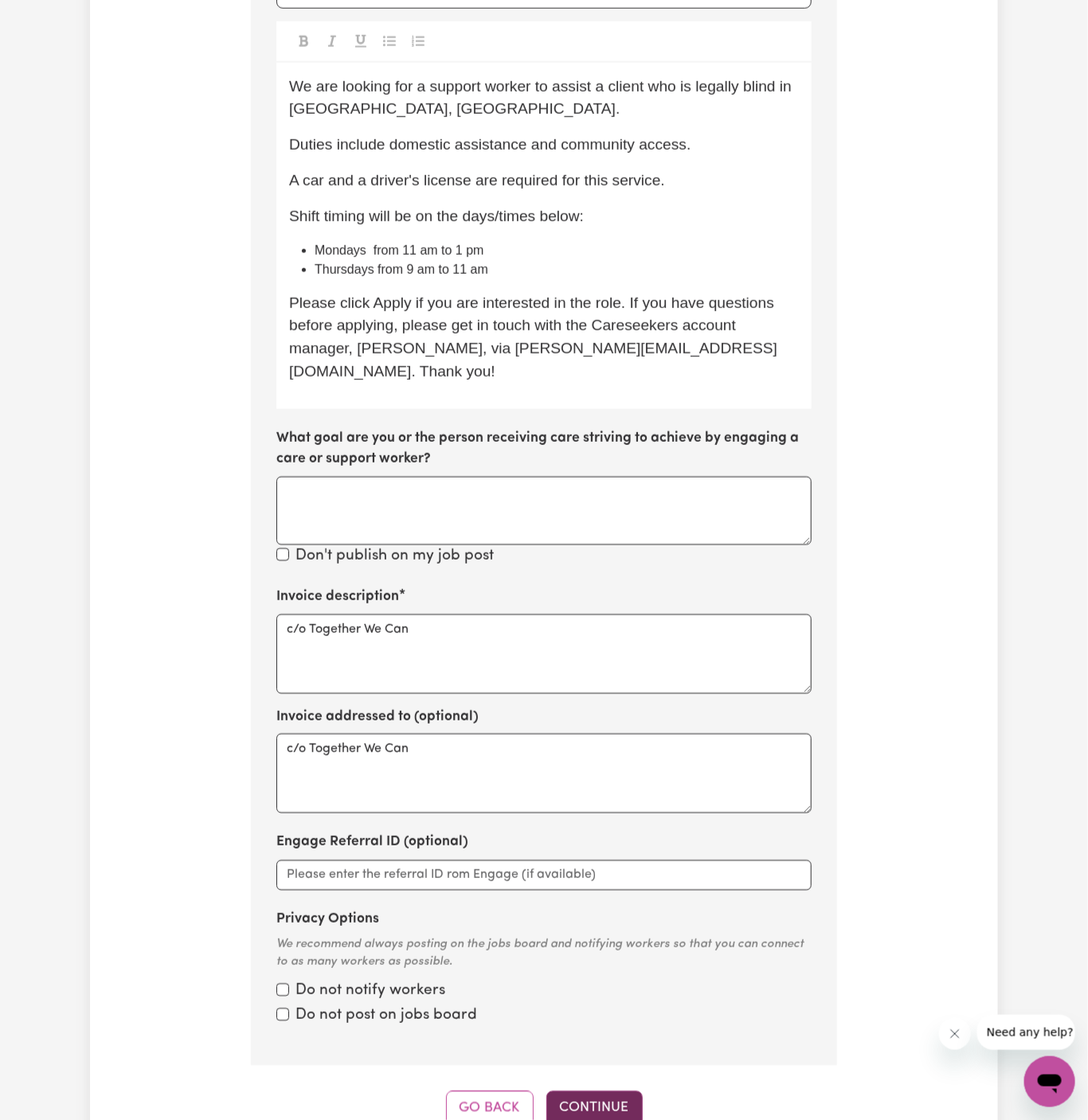
click at [569, 1092] on button "Continue" at bounding box center [594, 1109] width 97 height 35
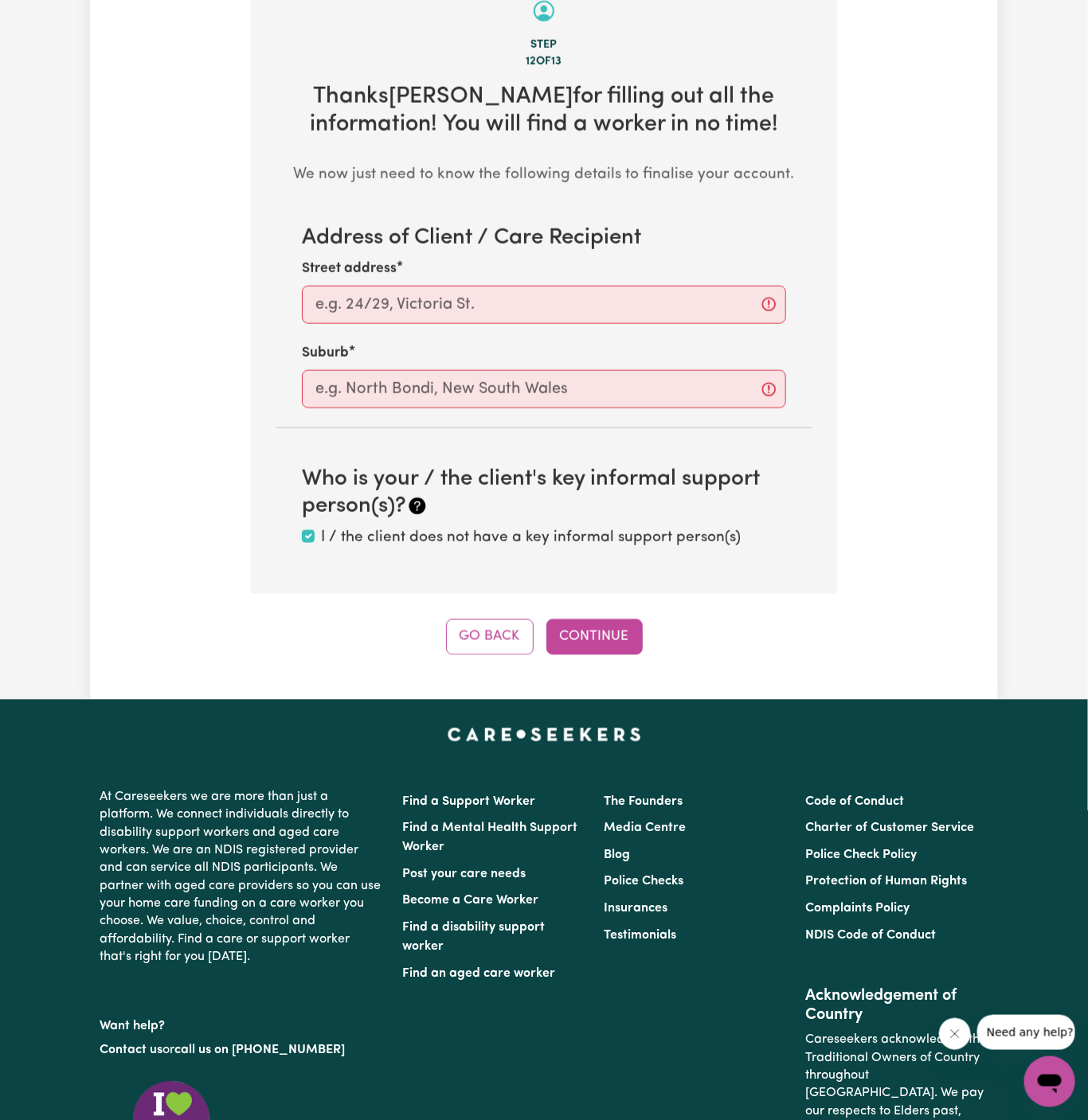
scroll to position [564, 0]
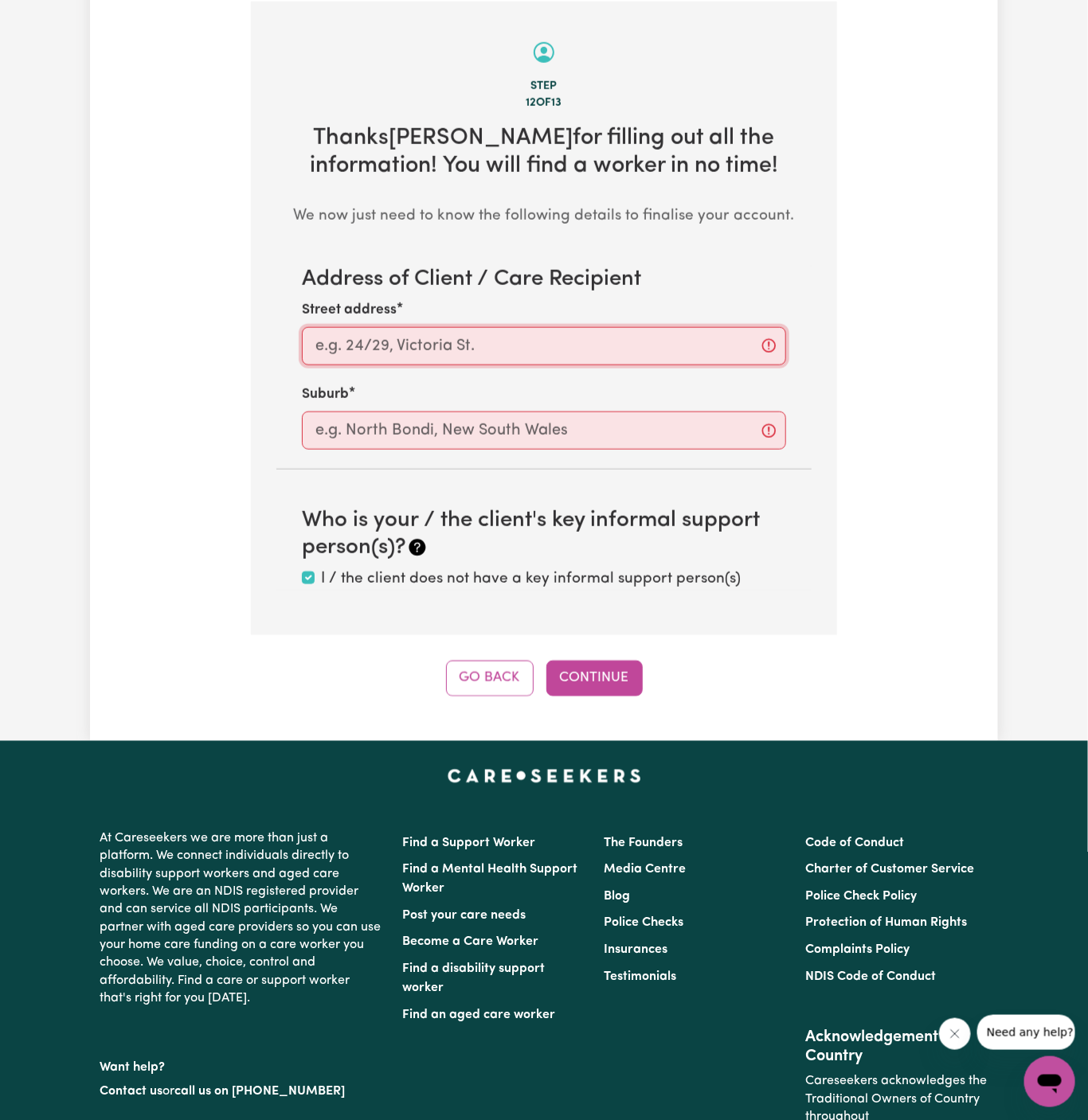
click at [546, 330] on input "Street address" at bounding box center [544, 346] width 485 height 38
paste input "Picnic Point"
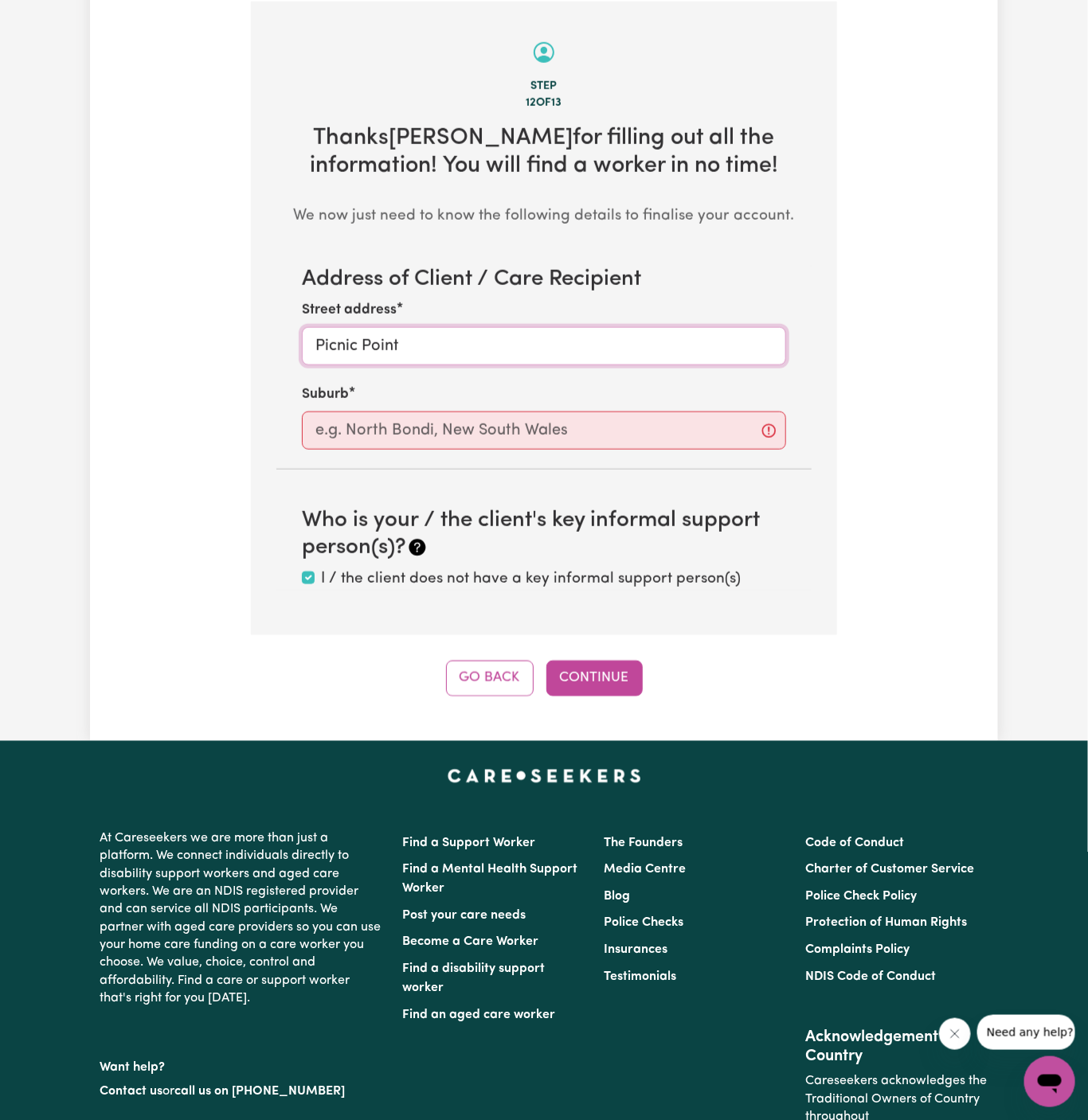
type input "Picnic Point"
click at [566, 431] on input "text" at bounding box center [544, 430] width 485 height 38
type input "v"
paste input "Picnic Point"
type input "Picnic Point"
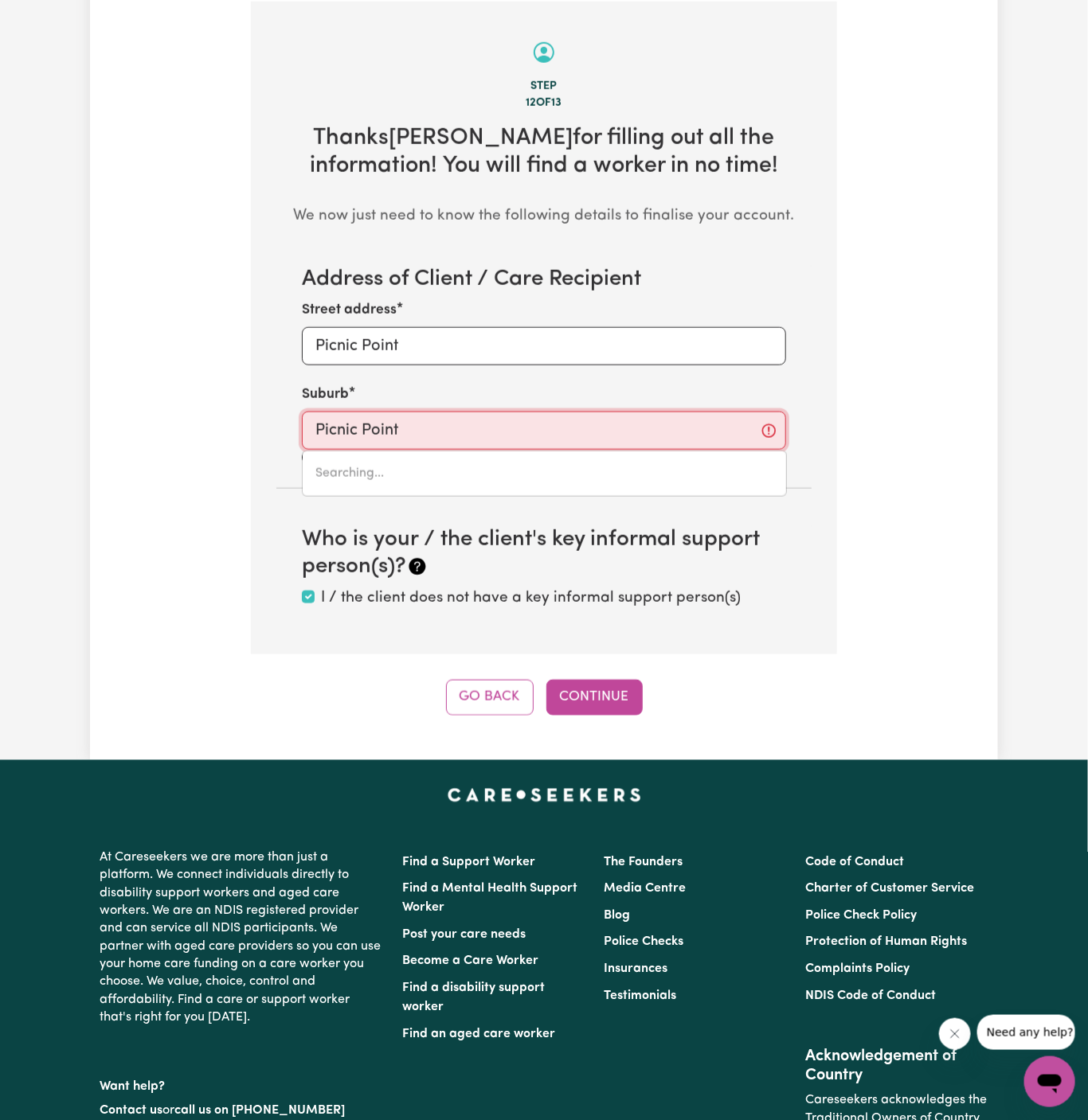
type input "[GEOGRAPHIC_DATA], [GEOGRAPHIC_DATA], 2213"
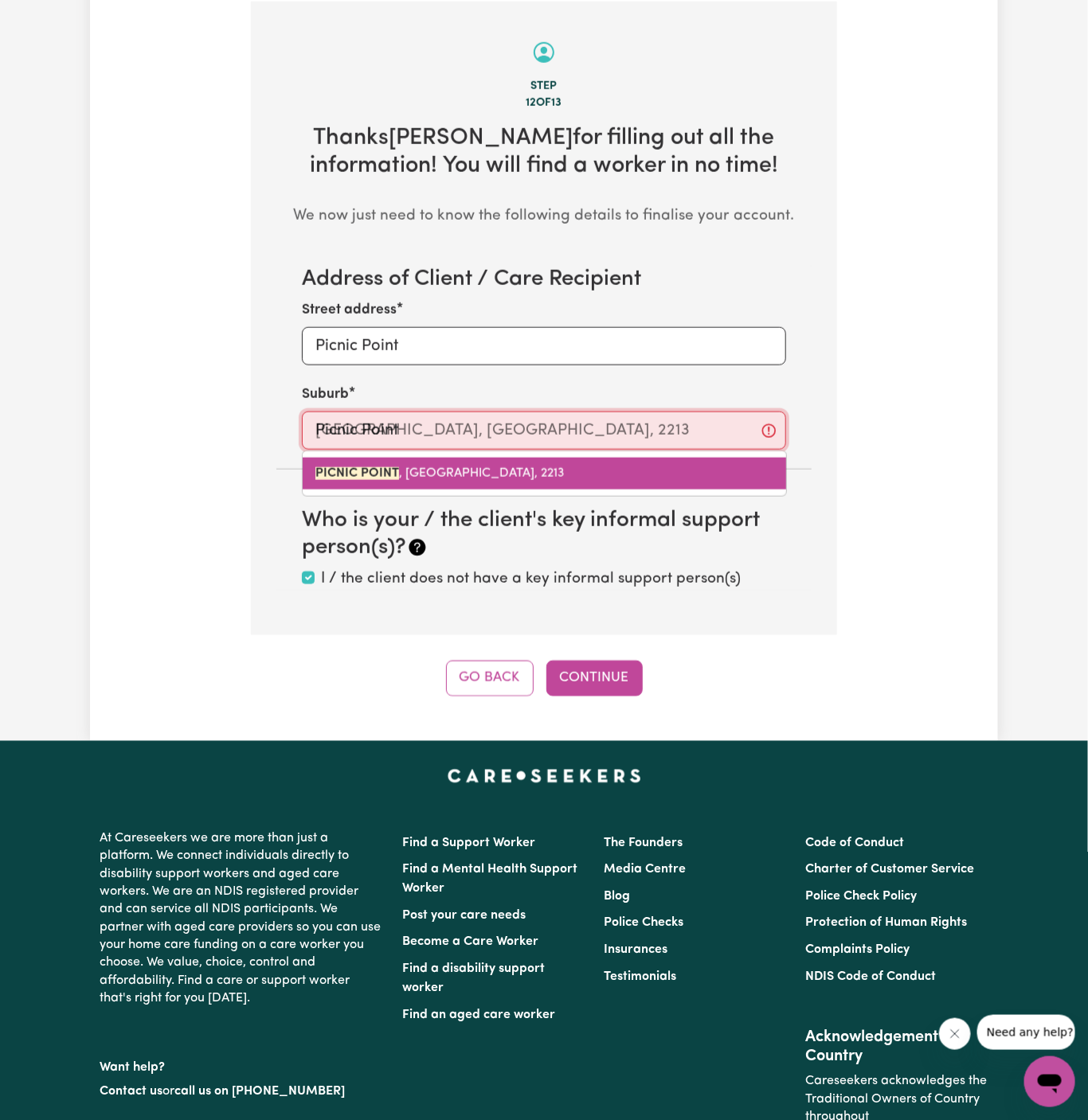
click at [525, 475] on span "[GEOGRAPHIC_DATA], 2213" at bounding box center [440, 473] width 250 height 13
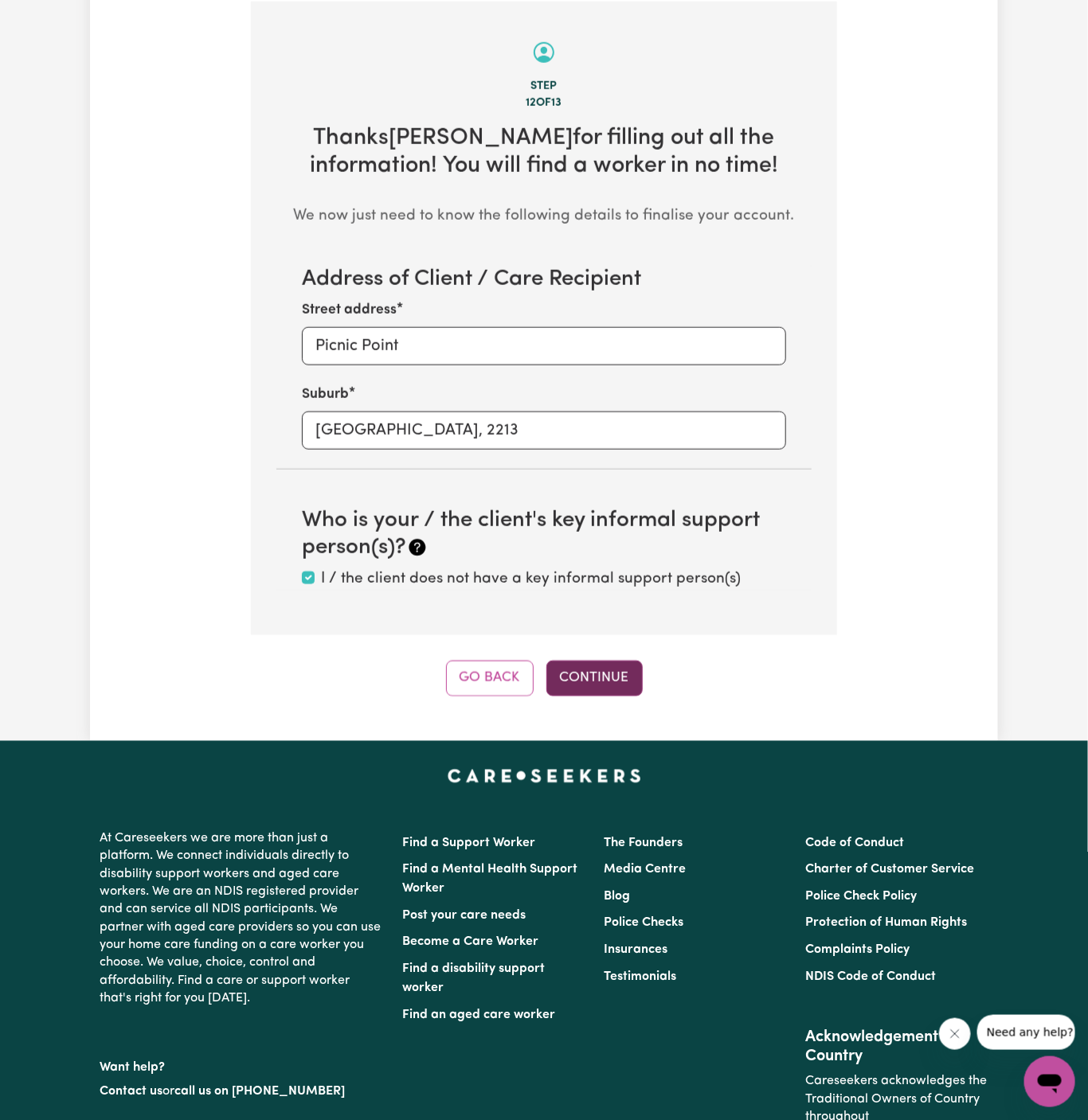
click at [599, 690] on button "Continue" at bounding box center [594, 678] width 97 height 35
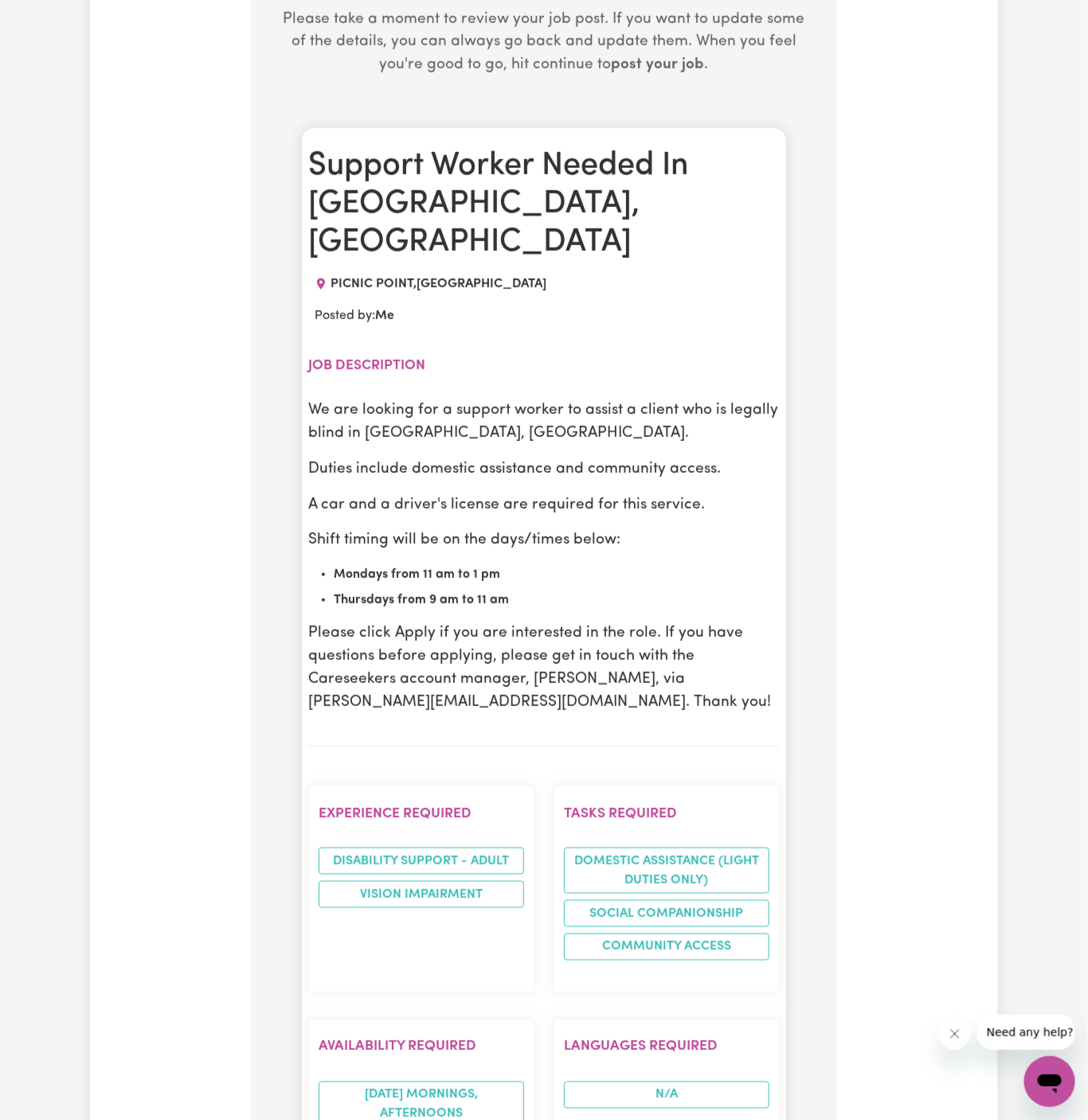
scroll to position [846, 0]
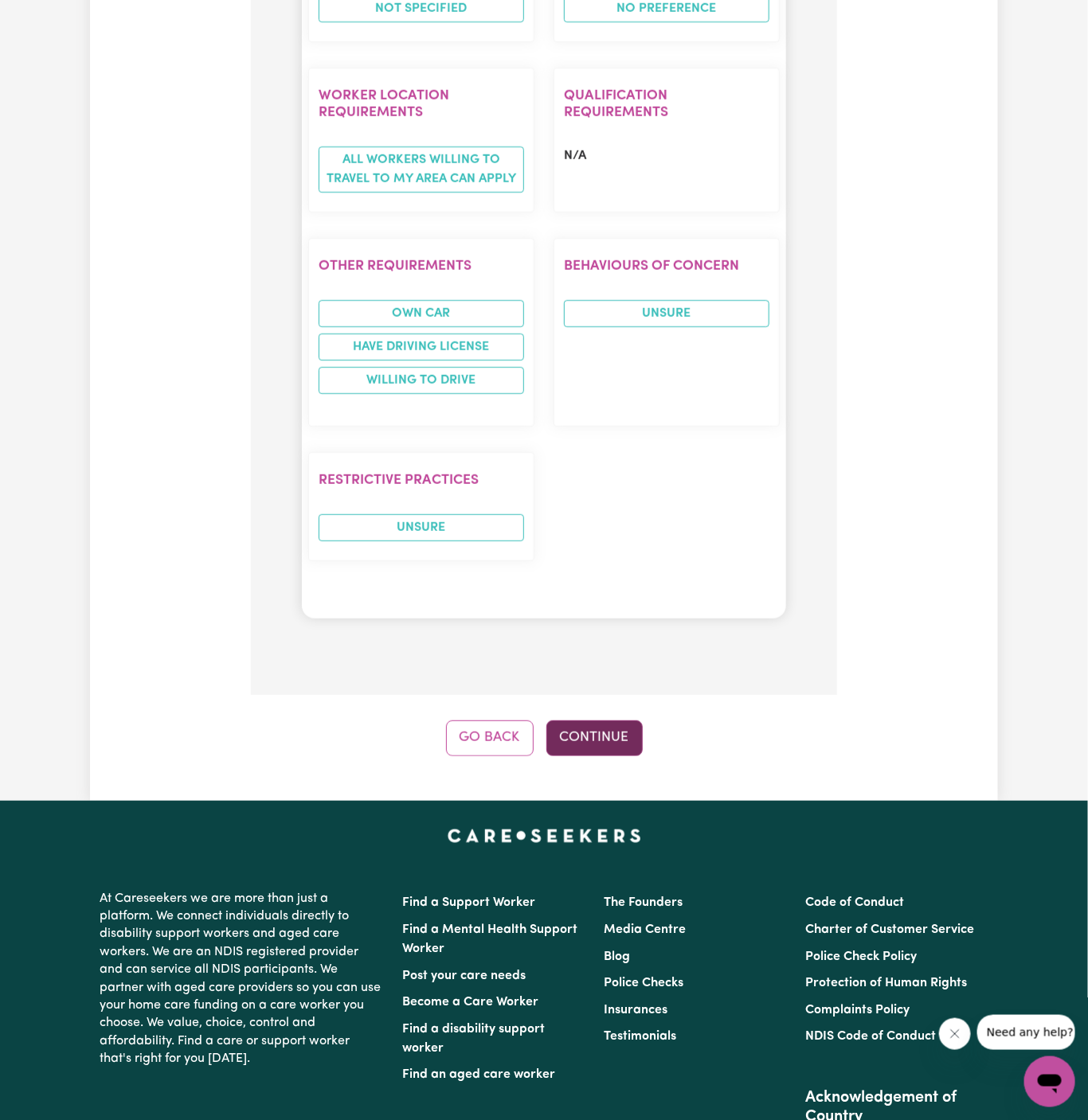
click at [600, 720] on button "Continue" at bounding box center [594, 738] width 97 height 35
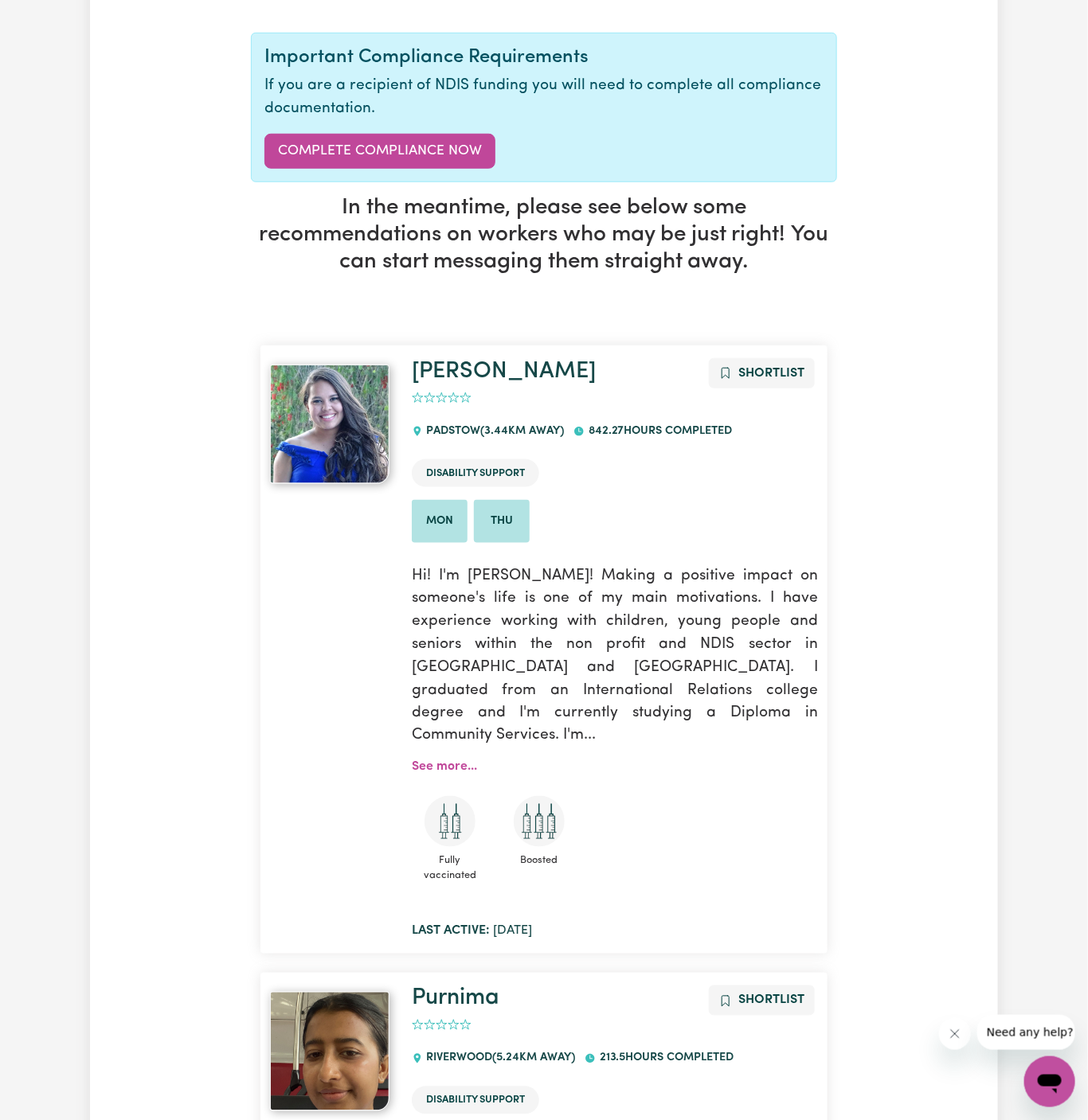
scroll to position [0, 0]
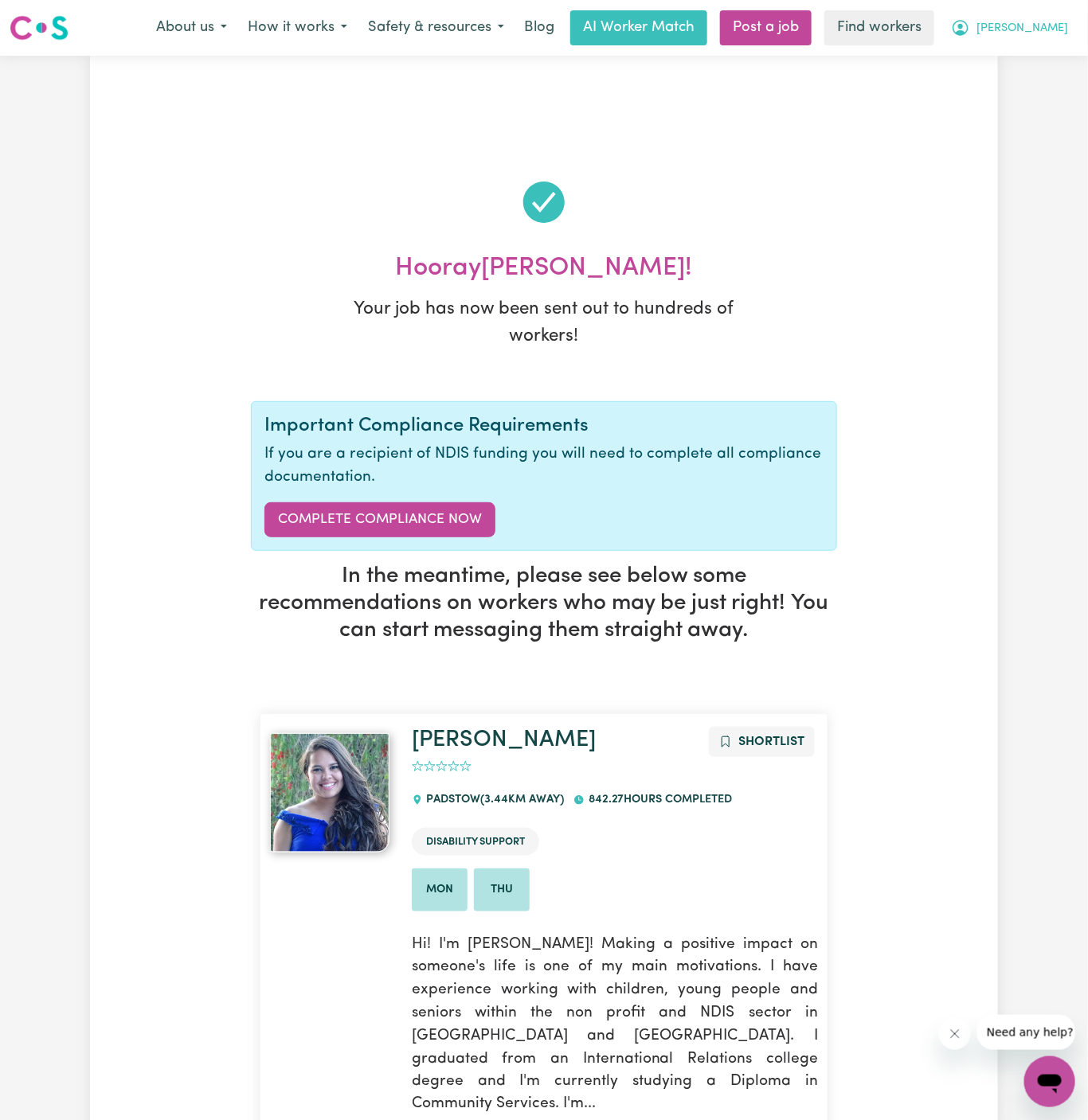
click at [1053, 28] on span "[PERSON_NAME]" at bounding box center [1022, 28] width 92 height 18
click at [1044, 54] on link "My Dashboard" at bounding box center [1014, 61] width 126 height 30
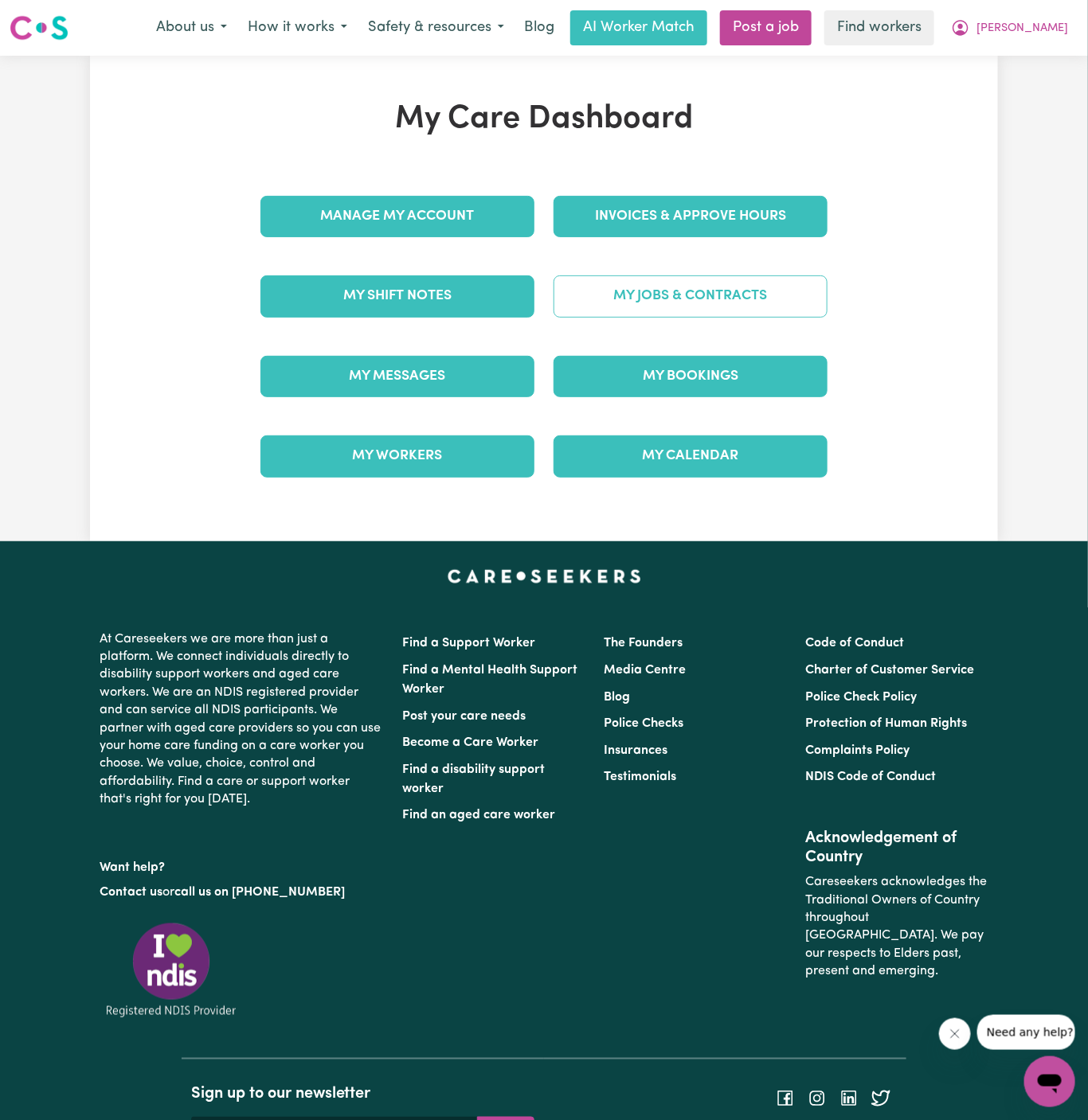
click at [685, 301] on link "My Jobs & Contracts" at bounding box center [690, 296] width 274 height 41
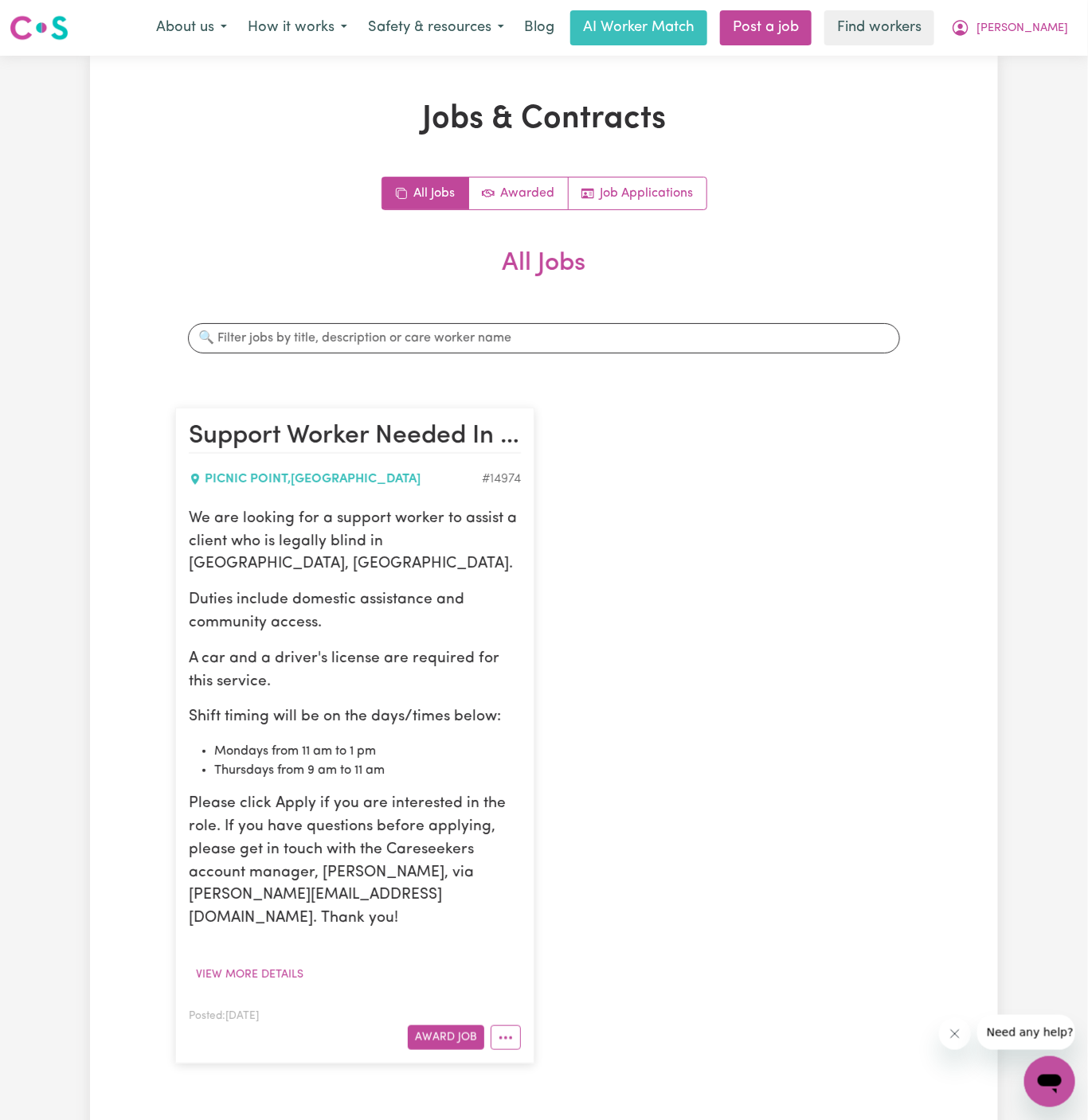
click at [272, 648] on p "A car and a driver's license are required for this service." at bounding box center [355, 671] width 332 height 46
click at [257, 596] on p "Duties include domestic assistance and community access." at bounding box center [355, 611] width 332 height 46
click at [193, 515] on p "We are looking for a support worker to assist a client who is legally blind in …" at bounding box center [355, 542] width 332 height 68
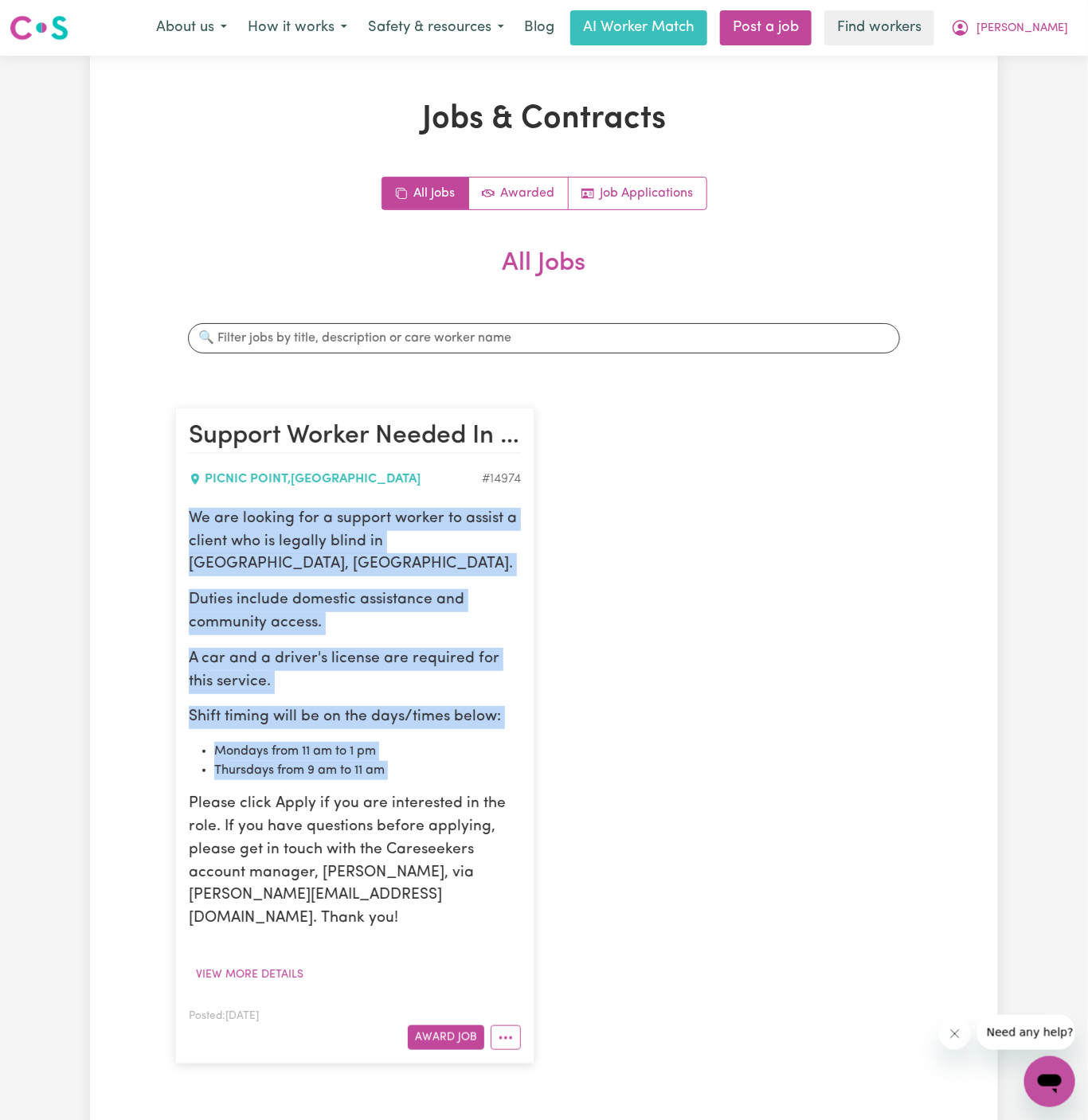
drag, startPoint x: 187, startPoint y: 510, endPoint x: 446, endPoint y: 755, distance: 356.5
click at [446, 755] on article "Support Worker Needed In [GEOGRAPHIC_DATA], [GEOGRAPHIC_DATA] , [GEOGRAPHIC_DAT…" at bounding box center [355, 735] width 359 height 656
copy div "We are looking for a support worker to assist a client who is legally blind in …"
click at [1051, 27] on span "[PERSON_NAME]" at bounding box center [1022, 28] width 92 height 18
click at [1051, 63] on link "My Dashboard" at bounding box center [1014, 61] width 126 height 30
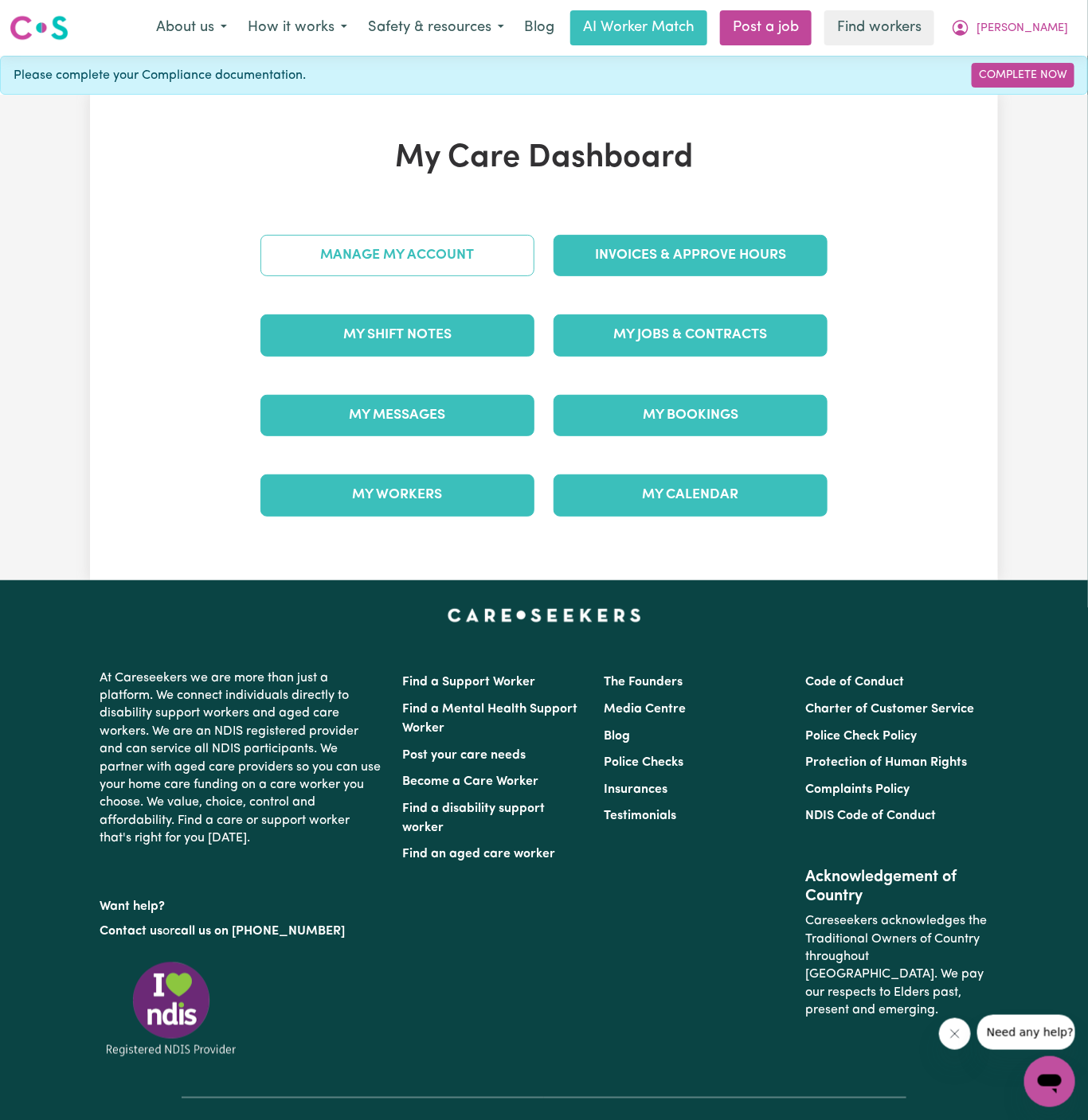
click at [460, 250] on link "Manage My Account" at bounding box center [397, 255] width 274 height 41
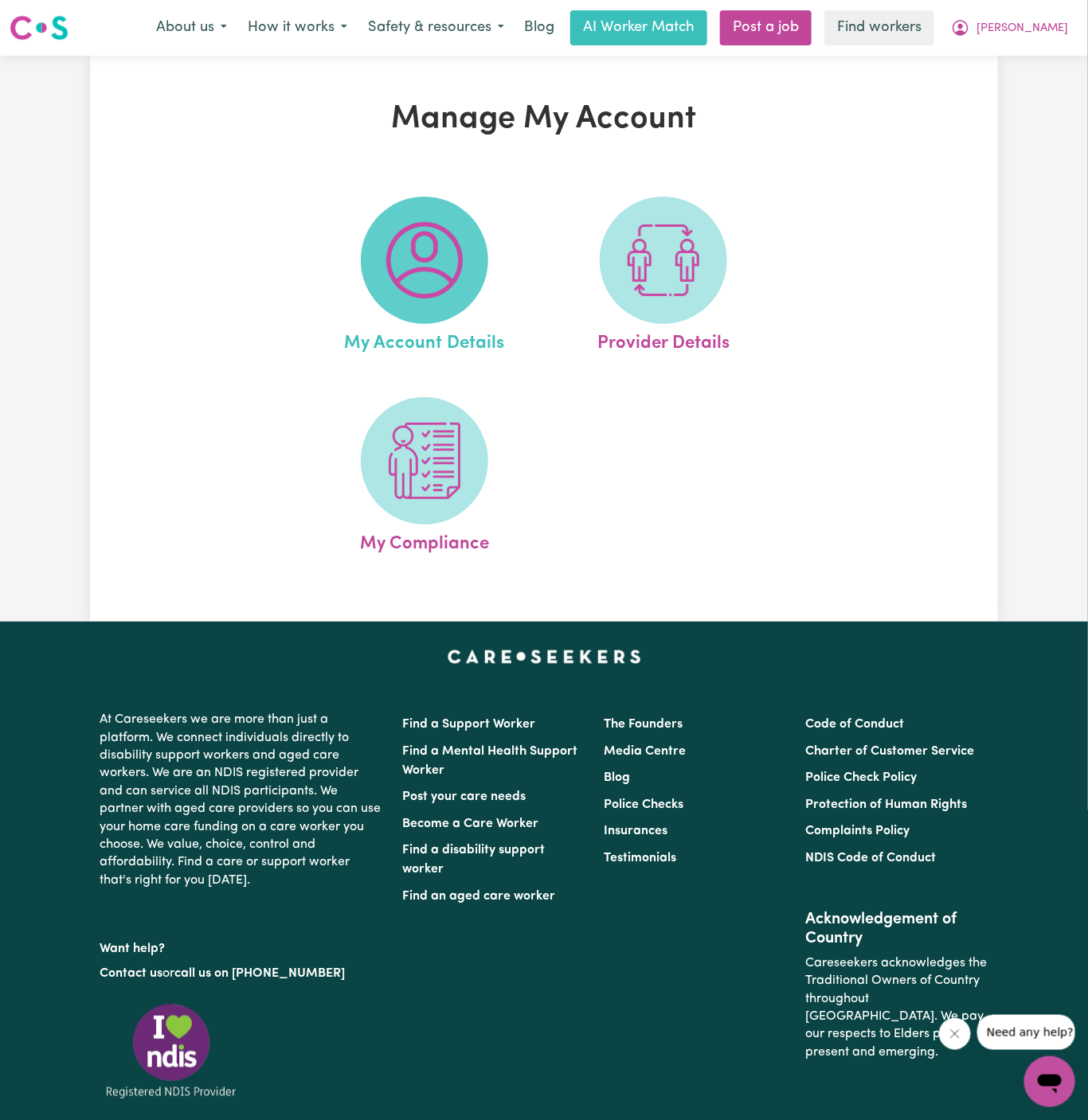
click at [419, 269] on img at bounding box center [424, 260] width 76 height 76
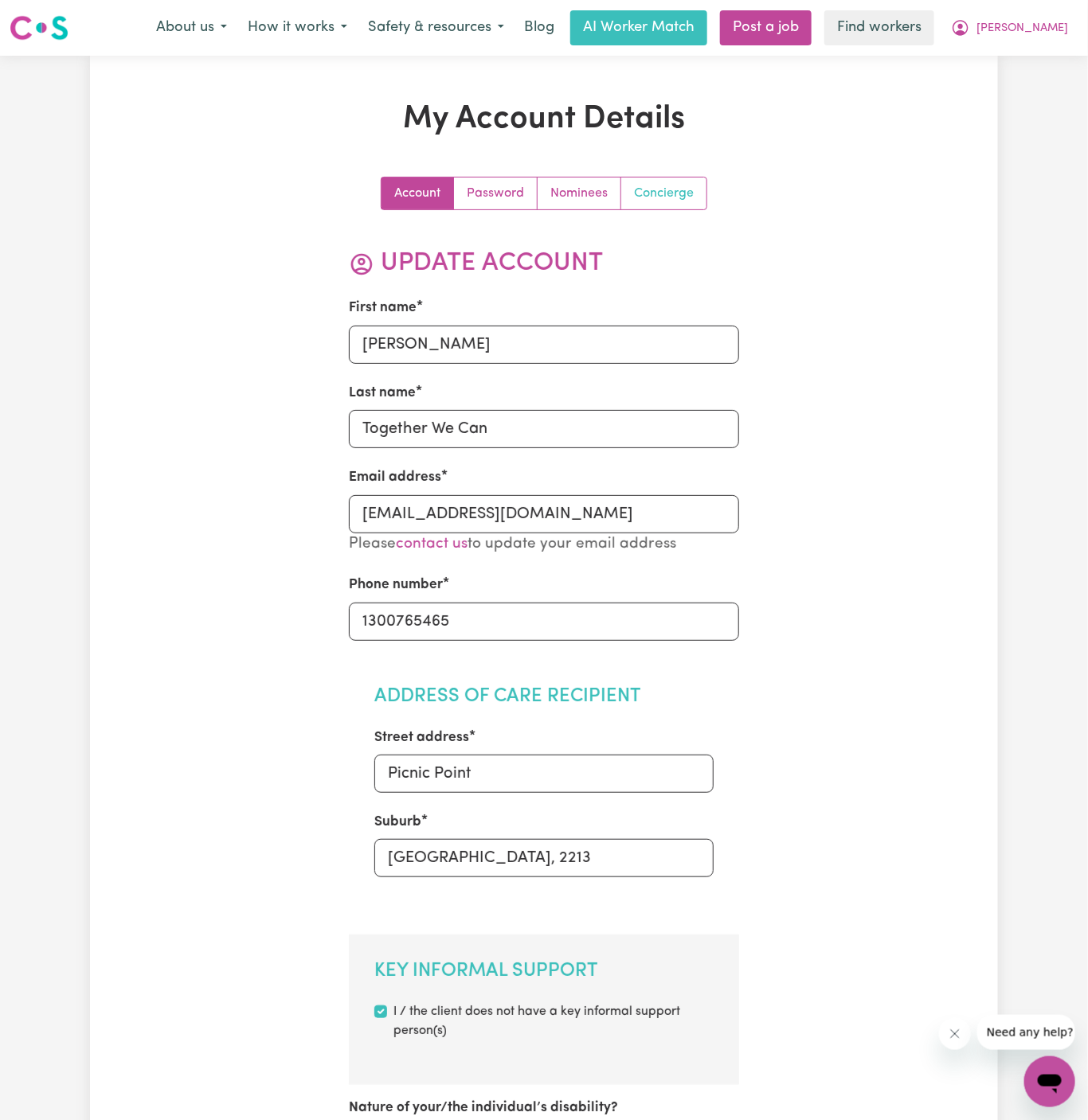
click at [668, 193] on link "Concierge" at bounding box center [663, 193] width 85 height 32
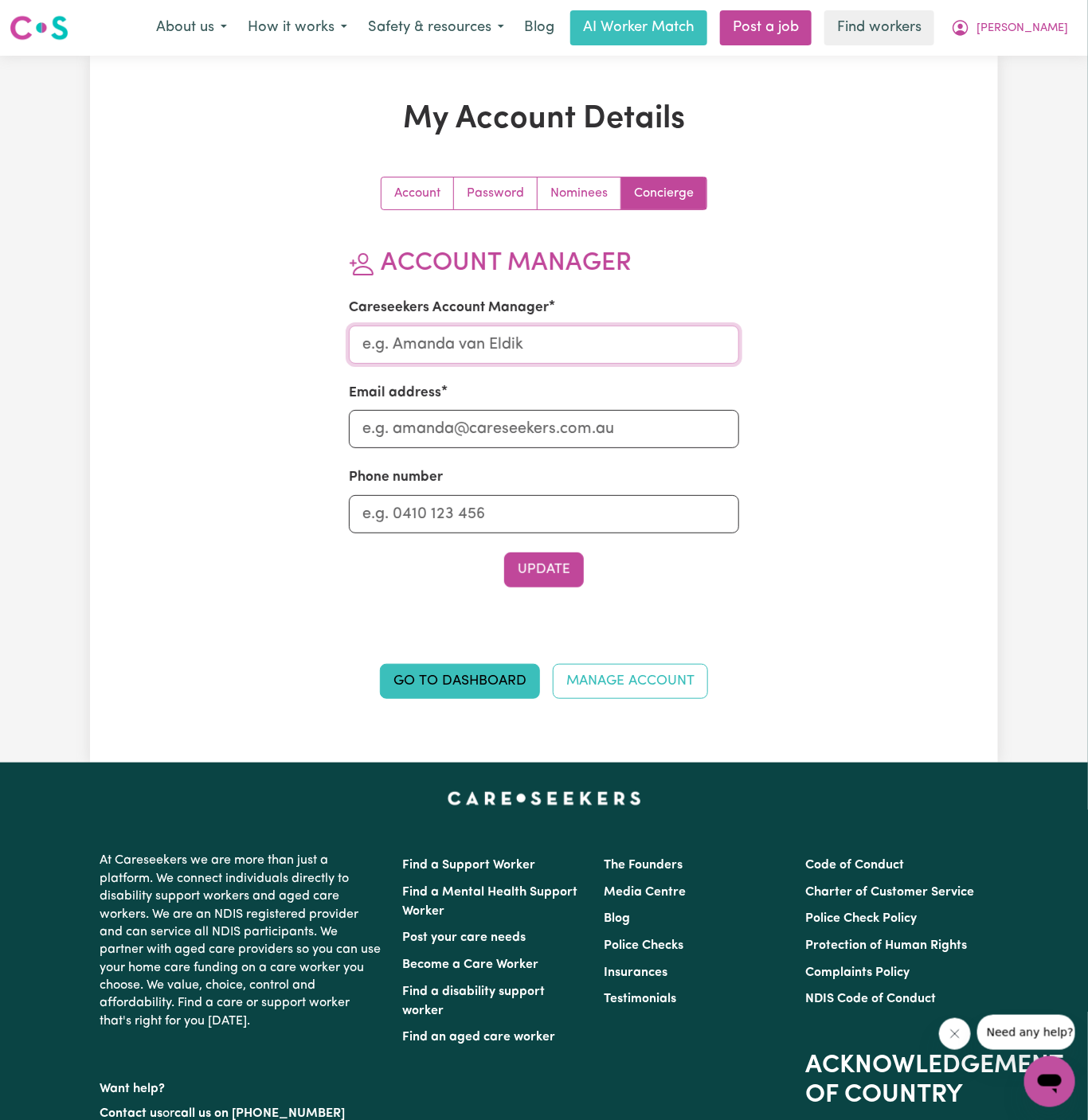
click at [420, 345] on input "Careseekers Account Manager" at bounding box center [544, 344] width 391 height 38
type input "[PERSON_NAME]"
click at [502, 421] on input "Email address" at bounding box center [544, 429] width 391 height 38
type input "[PERSON_NAME][EMAIL_ADDRESS][DOMAIN_NAME]"
click at [495, 505] on input "Phone number" at bounding box center [544, 514] width 391 height 38
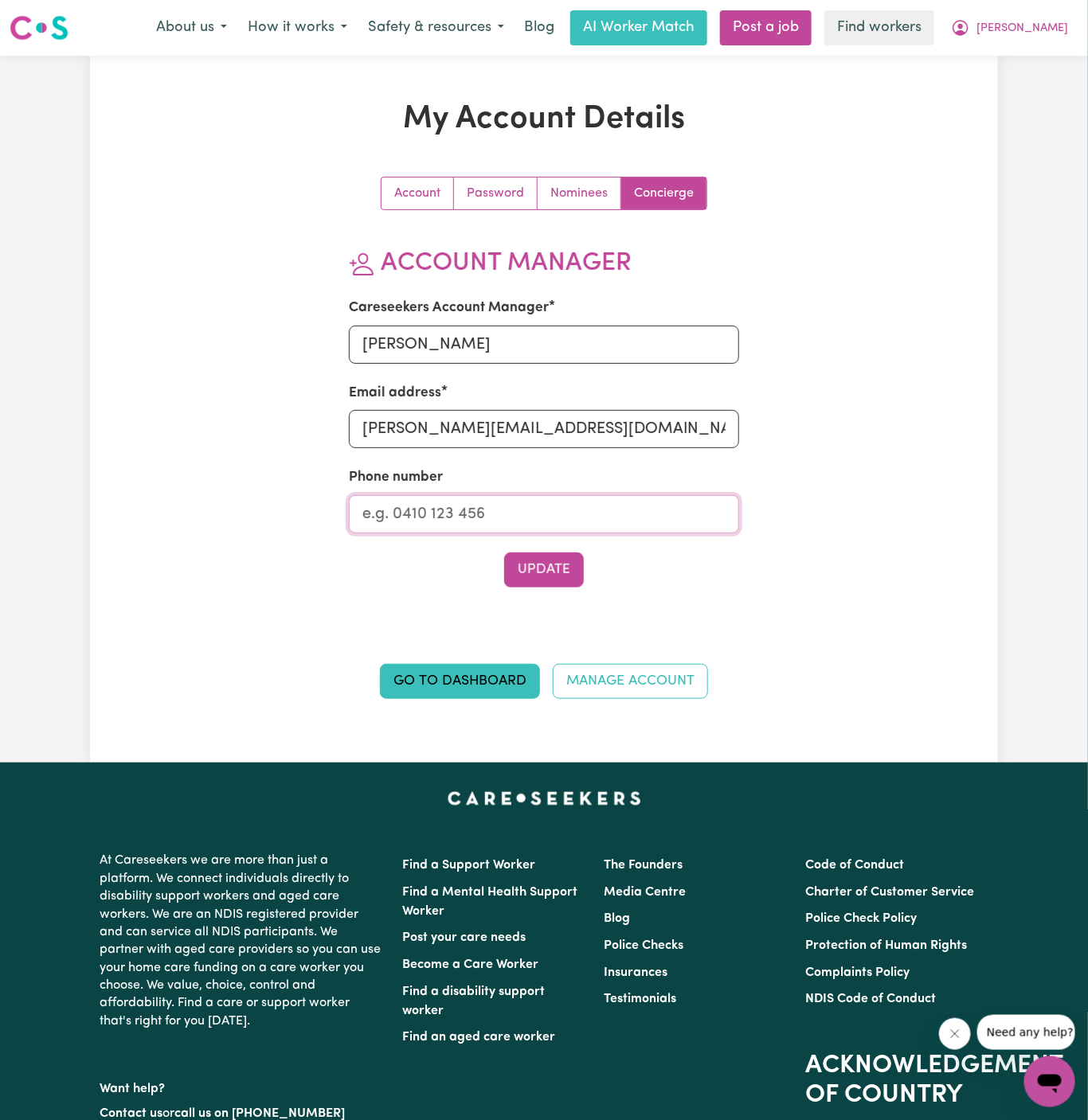
type input "1300765465"
click at [547, 576] on button "Update" at bounding box center [544, 570] width 80 height 35
click at [1059, 29] on span "[PERSON_NAME]" at bounding box center [1022, 28] width 92 height 18
click at [1036, 50] on link "My Dashboard" at bounding box center [1014, 61] width 126 height 30
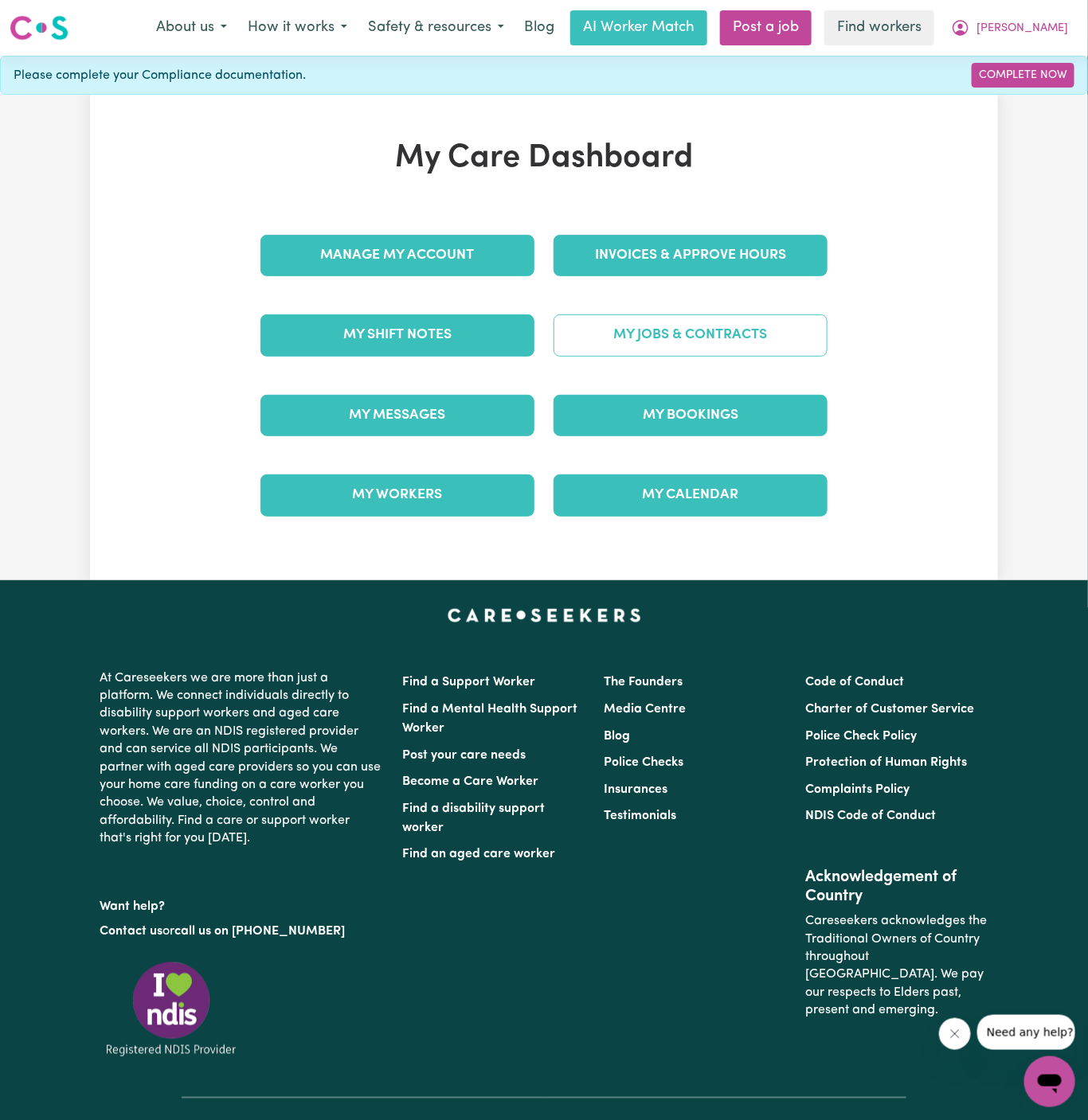
drag, startPoint x: 722, startPoint y: 342, endPoint x: 702, endPoint y: 322, distance: 28.3
click at [1044, 24] on span "[PERSON_NAME]" at bounding box center [1022, 28] width 92 height 18
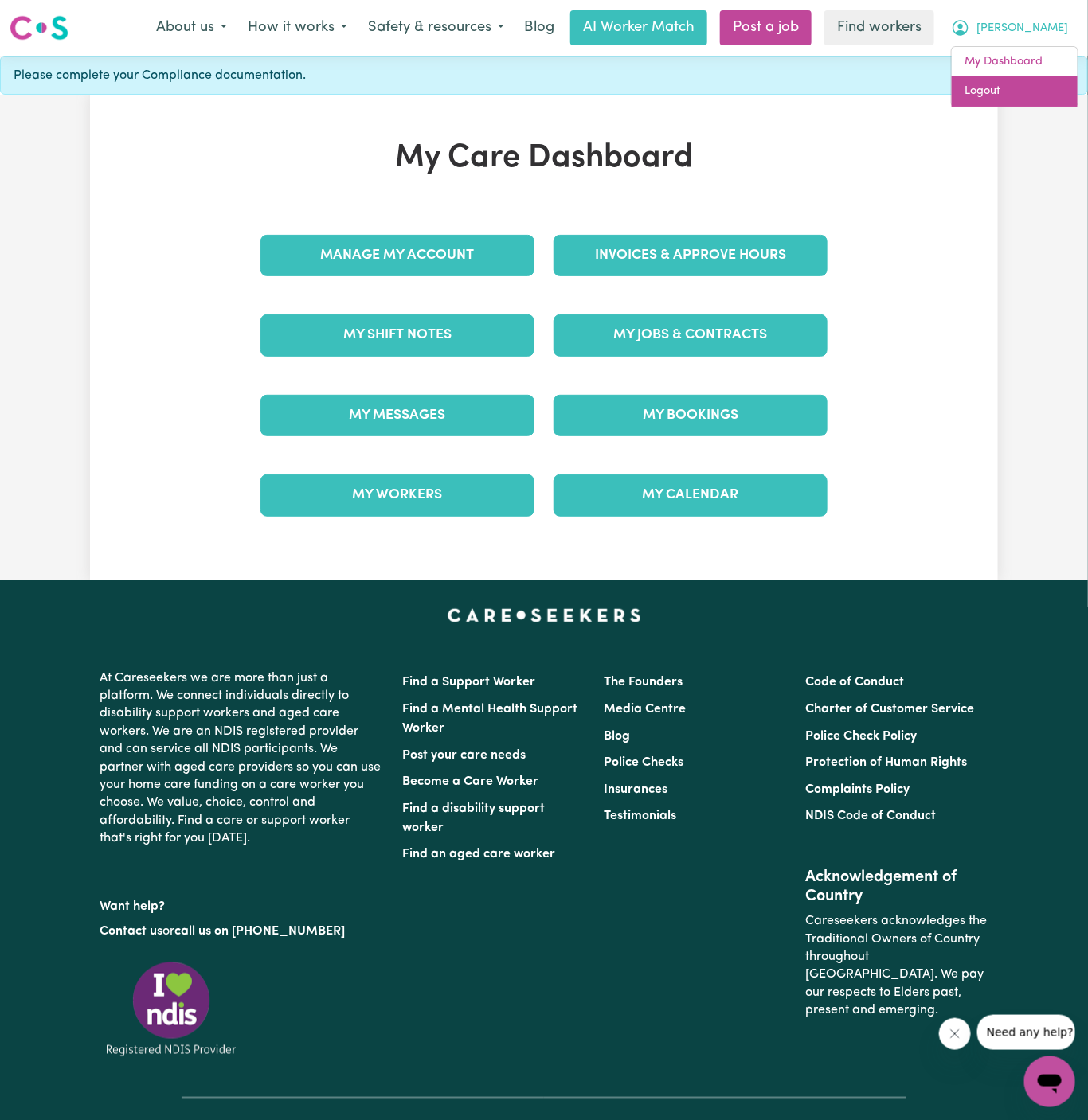
click at [1009, 94] on link "Logout" at bounding box center [1014, 91] width 126 height 30
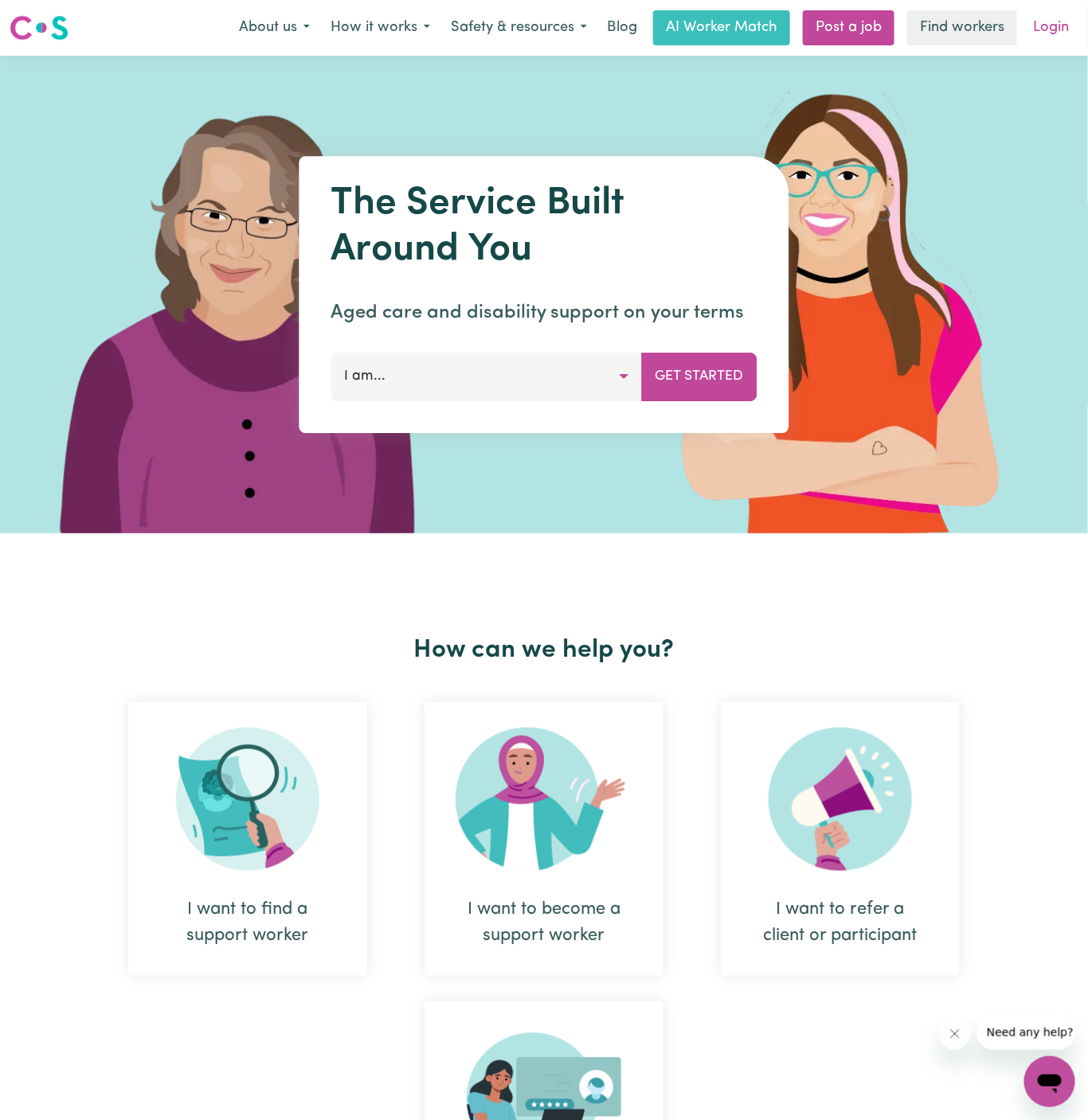
click at [1053, 24] on link "Login" at bounding box center [1050, 28] width 55 height 35
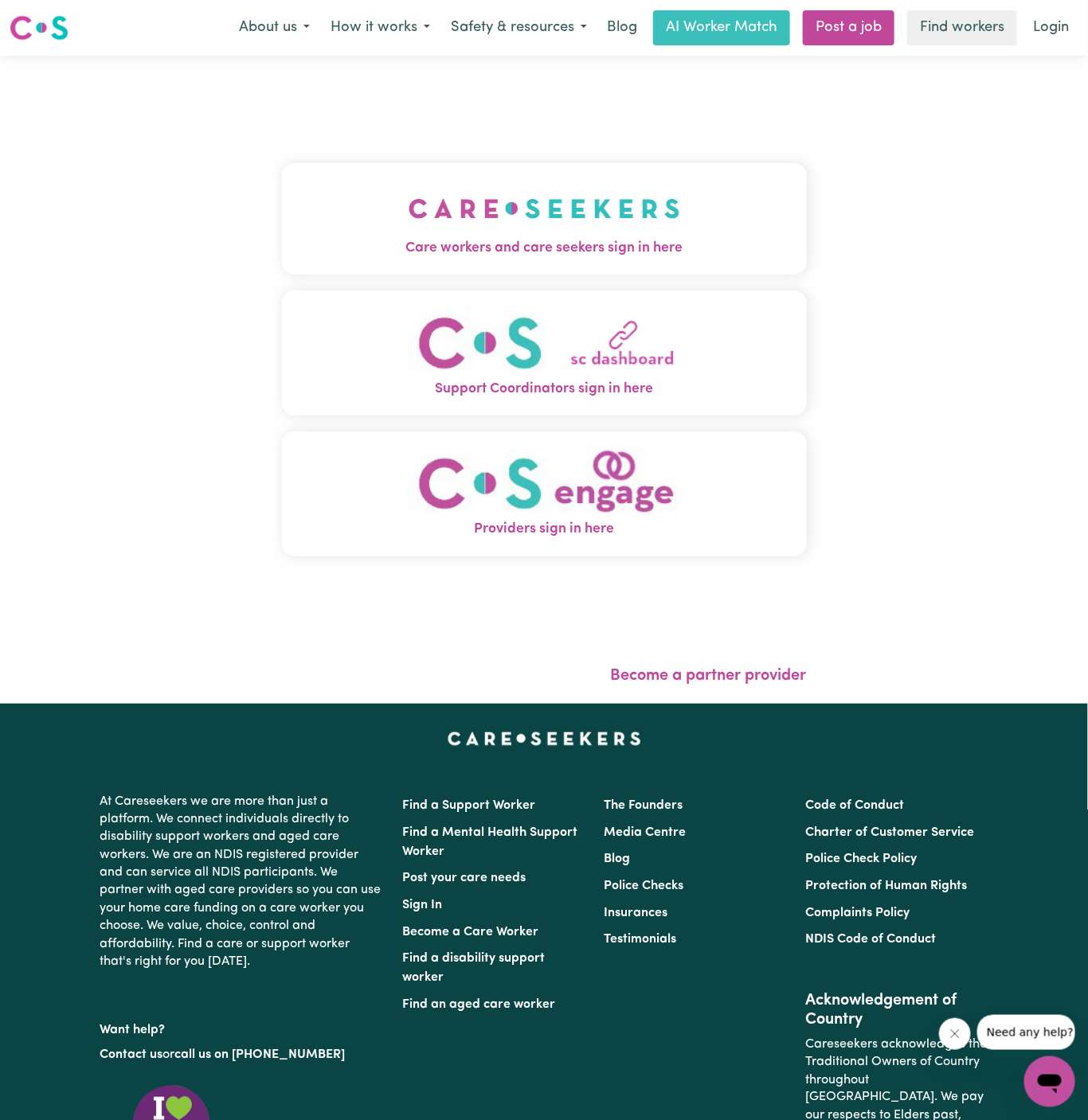
click at [532, 224] on img "Care workers and care seekers sign in here" at bounding box center [544, 209] width 271 height 58
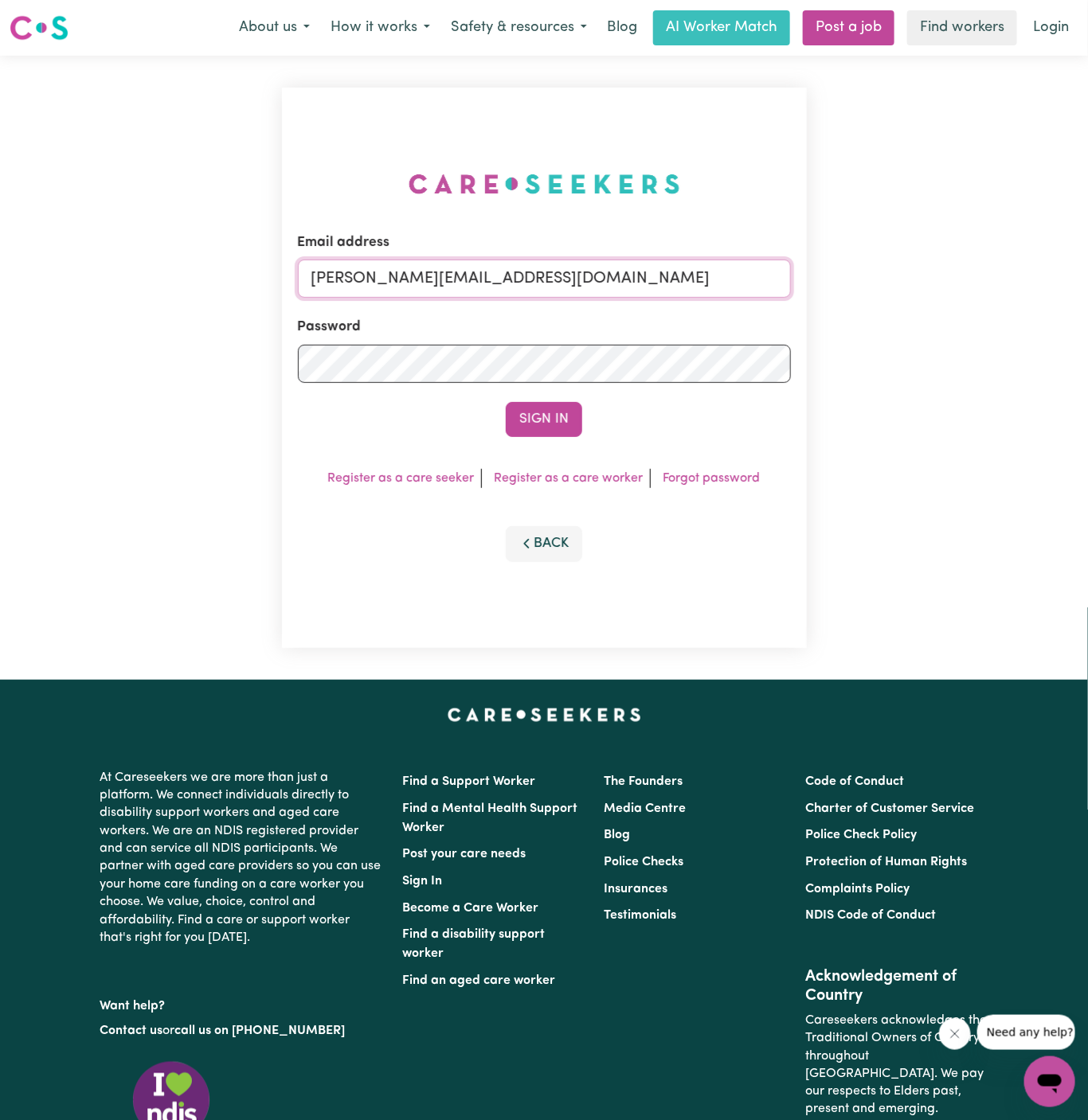
click at [687, 273] on input "[PERSON_NAME][EMAIL_ADDRESS][DOMAIN_NAME]" at bounding box center [544, 278] width 493 height 38
drag, startPoint x: 393, startPoint y: 277, endPoint x: 1059, endPoint y: 330, distance: 668.1
click at [1059, 330] on div "Email address [EMAIL_ADDRESS][DOMAIN_NAME] Password Sign In Register as a care …" at bounding box center [544, 367] width 1088 height 624
type input "[EMAIL_ADDRESS][DOMAIN_NAME]"
click at [506, 402] on button "Sign In" at bounding box center [544, 419] width 76 height 35
